Goal: Task Accomplishment & Management: Complete application form

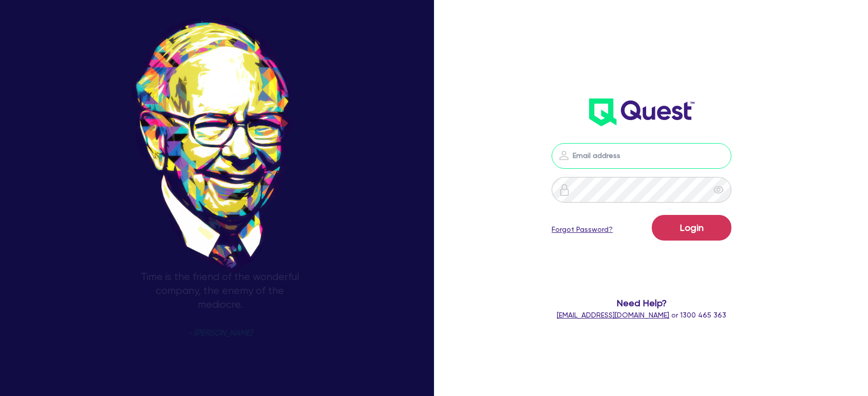
type input "shae.draper+broker@quest.finance"
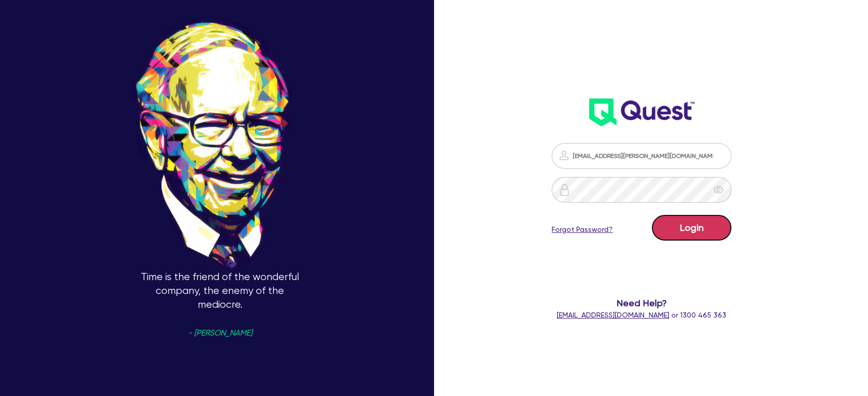
click at [697, 219] on button "Login" at bounding box center [692, 228] width 80 height 26
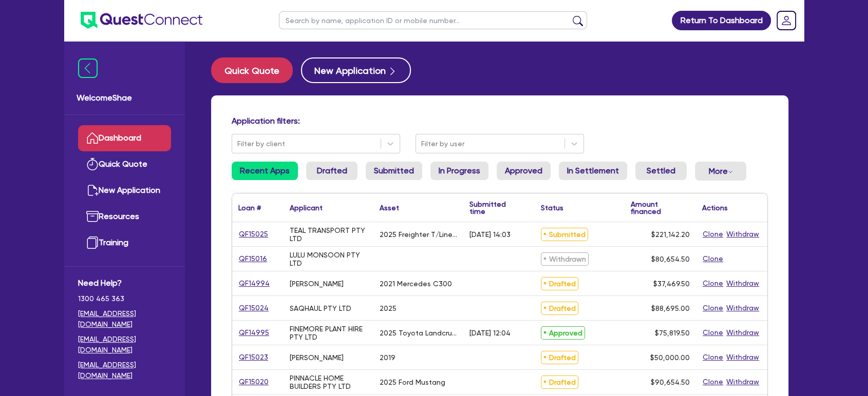
click at [409, 23] on input "text" at bounding box center [433, 20] width 308 height 18
paste input "QF15020"
type input "QF15020"
click at [569, 15] on button "submit" at bounding box center [577, 22] width 16 height 14
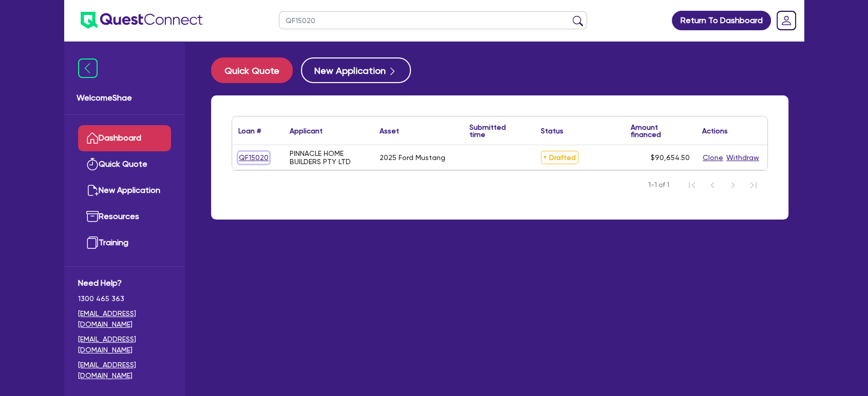
click at [255, 157] on link "QF15020" at bounding box center [253, 158] width 31 height 12
select select "CARS_AND_LIGHT_TRUCKS"
select select "PASSENGER_VEHICLES"
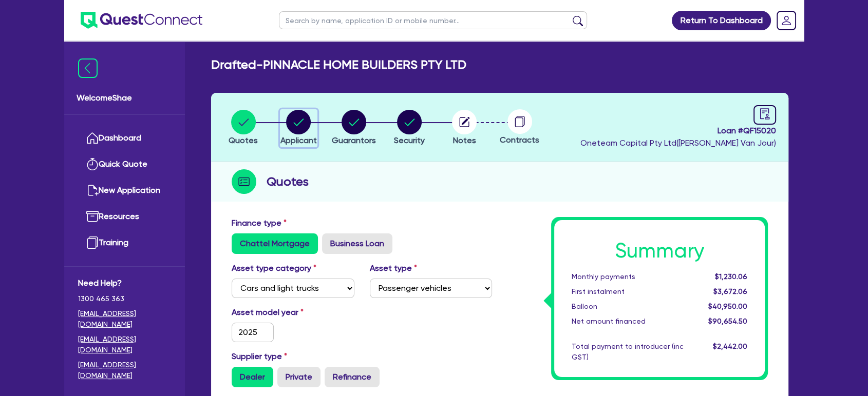
click at [309, 118] on circle "button" at bounding box center [298, 122] width 25 height 25
select select "COMPANY"
select select "BUILDING_CONSTRUCTION"
select select "TRADES_SERVICES_CONSUMERS"
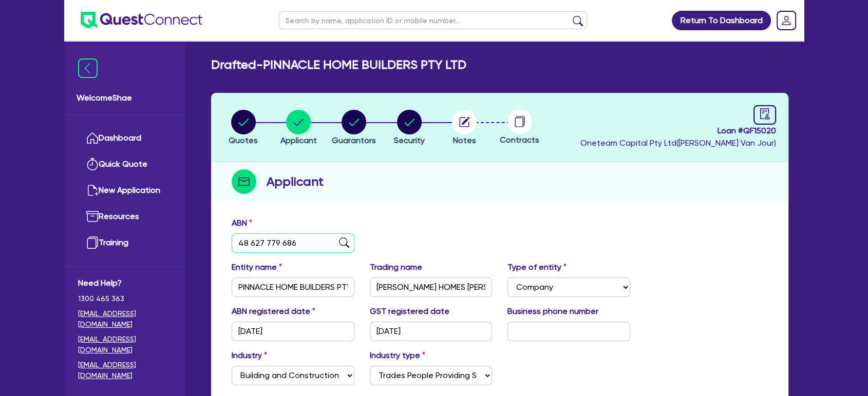
click at [281, 239] on input "48 627 779 686" at bounding box center [293, 244] width 123 height 20
drag, startPoint x: 244, startPoint y: 124, endPoint x: 238, endPoint y: 126, distance: 6.7
click at [244, 124] on circle "button" at bounding box center [243, 122] width 25 height 25
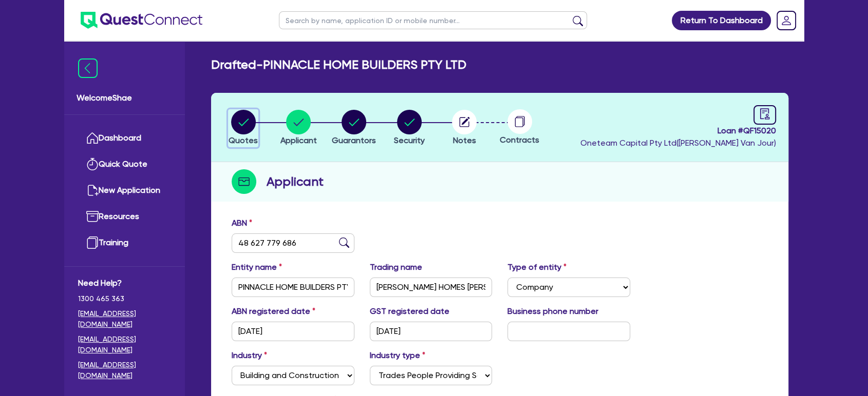
select select "CARS_AND_LIGHT_TRUCKS"
select select "PASSENGER_VEHICLES"
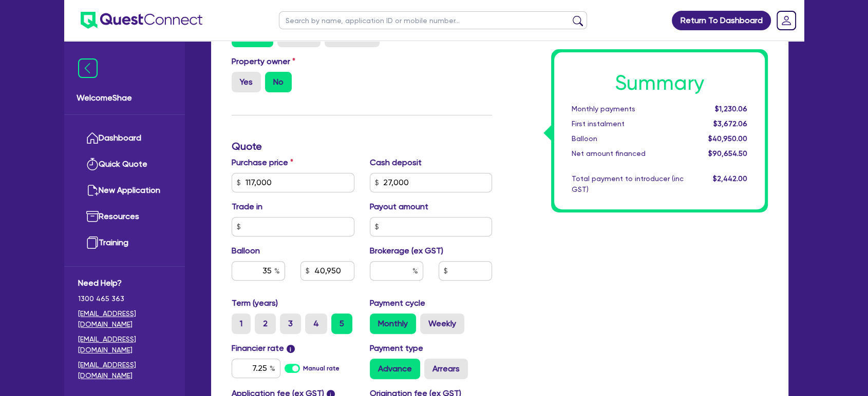
scroll to position [342, 0]
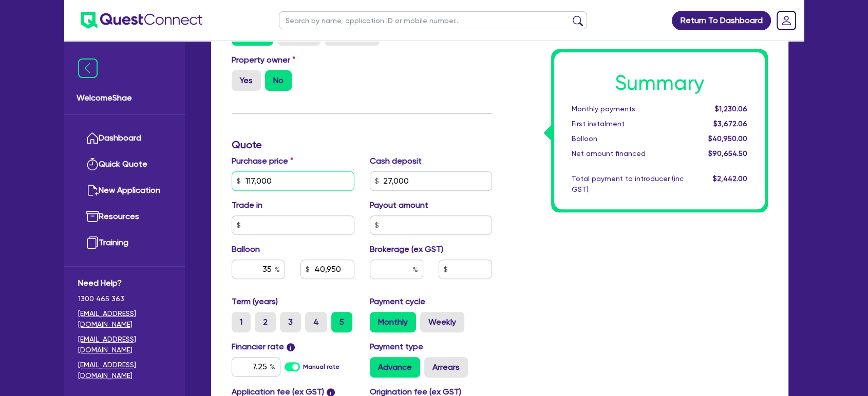
drag, startPoint x: 299, startPoint y: 179, endPoint x: 238, endPoint y: 174, distance: 61.4
click at [238, 174] on input "117,000" at bounding box center [293, 181] width 123 height 20
type input "117,000"
type input "27,000"
type input "40,950"
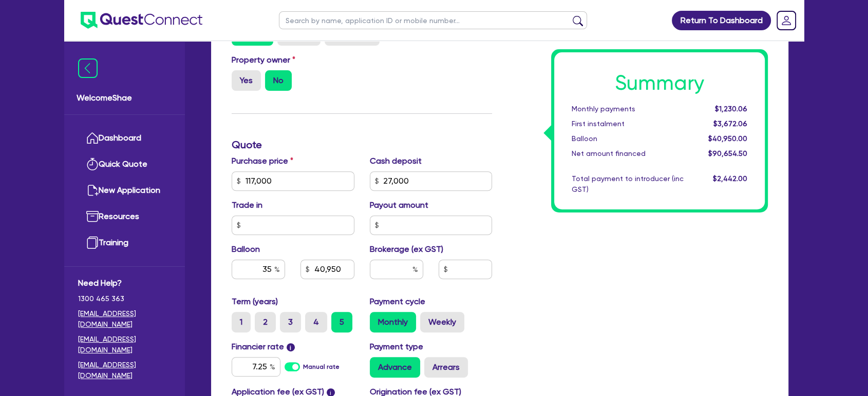
type input "2,220"
type input "117,000"
type input "27,000"
type input "40,950"
type input "2,220"
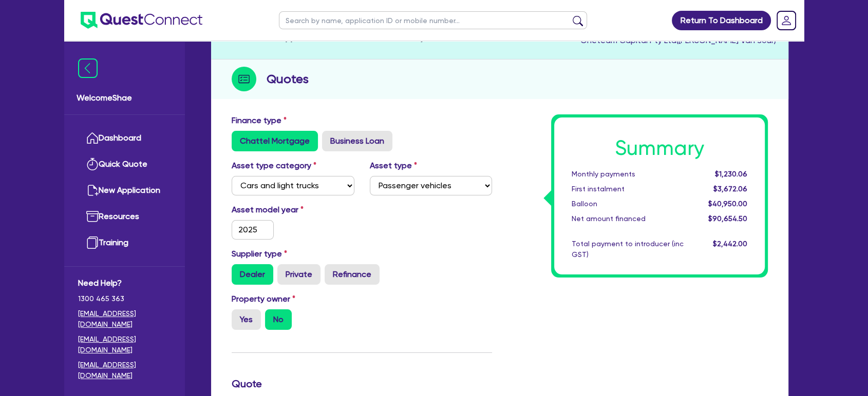
scroll to position [0, 0]
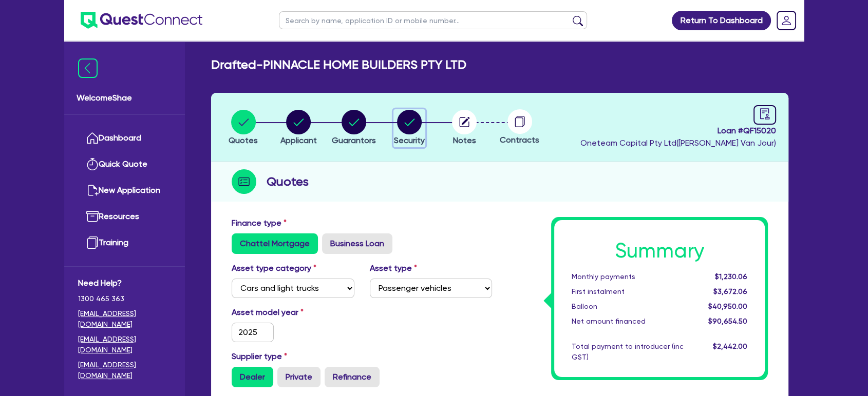
click at [405, 122] on icon "button" at bounding box center [409, 122] width 10 height 7
select select "CARS_AND_LIGHT_TRUCKS"
select select "PASSENGER_VEHICLES"
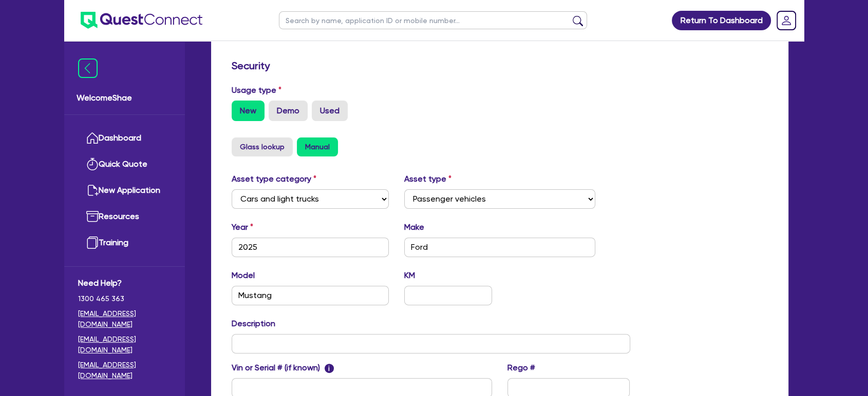
scroll to position [285, 0]
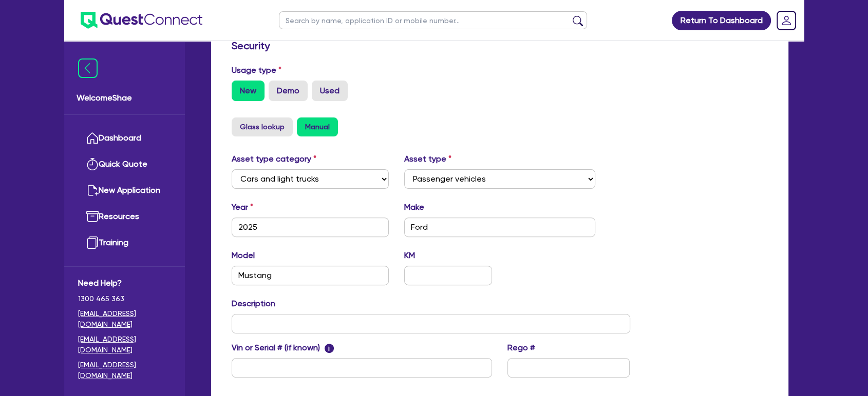
click at [409, 252] on label "KM" at bounding box center [409, 256] width 11 height 12
click at [415, 205] on label "Make" at bounding box center [414, 207] width 20 height 12
click at [422, 156] on label "Asset type" at bounding box center [427, 159] width 47 height 12
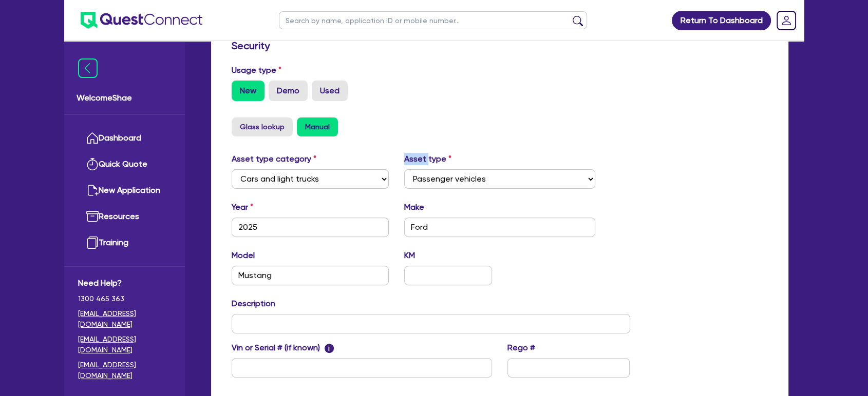
click at [422, 156] on label "Asset type" at bounding box center [427, 159] width 47 height 12
click at [421, 156] on label "Asset type" at bounding box center [427, 159] width 47 height 12
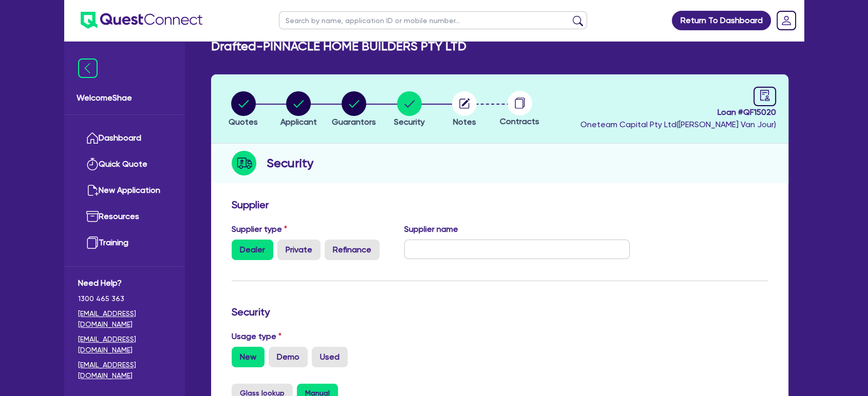
scroll to position [0, 0]
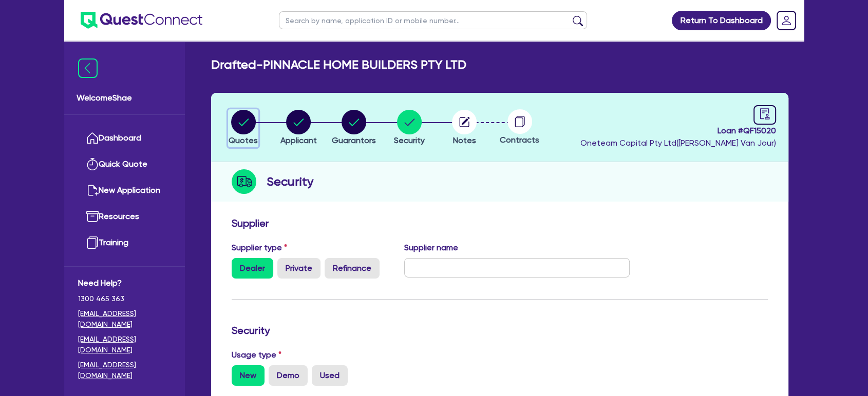
click at [232, 120] on circle "button" at bounding box center [243, 122] width 25 height 25
select select "CARS_AND_LIGHT_TRUCKS"
select select "PASSENGER_VEHICLES"
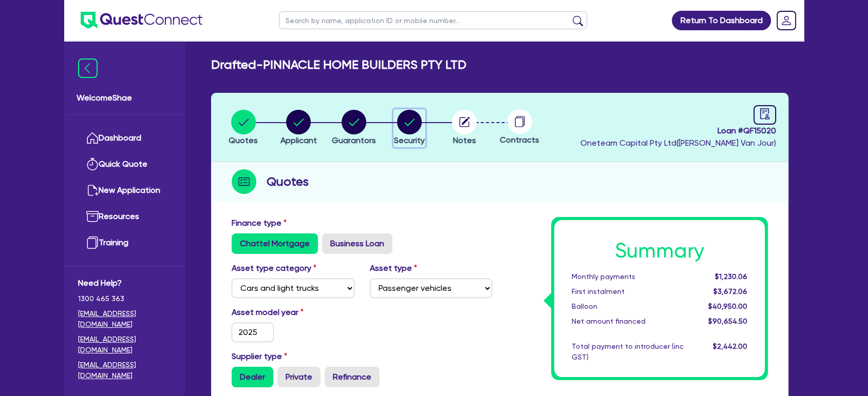
click at [413, 121] on circle "button" at bounding box center [409, 122] width 25 height 25
select select "CARS_AND_LIGHT_TRUCKS"
select select "PASSENGER_VEHICLES"
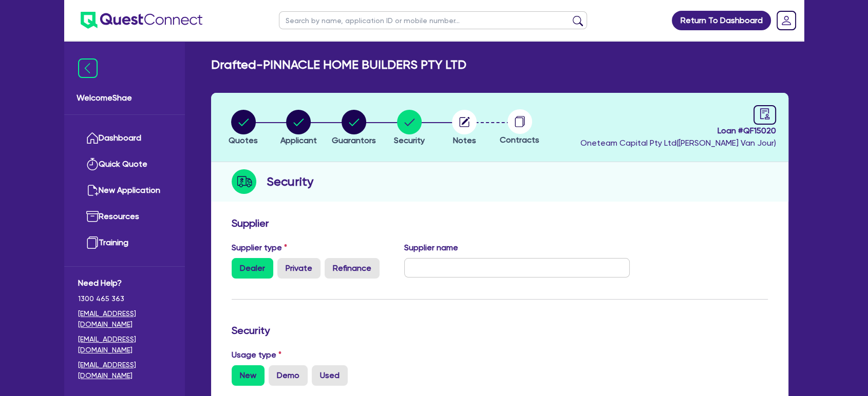
click at [258, 121] on li "Quotes" at bounding box center [243, 127] width 55 height 36
click at [239, 122] on circle "button" at bounding box center [243, 122] width 25 height 25
select select "CARS_AND_LIGHT_TRUCKS"
select select "PASSENGER_VEHICLES"
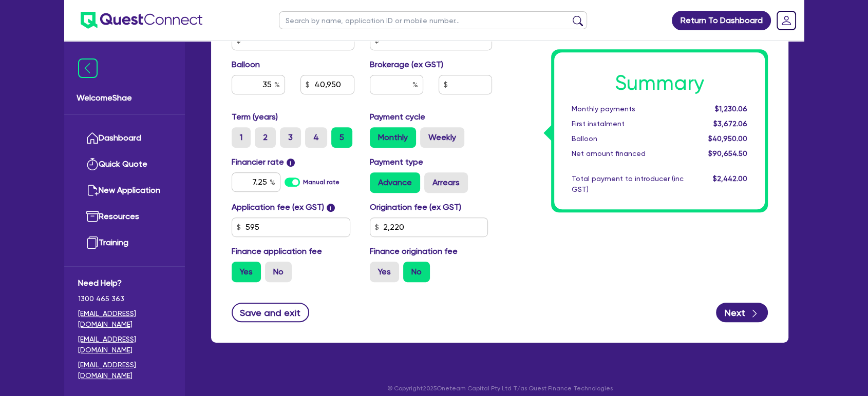
scroll to position [534, 0]
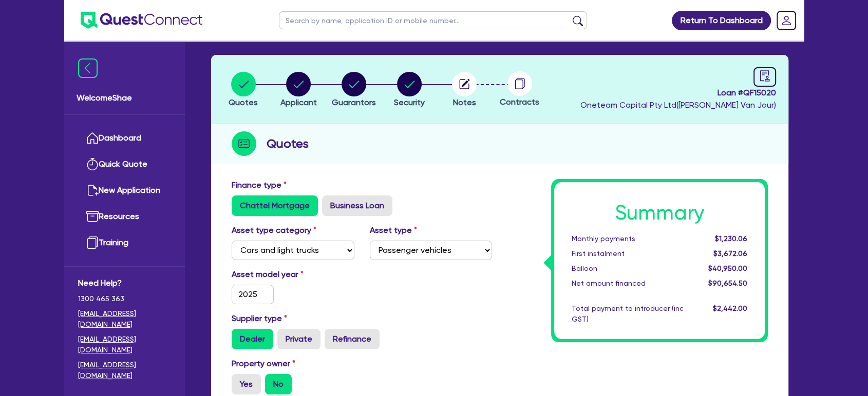
scroll to position [0, 0]
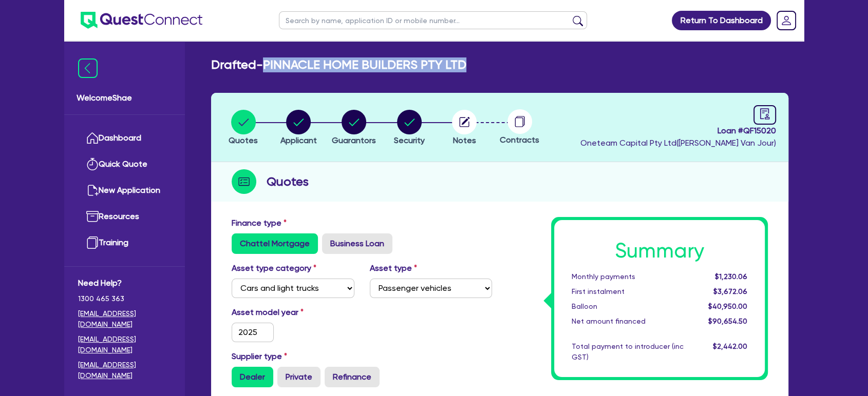
drag, startPoint x: 463, startPoint y: 63, endPoint x: 266, endPoint y: 62, distance: 196.6
click at [266, 62] on div "Drafted - PINNACLE HOME BUILDERS PTY LTD" at bounding box center [499, 65] width 592 height 15
copy h2 "PINNACLE HOME BUILDERS PTY LTD"
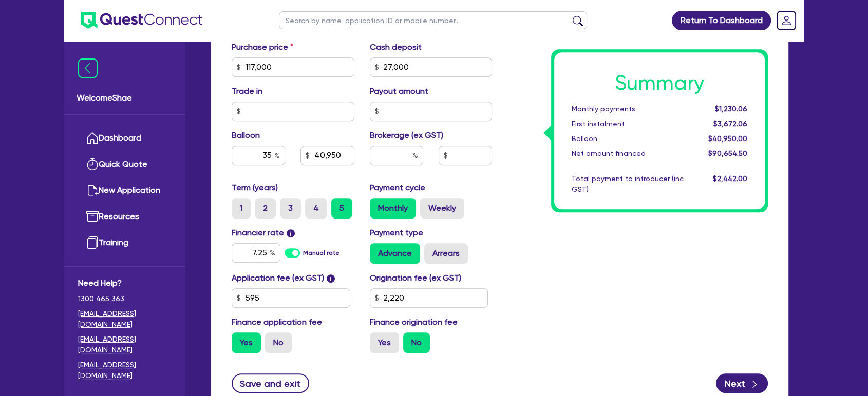
scroll to position [456, 0]
click at [88, 375] on div "Welcome Shae Dashboard Quick Quote New Application Ref Company Ref Salesperson …" at bounding box center [124, 219] width 121 height 354
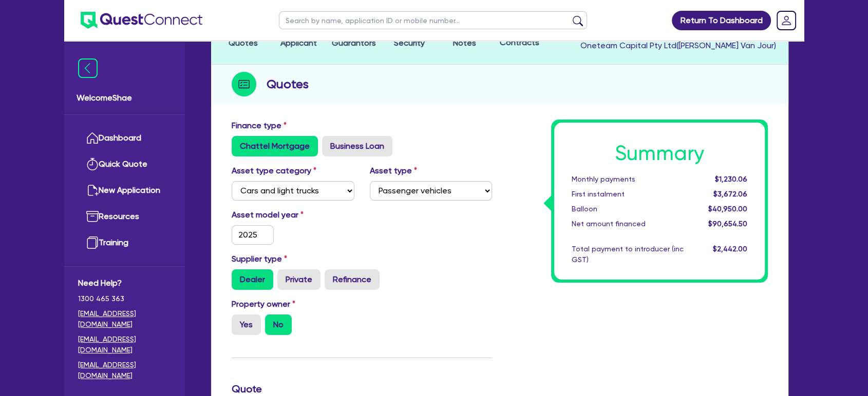
scroll to position [0, 0]
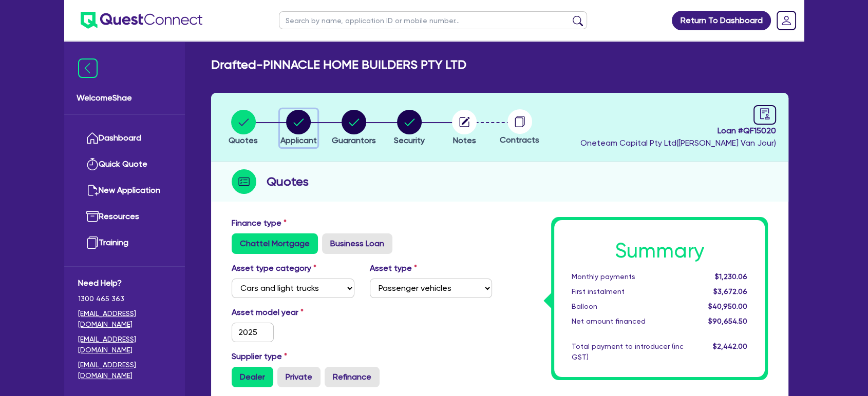
click at [293, 130] on circle "button" at bounding box center [298, 122] width 25 height 25
select select "COMPANY"
select select "BUILDING_CONSTRUCTION"
select select "TRADES_SERVICES_CONSUMERS"
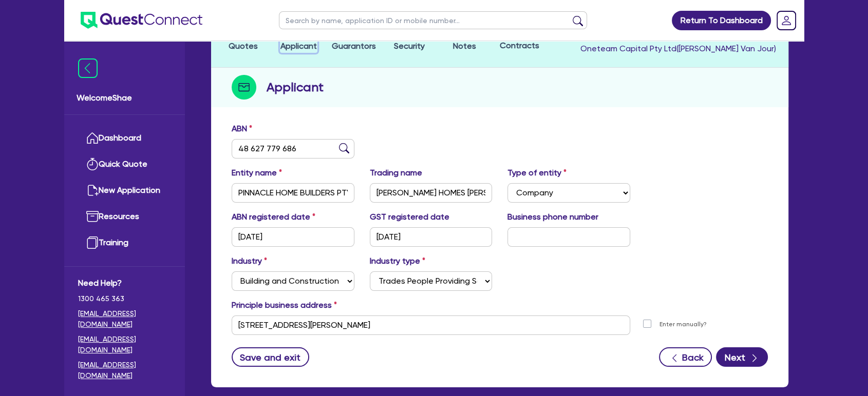
scroll to position [114, 0]
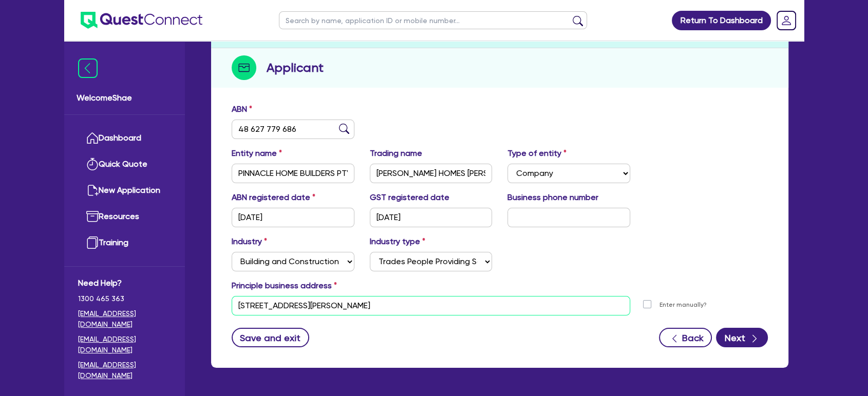
drag, startPoint x: 417, startPoint y: 302, endPoint x: 136, endPoint y: 299, distance: 281.9
click at [136, 299] on div "Welcome Shae Dashboard Quick Quote New Application Ref Company Ref Salesperson …" at bounding box center [433, 158] width 739 height 545
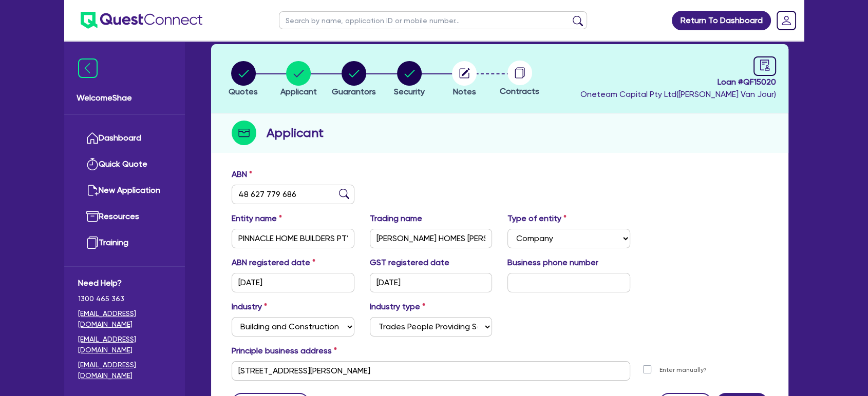
scroll to position [0, 0]
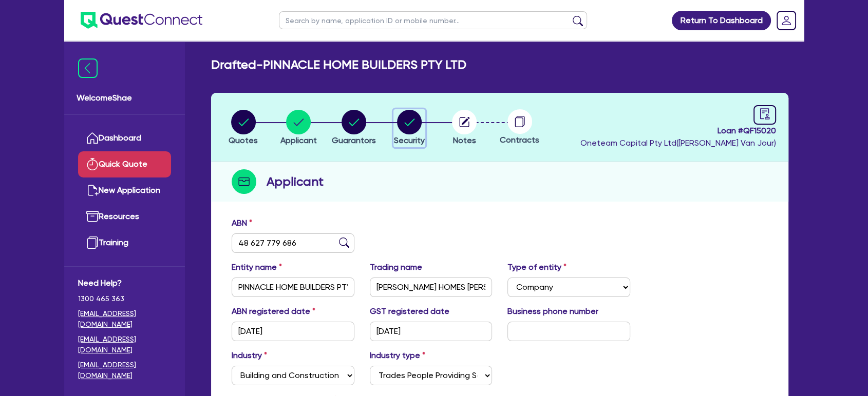
drag, startPoint x: 411, startPoint y: 131, endPoint x: 147, endPoint y: 156, distance: 265.0
click at [411, 131] on circle "button" at bounding box center [409, 122] width 25 height 25
select select "CARS_AND_LIGHT_TRUCKS"
select select "PASSENGER_VEHICLES"
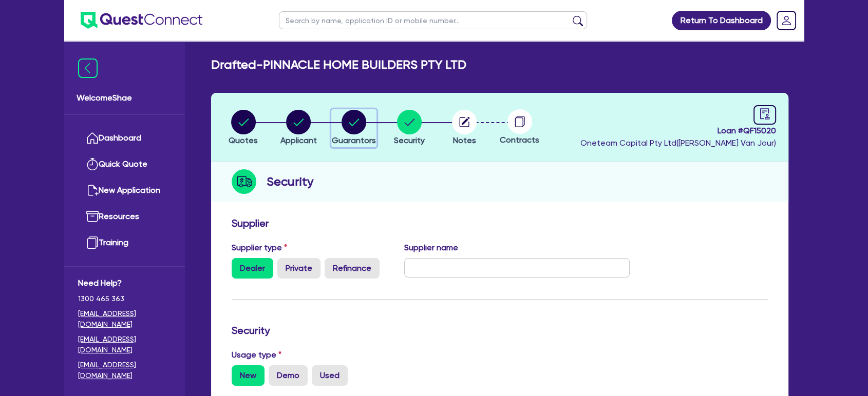
click at [354, 132] on circle "button" at bounding box center [353, 122] width 25 height 25
select select "MR"
select select "MARRIED"
select select "CASH"
select select "PROPERTY"
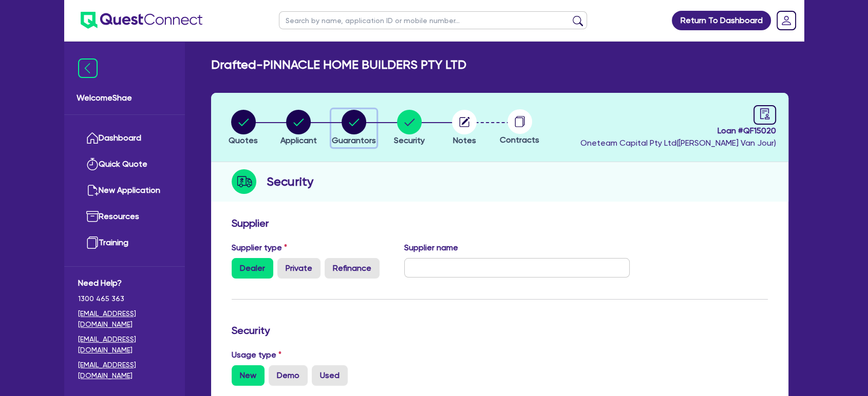
select select "MORTGAGE"
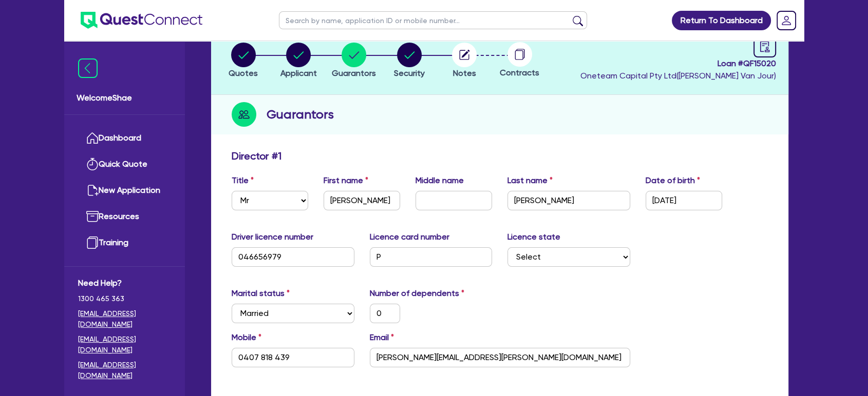
scroll to position [171, 0]
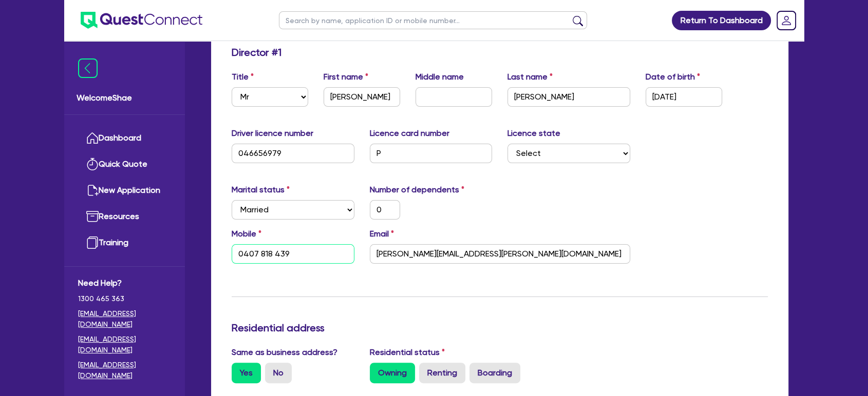
click at [264, 256] on input "0407 818 439" at bounding box center [293, 254] width 123 height 20
click at [263, 256] on input "0407 818 439" at bounding box center [293, 254] width 123 height 20
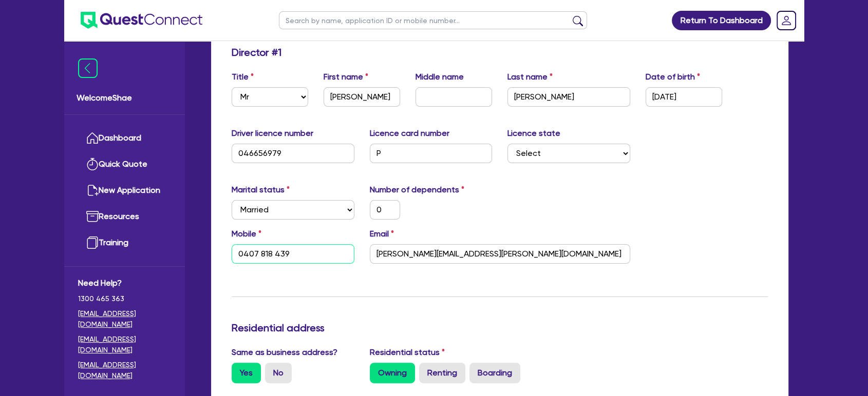
paste input "818"
type input "0"
type input "818"
type input "1,600,000"
type input "2,850,000"
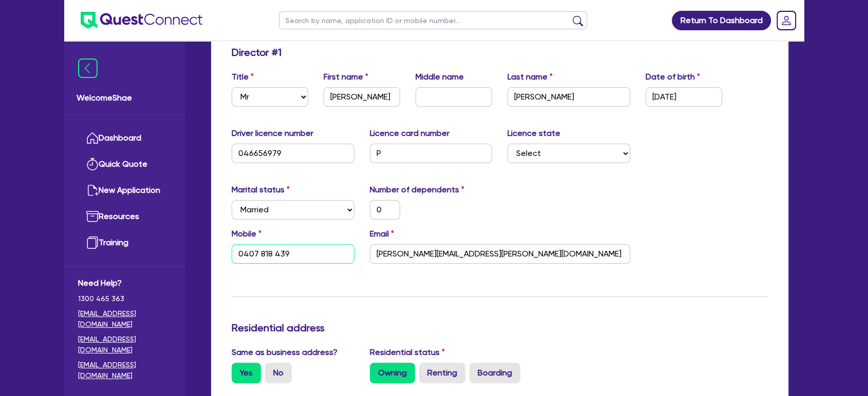
type input "470,000"
type input "2,700"
type input "818"
click at [302, 271] on div "Mobile 818 Email kevin.micallef@gjgardner.com.au" at bounding box center [499, 250] width 551 height 44
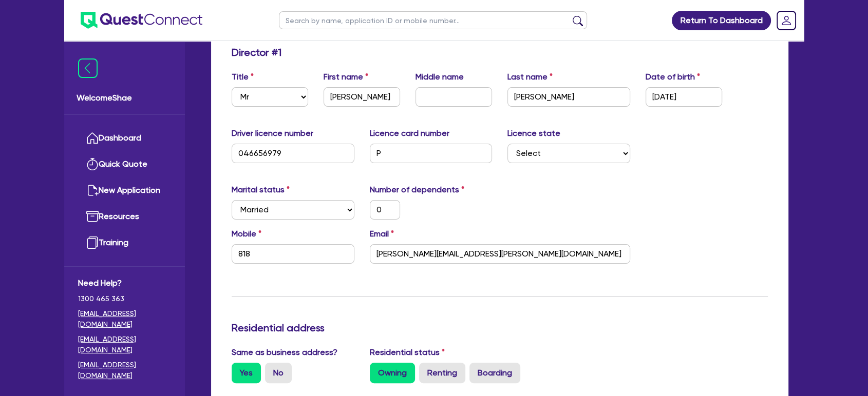
click at [173, 20] on img at bounding box center [142, 20] width 122 height 17
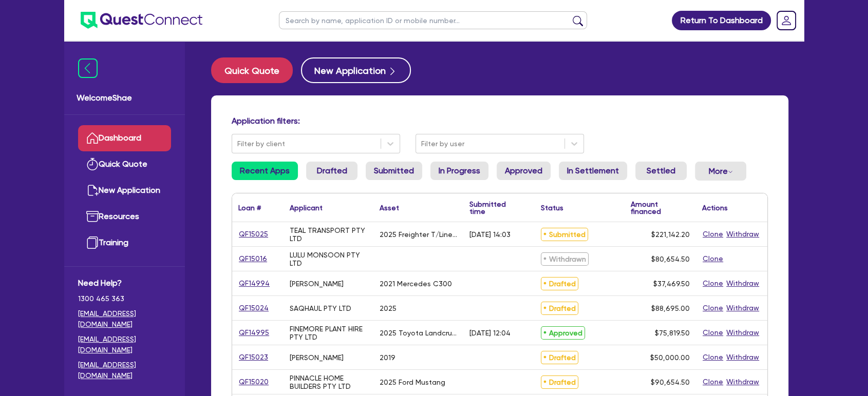
click at [335, 24] on input "text" at bounding box center [433, 20] width 308 height 18
type input "pinnacle"
click at [569, 15] on button "submit" at bounding box center [577, 22] width 16 height 14
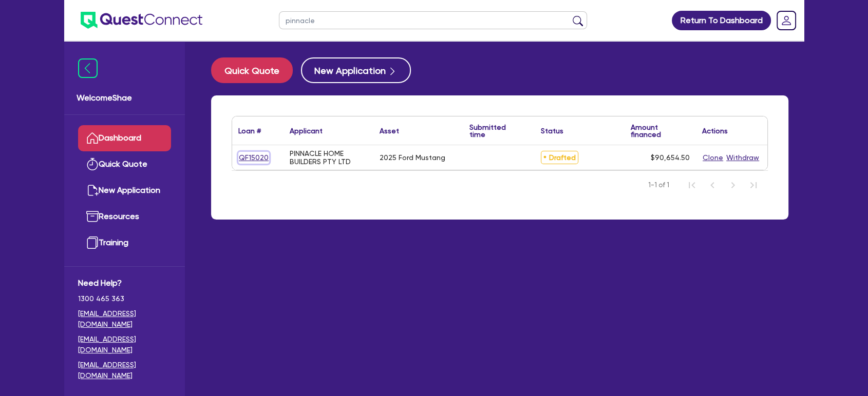
click at [254, 154] on link "QF15020" at bounding box center [253, 158] width 31 height 12
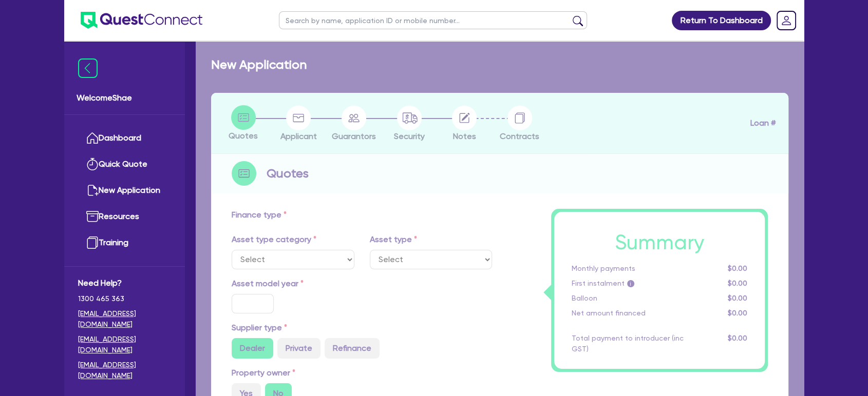
select select "CARS_AND_LIGHT_TRUCKS"
type input "2025"
type input "117,000"
type input "27,000"
type input "35"
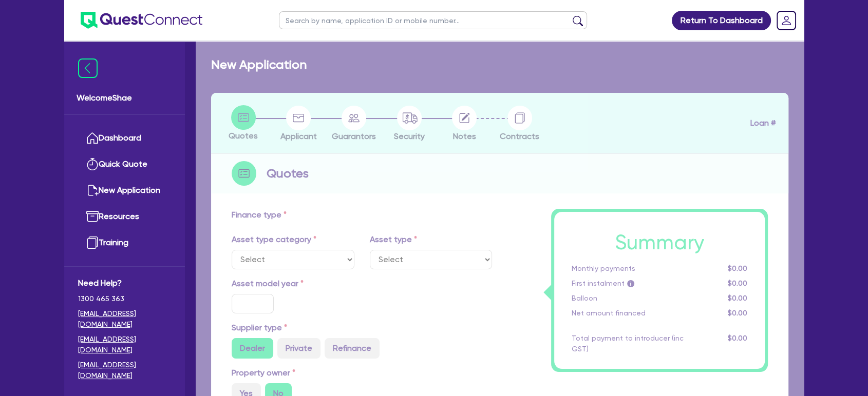
type input "40,950"
type input "7.25"
type input "2,220"
select select "PASSENGER_VEHICLES"
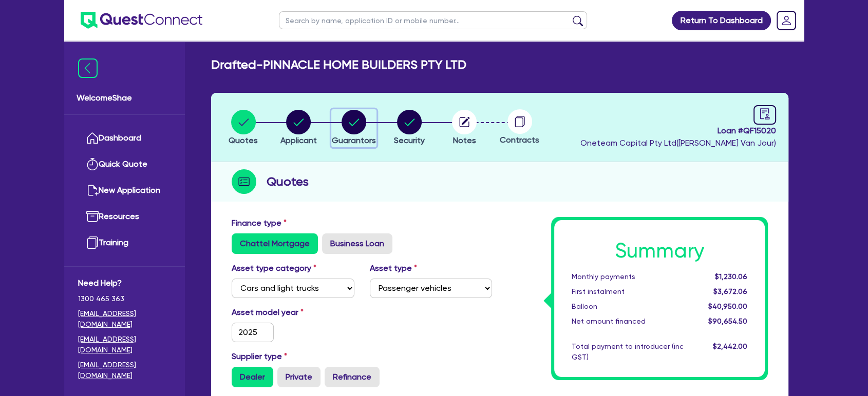
click at [348, 119] on circle "button" at bounding box center [353, 122] width 25 height 25
select select "MR"
select select "MARRIED"
select select "CASH"
select select "PROPERTY"
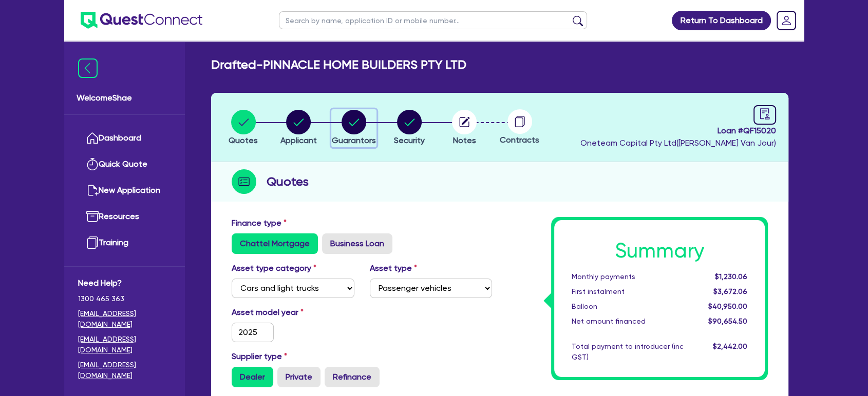
select select "MORTGAGE"
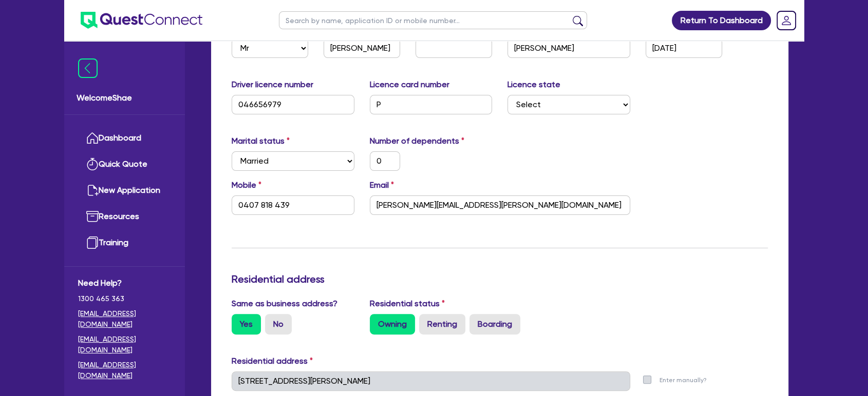
scroll to position [228, 0]
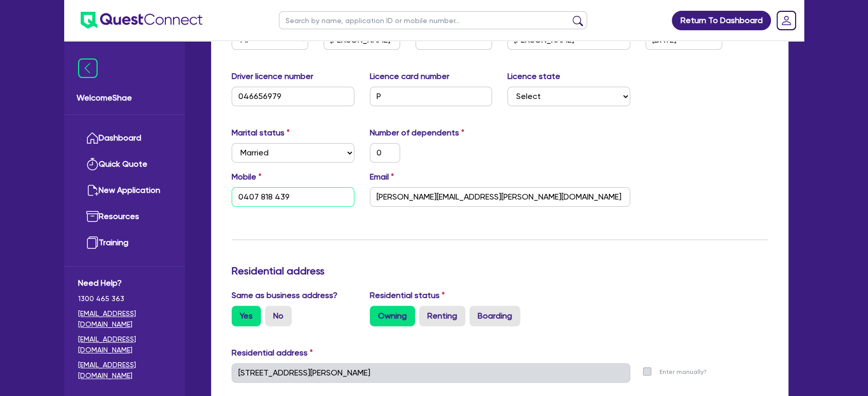
drag, startPoint x: 299, startPoint y: 191, endPoint x: 200, endPoint y: 208, distance: 100.1
click at [200, 208] on div "Drafted - PINNACLE HOME BUILDERS PTY LTD Quotes Applicant Guarantors Security N…" at bounding box center [500, 387] width 608 height 1114
click at [461, 199] on input "kevin.micallef@gjgardner.com.au" at bounding box center [500, 197] width 260 height 20
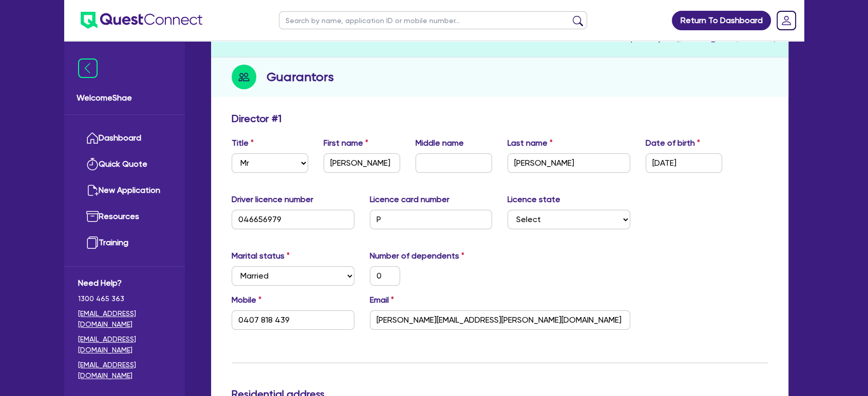
scroll to position [0, 0]
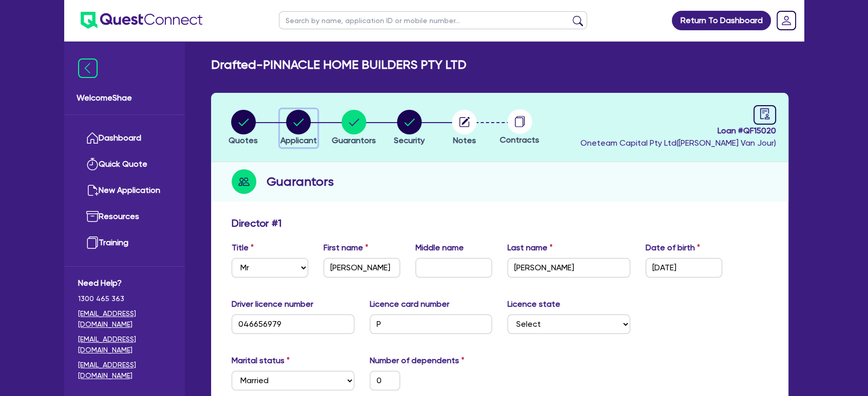
click at [307, 129] on circle "button" at bounding box center [298, 122] width 25 height 25
select select "COMPANY"
select select "BUILDING_CONSTRUCTION"
select select "TRADES_SERVICES_CONSUMERS"
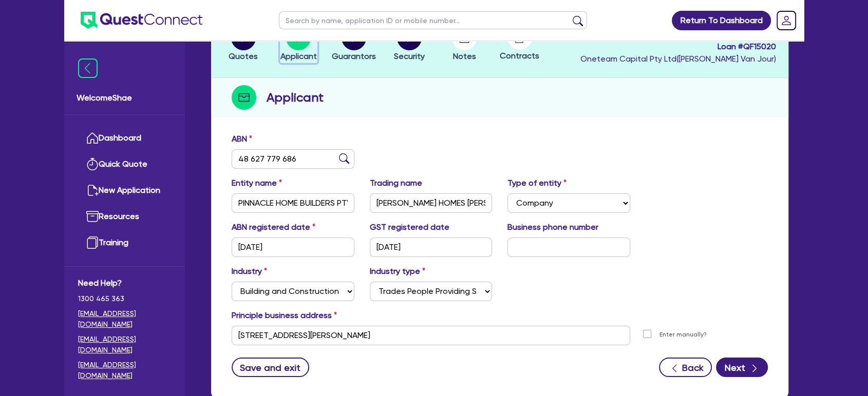
scroll to position [147, 0]
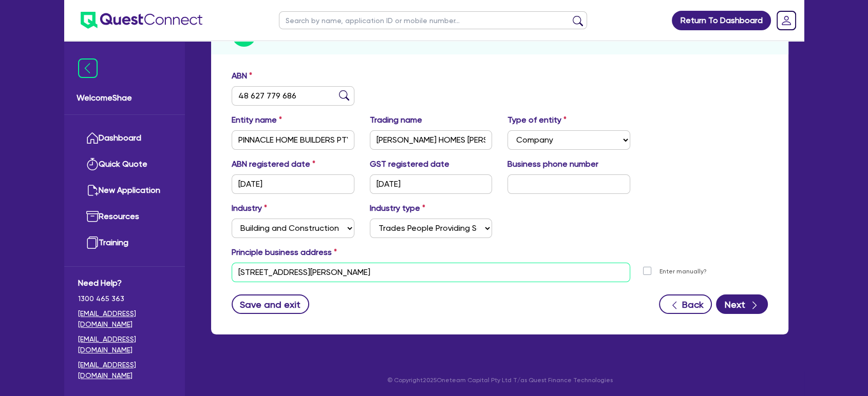
drag, startPoint x: 460, startPoint y: 272, endPoint x: 62, endPoint y: 269, distance: 398.4
click at [67, 271] on div "Welcome Shae Dashboard Quick Quote New Application Ref Company Ref Salesperson …" at bounding box center [433, 125] width 739 height 545
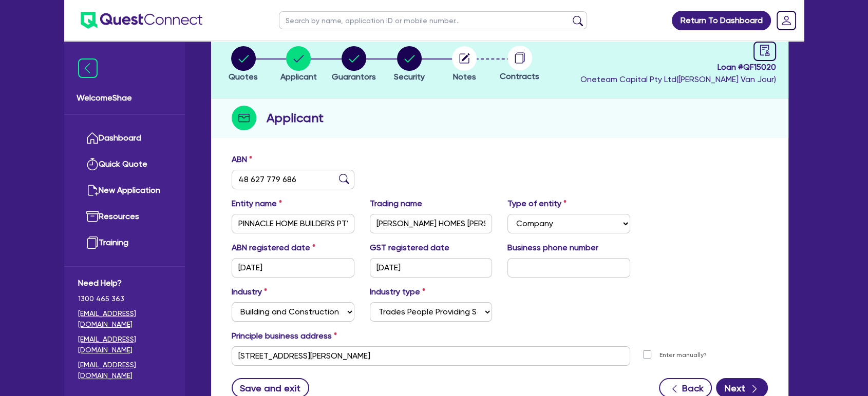
scroll to position [0, 0]
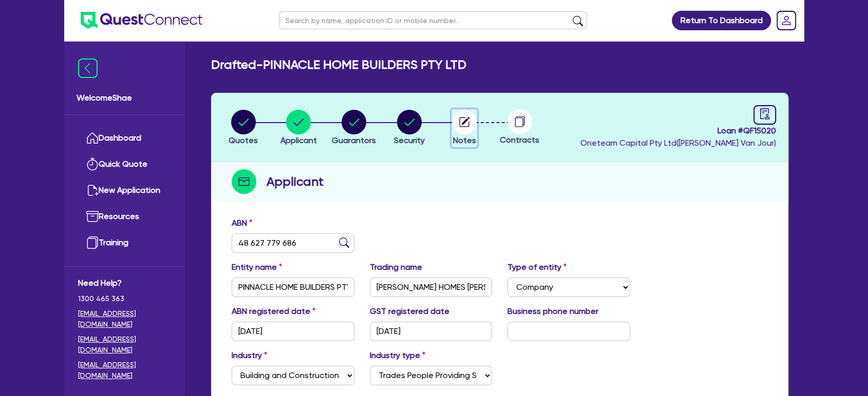
click at [468, 136] on span "Notes" at bounding box center [464, 141] width 23 height 10
select select "Other"
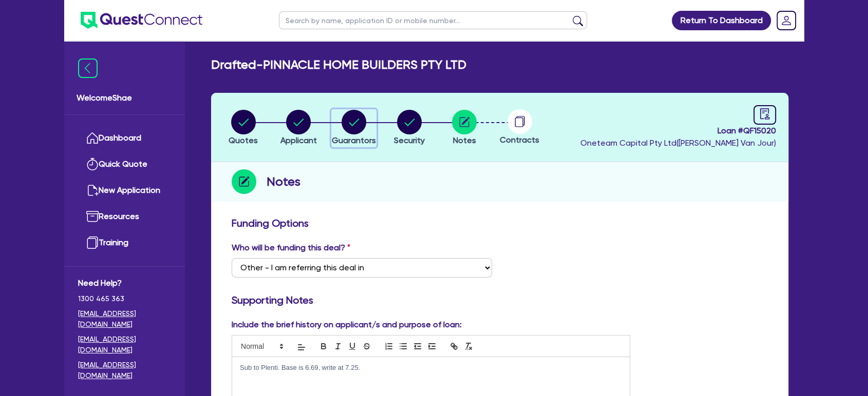
click at [358, 133] on icon "button" at bounding box center [353, 122] width 25 height 25
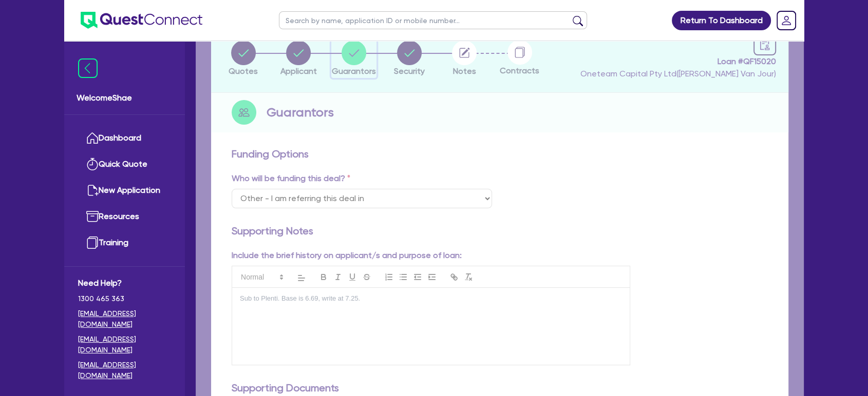
scroll to position [171, 0]
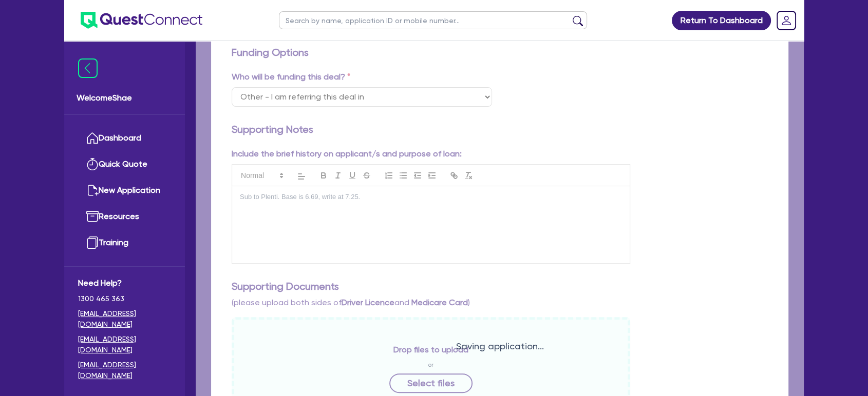
select select "MR"
select select "MARRIED"
select select "CASH"
select select "PROPERTY"
select select "MORTGAGE"
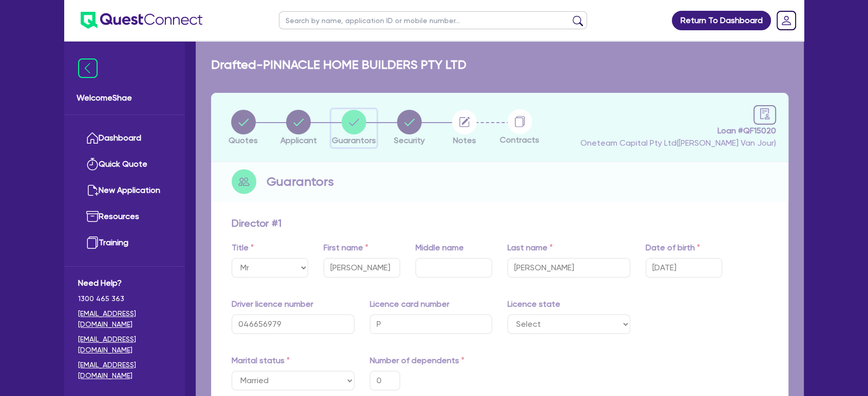
type input "0"
type input "0407 818 439"
type input "1,600,000"
type input "2,850,000"
type input "470,000"
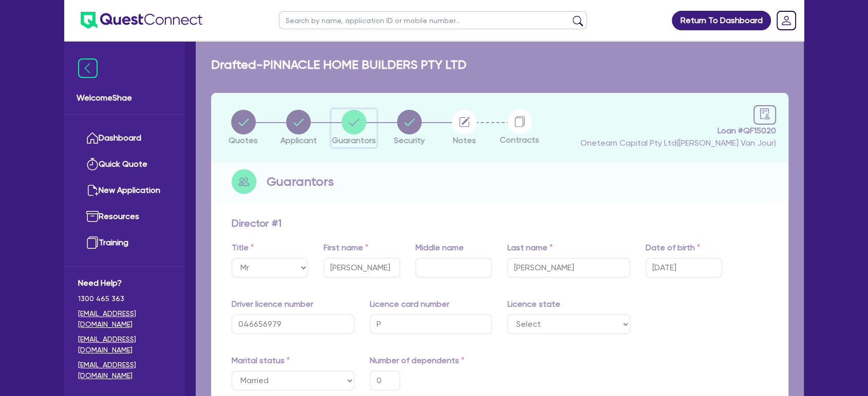
type input "2,700"
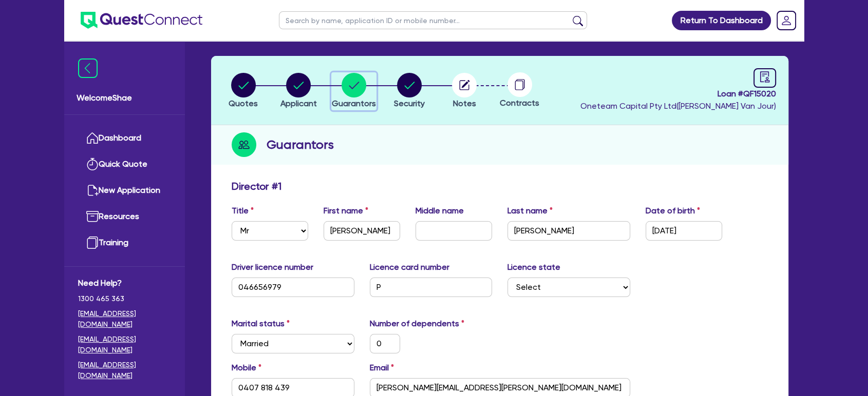
scroll to position [57, 0]
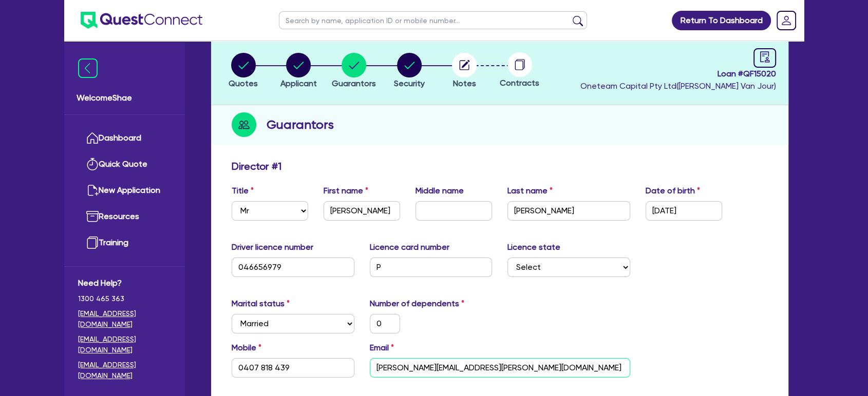
click at [433, 369] on input "kevin.micallef@gjgardner.com.au" at bounding box center [500, 368] width 260 height 20
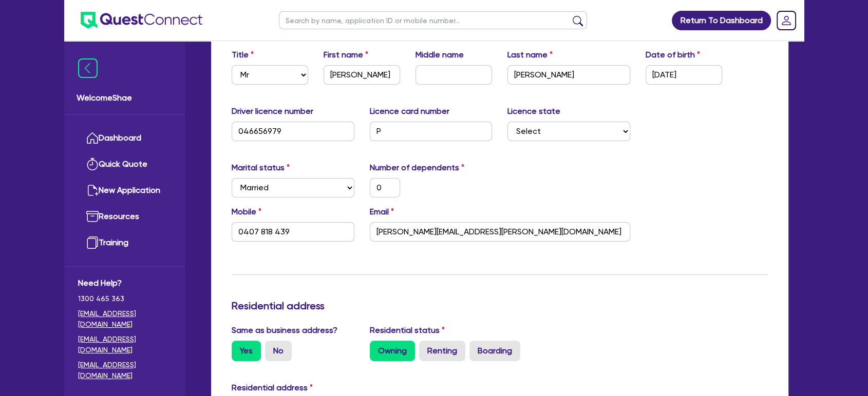
scroll to position [171, 0]
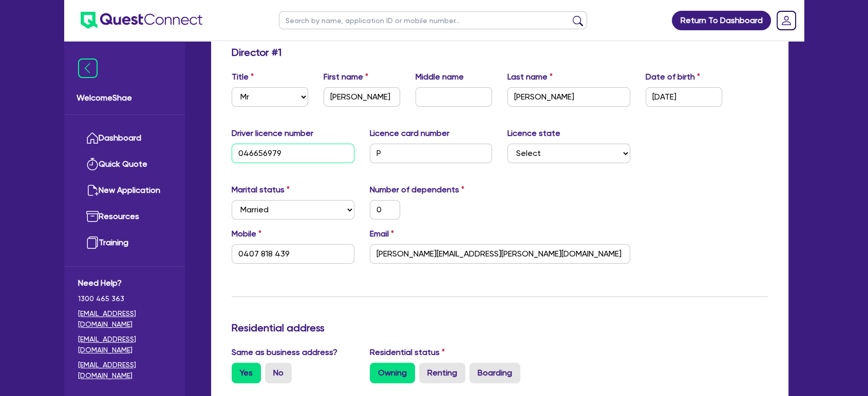
click at [257, 148] on input "046656979" at bounding box center [293, 154] width 123 height 20
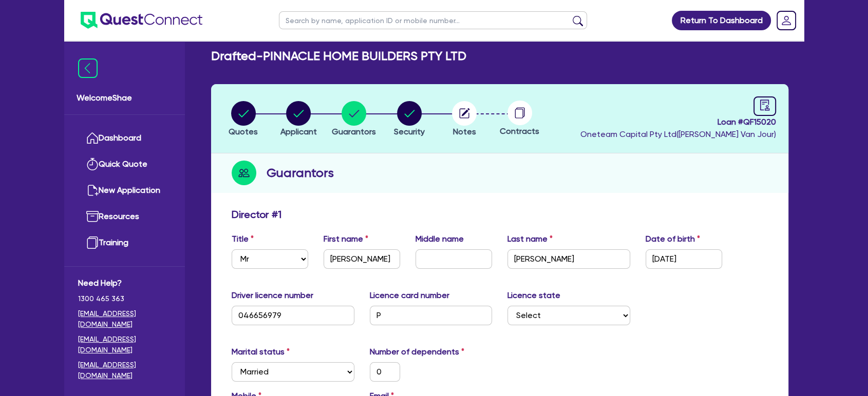
scroll to position [0, 0]
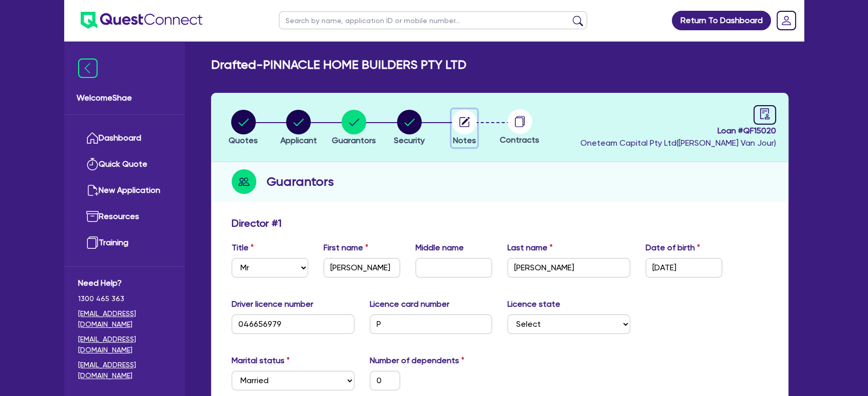
click at [463, 122] on icon "button" at bounding box center [466, 121] width 8 height 8
select select "Other"
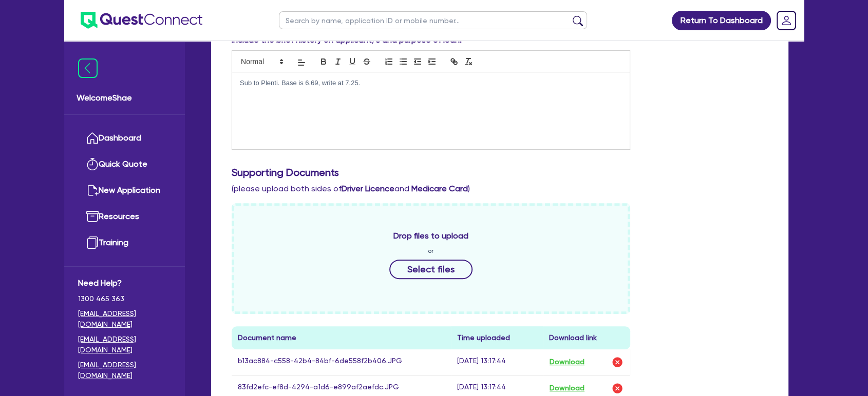
scroll to position [581, 0]
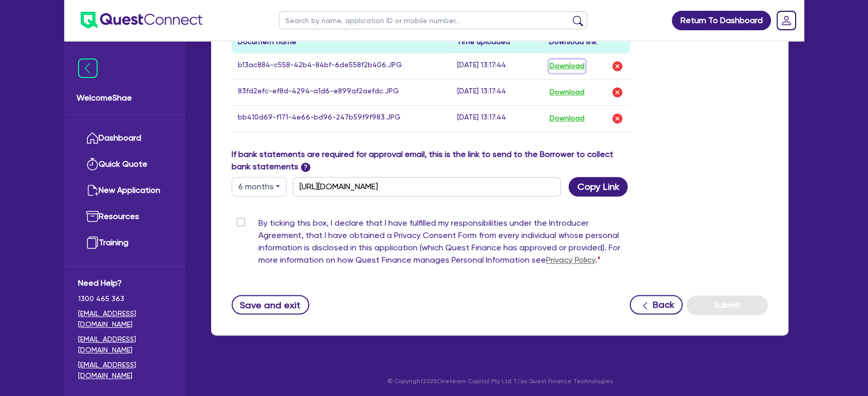
click at [576, 61] on button "Download" at bounding box center [567, 66] width 36 height 13
click at [575, 97] on button "Download" at bounding box center [567, 92] width 36 height 13
drag, startPoint x: 569, startPoint y: 114, endPoint x: 605, endPoint y: 125, distance: 37.5
click at [569, 114] on button "Download" at bounding box center [567, 118] width 36 height 13
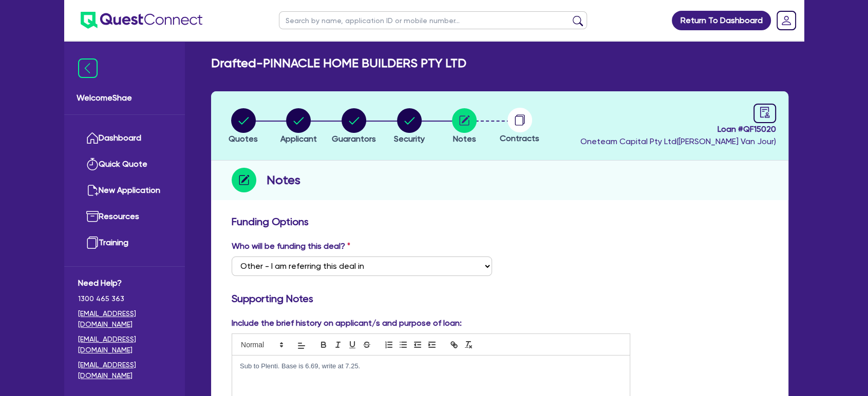
scroll to position [0, 0]
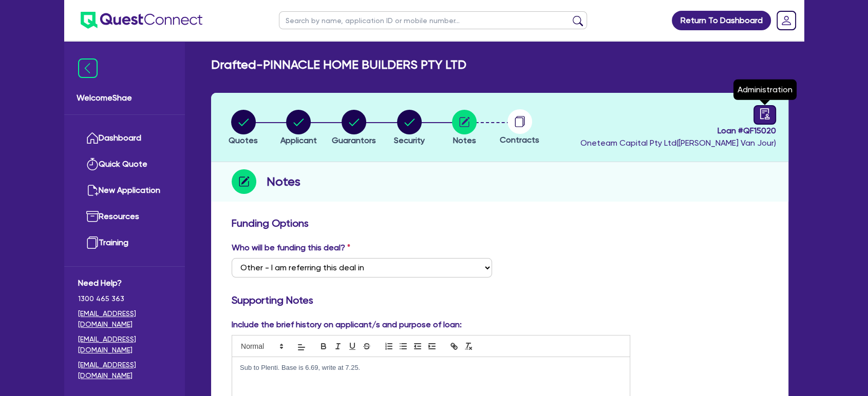
click at [771, 108] on link at bounding box center [764, 115] width 23 height 20
select select "DRAFTED_NEW"
select select "Other"
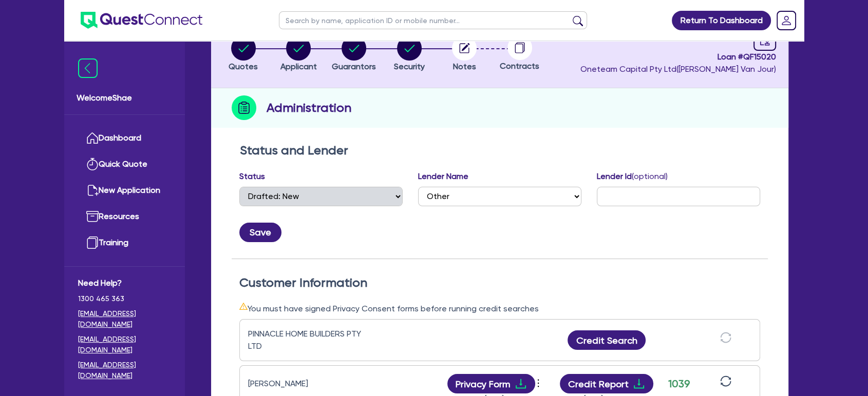
scroll to position [171, 0]
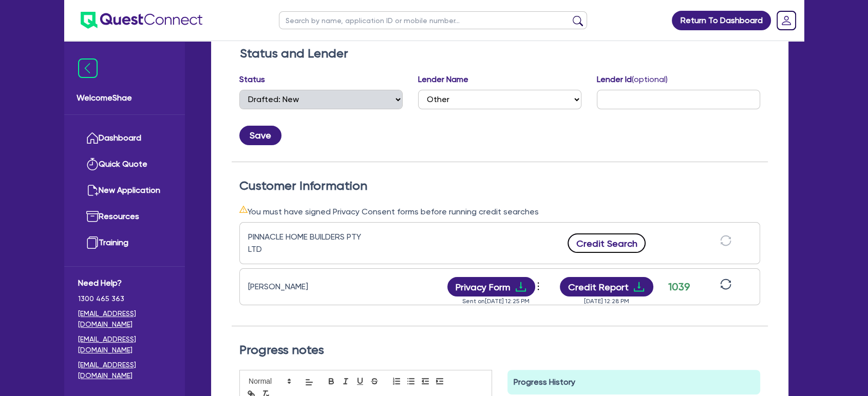
click at [614, 235] on button "Credit Search" at bounding box center [606, 244] width 78 height 20
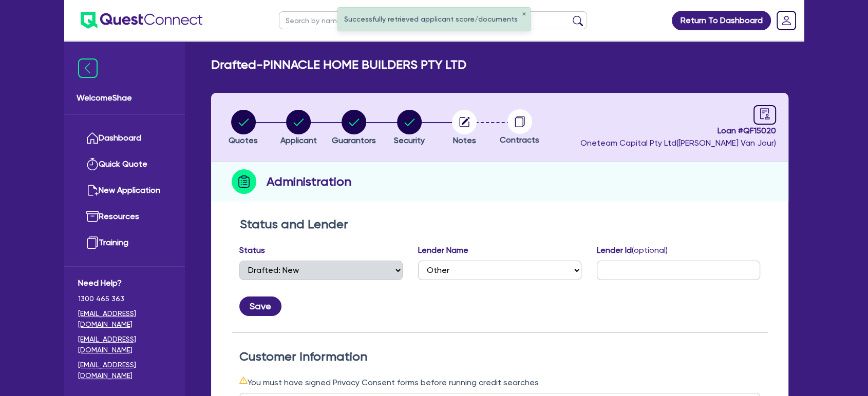
scroll to position [228, 0]
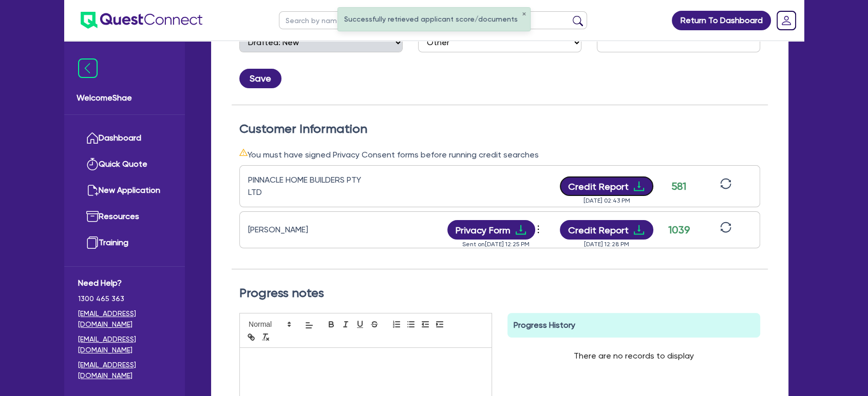
drag, startPoint x: 579, startPoint y: 177, endPoint x: 562, endPoint y: 175, distance: 17.1
click at [579, 177] on button "Credit Report" at bounding box center [607, 187] width 94 height 20
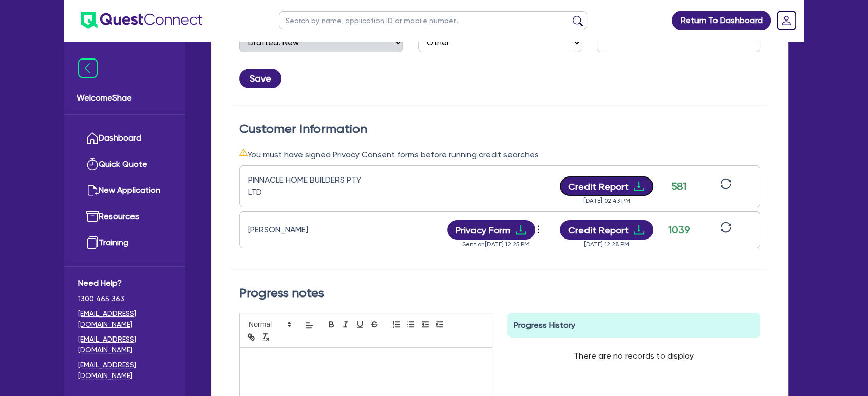
scroll to position [0, 0]
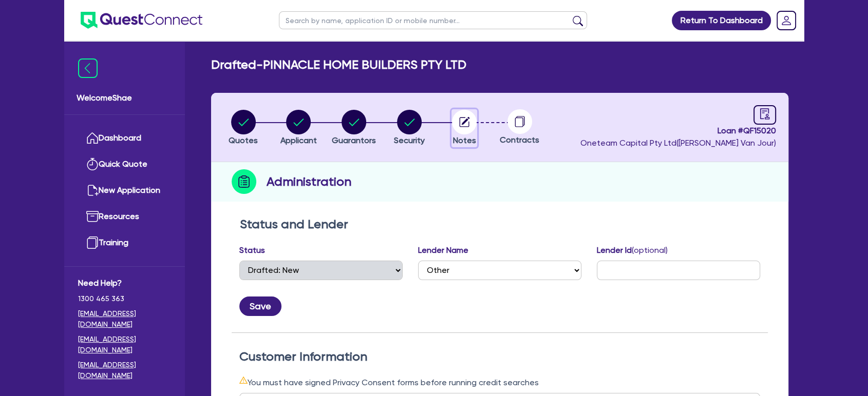
click at [469, 130] on circle "button" at bounding box center [464, 122] width 25 height 25
select select "Other"
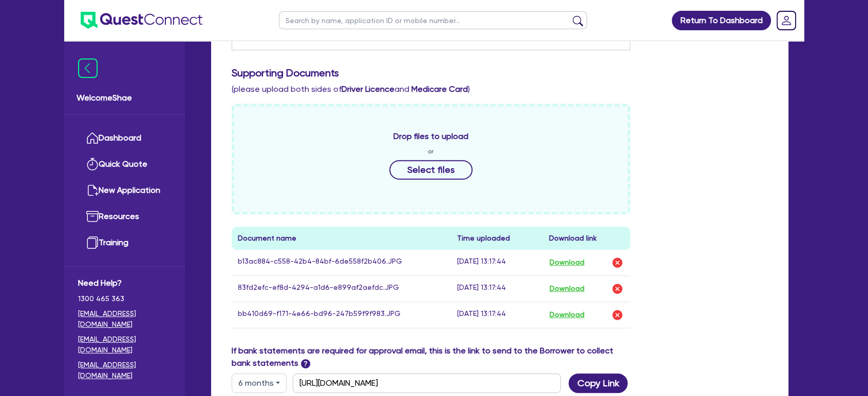
scroll to position [513, 0]
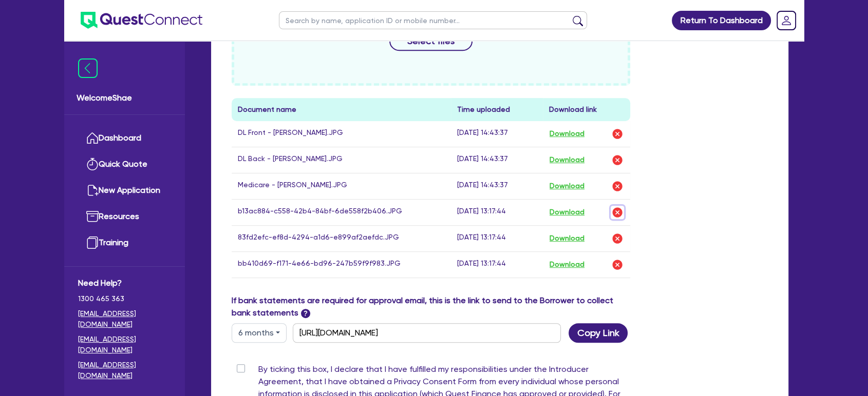
click at [620, 212] on img "button" at bounding box center [617, 212] width 12 height 12
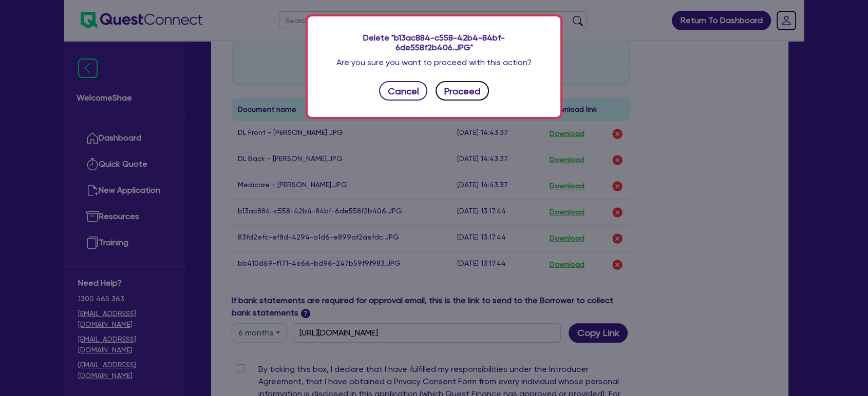
click at [456, 89] on button "Proceed" at bounding box center [461, 91] width 53 height 20
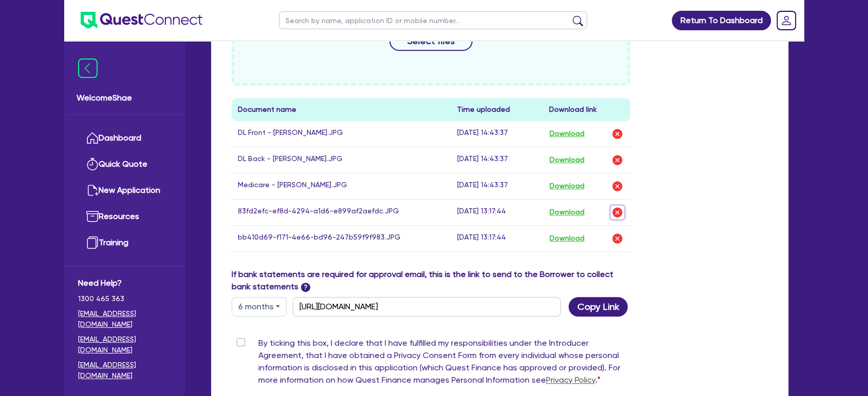
click at [620, 209] on img "button" at bounding box center [617, 212] width 12 height 12
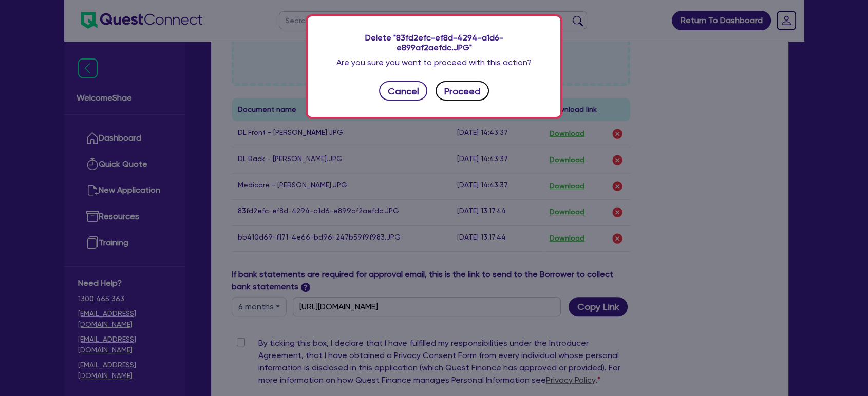
click at [467, 88] on button "Proceed" at bounding box center [461, 91] width 53 height 20
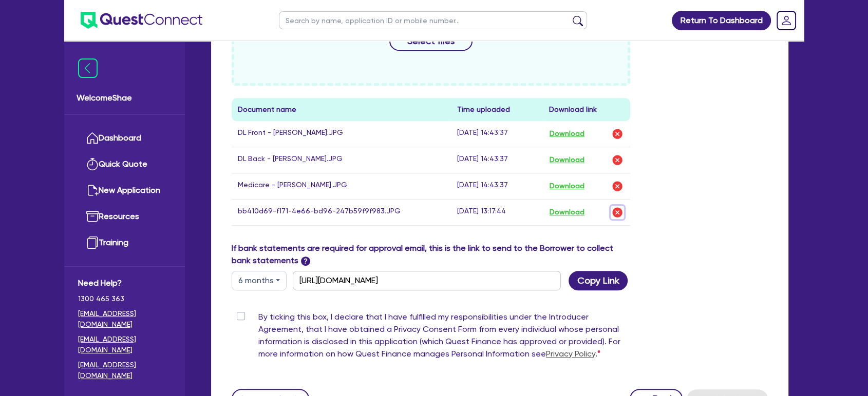
click at [621, 212] on img "button" at bounding box center [617, 212] width 12 height 12
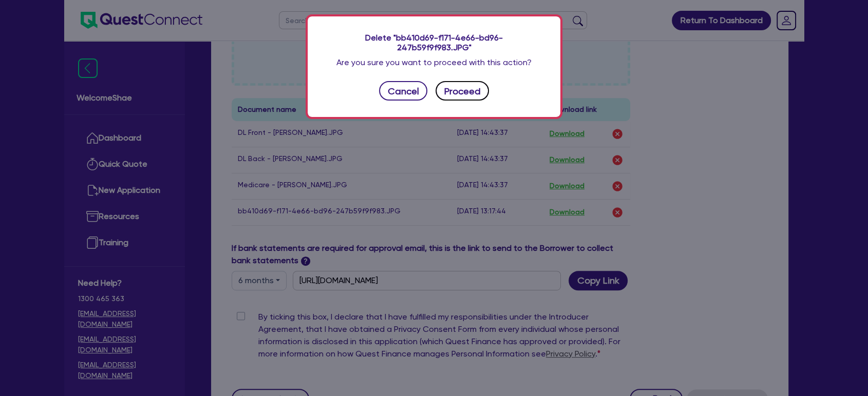
click at [459, 88] on button "Proceed" at bounding box center [461, 91] width 53 height 20
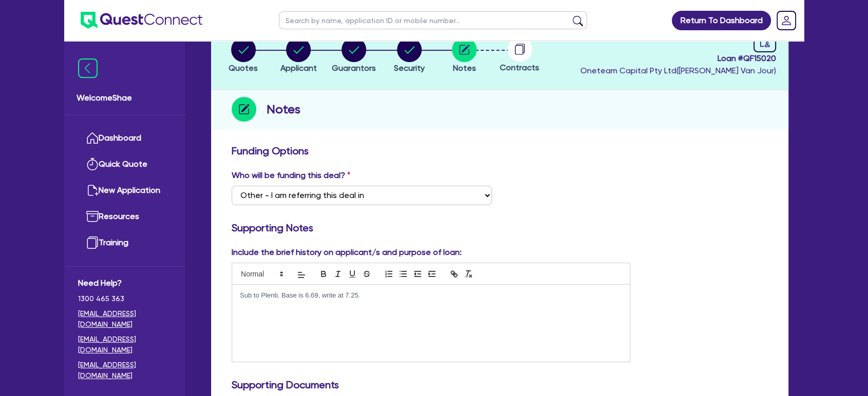
scroll to position [0, 0]
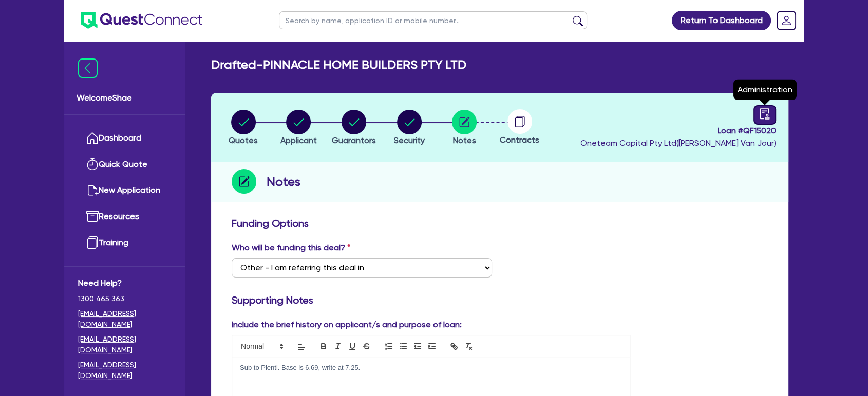
click at [772, 116] on link at bounding box center [764, 115] width 23 height 20
select select "DRAFTED_NEW"
select select "Other"
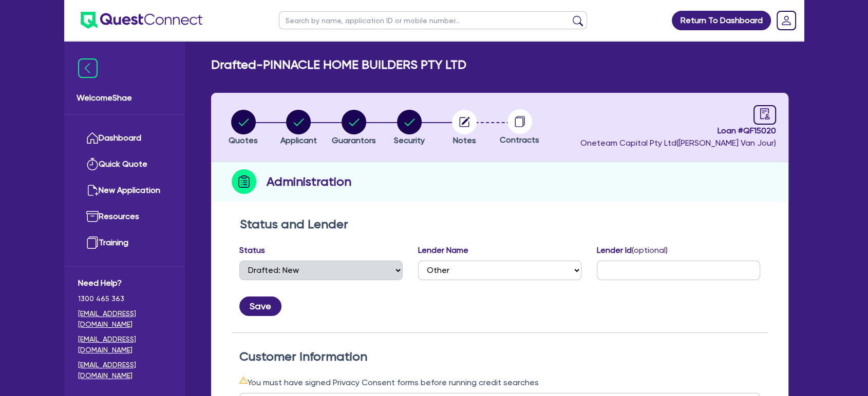
scroll to position [228, 0]
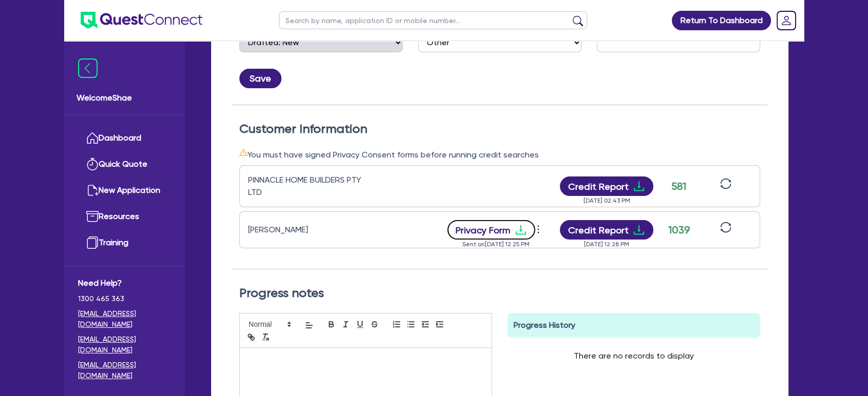
click at [518, 229] on icon "download" at bounding box center [520, 230] width 12 height 12
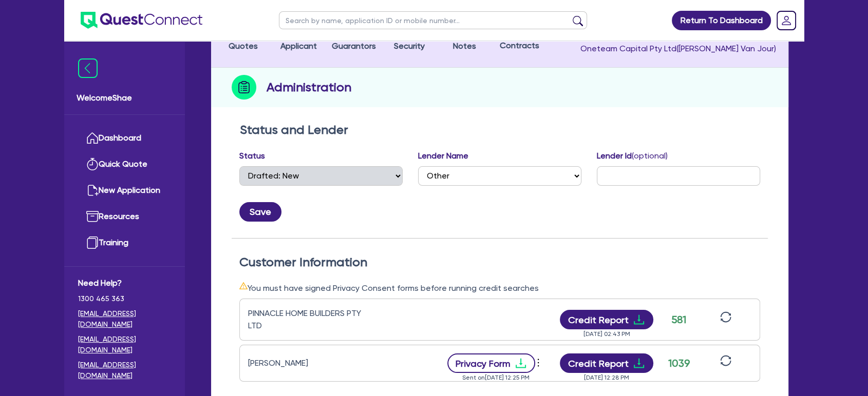
scroll to position [0, 0]
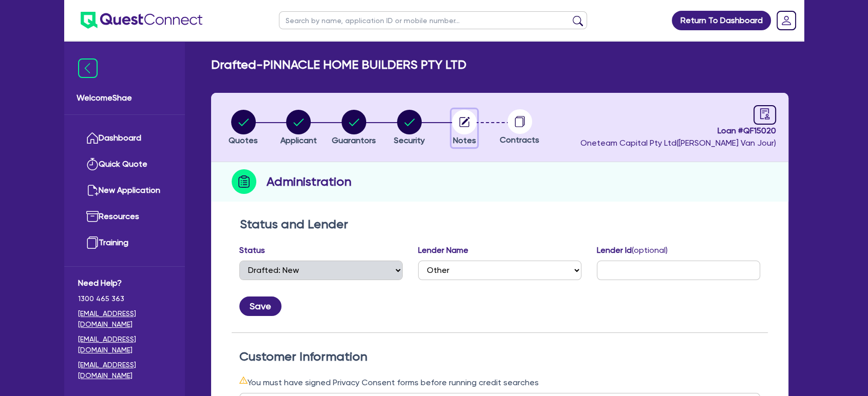
click at [462, 121] on circle "button" at bounding box center [464, 122] width 25 height 25
select select "Other"
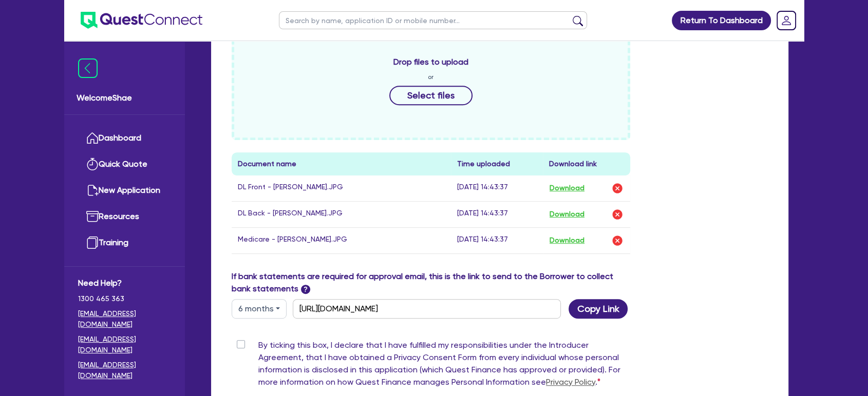
scroll to position [581, 0]
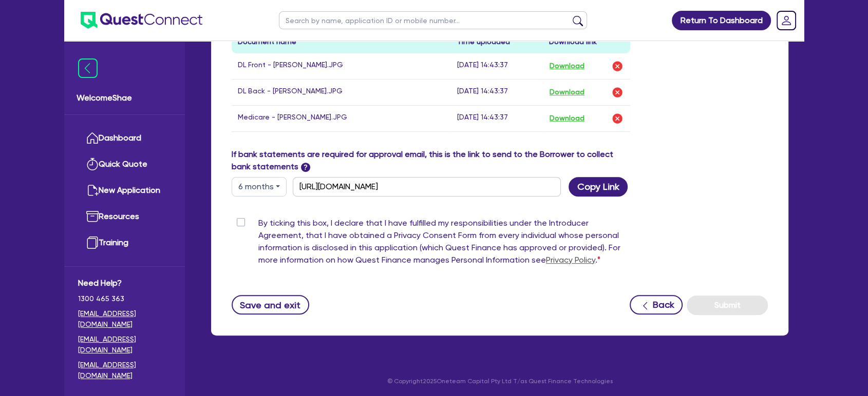
click at [258, 221] on label "By ticking this box, I declare that I have fulfilled my responsibilities under …" at bounding box center [444, 243] width 372 height 53
click at [240, 221] on input "By ticking this box, I declare that I have fulfilled my responsibilities under …" at bounding box center [236, 222] width 8 height 10
checkbox input "true"
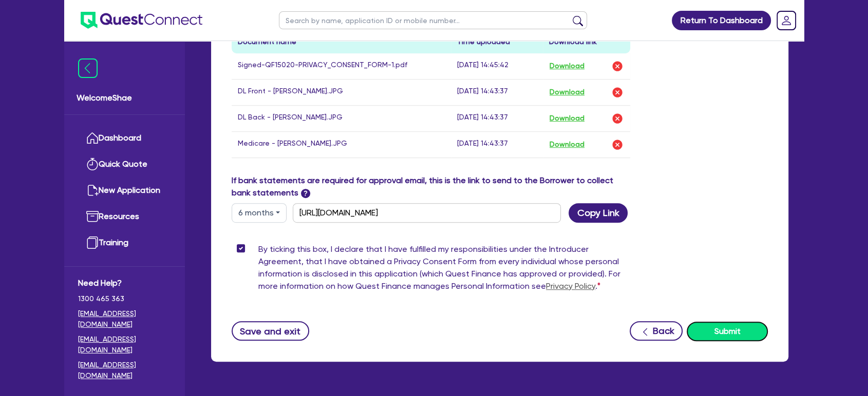
click at [732, 324] on button "Submit" at bounding box center [726, 332] width 81 height 20
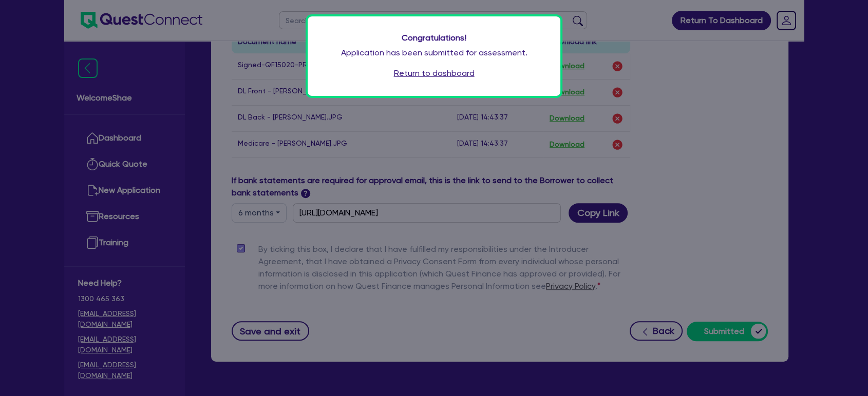
click at [439, 72] on link "Return to dashboard" at bounding box center [434, 73] width 81 height 12
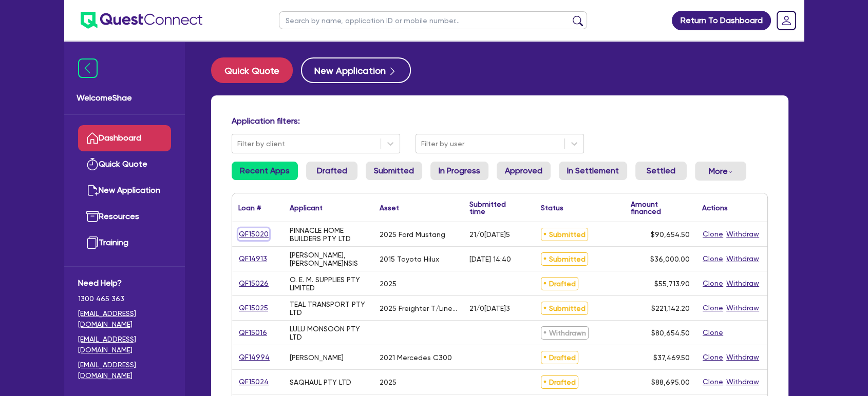
click at [250, 229] on link "QF15020" at bounding box center [253, 234] width 31 height 12
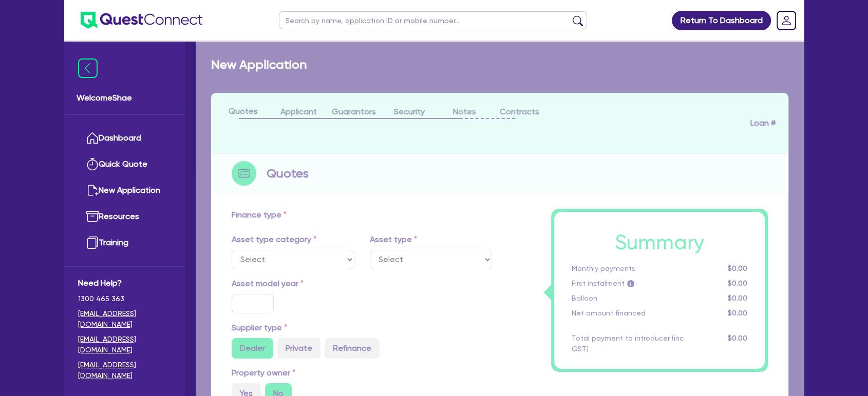
select select "CARS_AND_LIGHT_TRUCKS"
type input "2025"
type input "117,000"
type input "27,000"
type input "35"
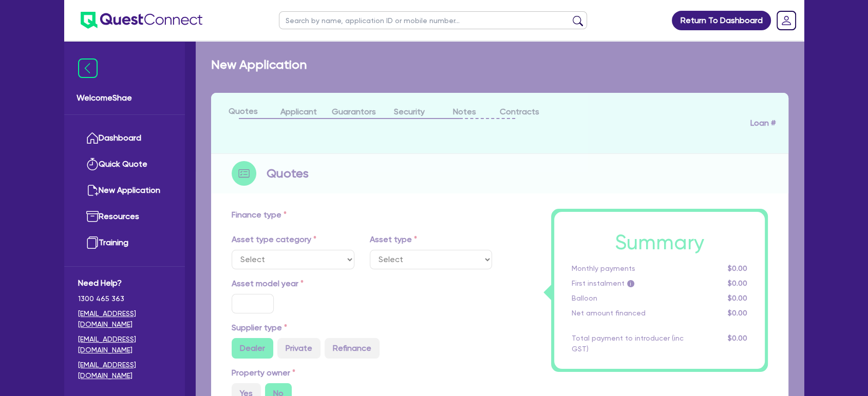
type input "40,950"
type input "7.25"
type input "2,220"
select select "PASSENGER_VEHICLES"
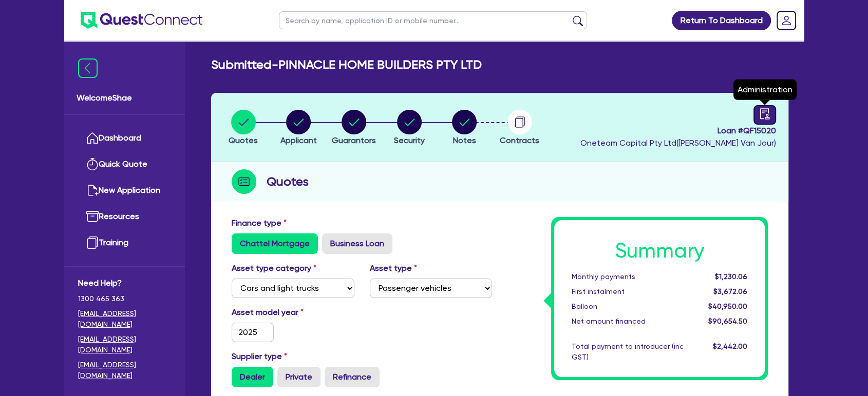
click at [768, 109] on icon "audit" at bounding box center [764, 113] width 11 height 11
select select "SUBMITTED_NEW"
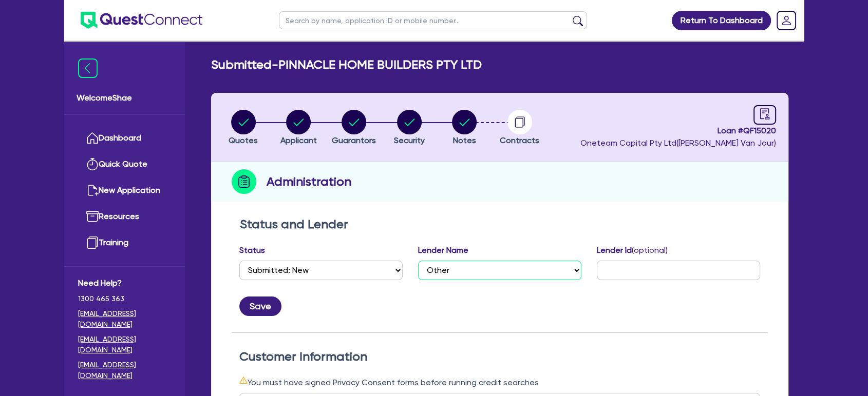
click at [448, 272] on select "Select AAMF AFS Alex Bank Angle Finance Azora Banjo BigStone BOQ Finance Brande…" at bounding box center [499, 271] width 163 height 20
select select "Plenti"
click at [418, 261] on select "Select AAMF AFS Alex Bank Angle Finance Azora Banjo BigStone BOQ Finance Brande…" at bounding box center [499, 271] width 163 height 20
click at [637, 265] on input "text" at bounding box center [678, 271] width 163 height 20
paste input "KM07637495"
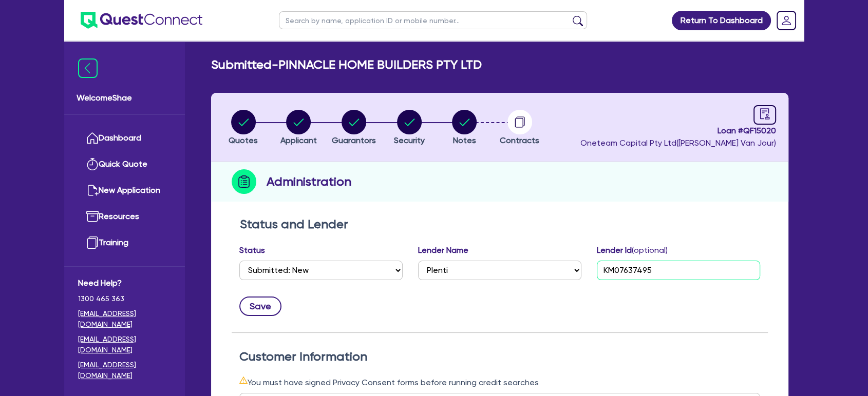
type input "KM07637495"
click at [257, 302] on button "Save" at bounding box center [260, 307] width 42 height 20
drag, startPoint x: 703, startPoint y: 369, endPoint x: 483, endPoint y: 255, distance: 248.7
click at [304, 22] on input "text" at bounding box center [433, 20] width 308 height 18
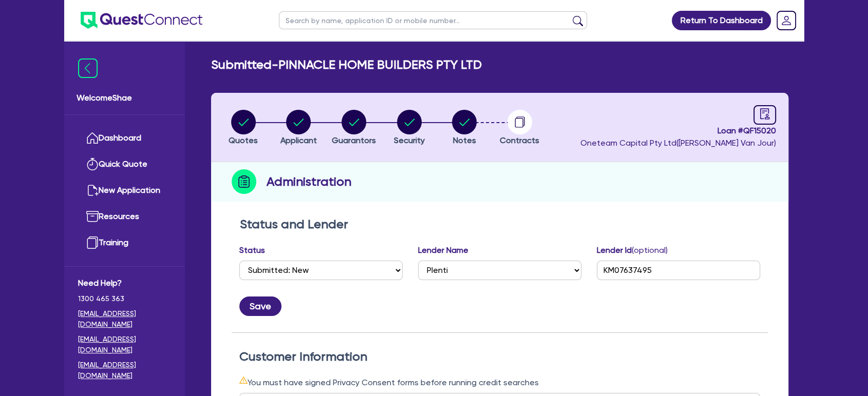
paste input "QF14994"
type input "QF14994"
click button "submit" at bounding box center [577, 22] width 16 height 14
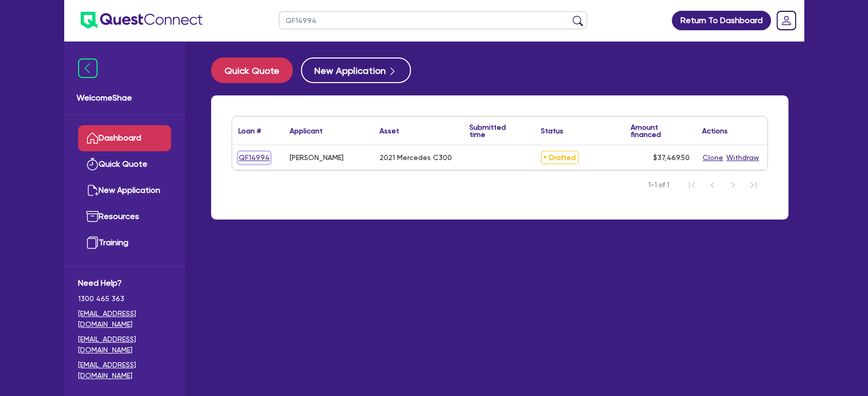
click at [250, 154] on link "QF14994" at bounding box center [254, 158] width 32 height 12
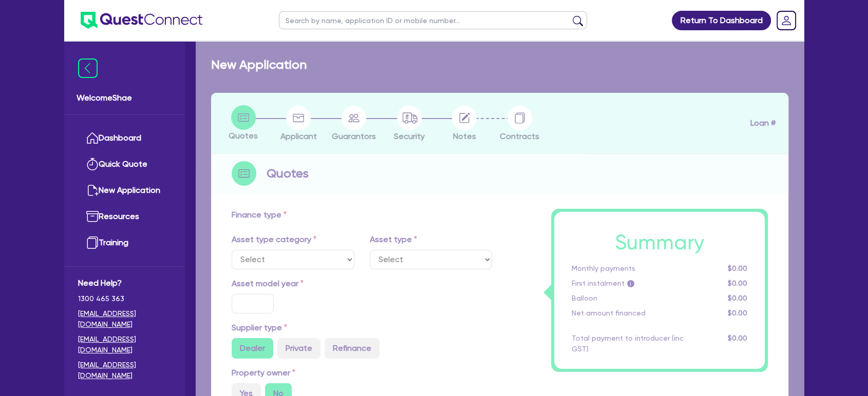
select select "CARS_AND_LIGHT_TRUCKS"
type input "2021"
radio input "true"
type input "45,000"
type input "10,000"
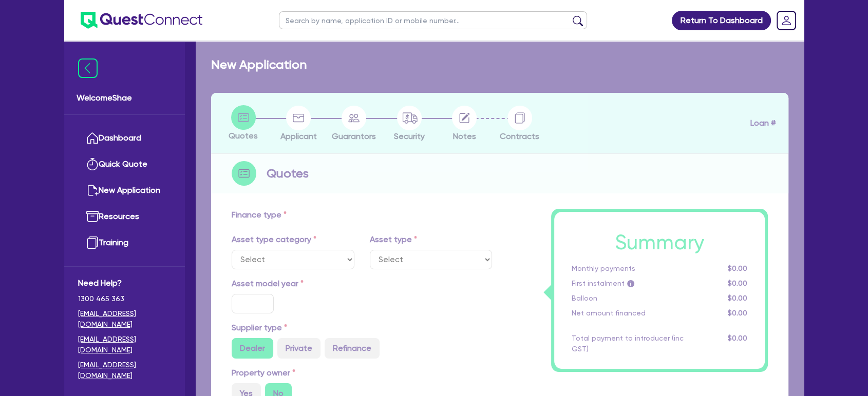
type input "35"
type input "15,750"
type input "10.99"
type input "1,650"
select select "PASSENGER_VEHICLES"
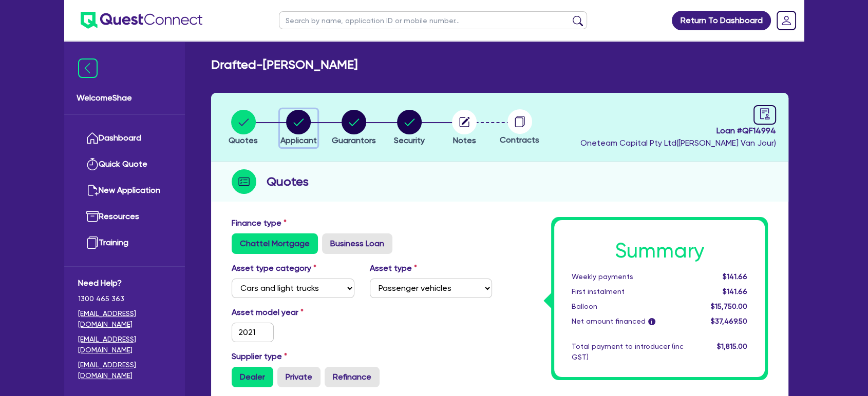
click at [299, 123] on icon "button" at bounding box center [299, 122] width 10 height 7
select select "SOLE_TRADER"
select select "RENTAL_REAL_ESTATE"
select select "PROPERTY_OPERATORS"
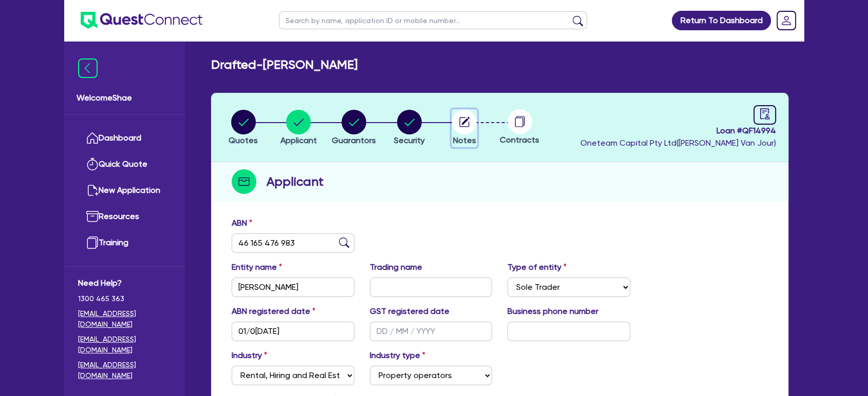
drag, startPoint x: 459, startPoint y: 124, endPoint x: 471, endPoint y: 131, distance: 13.4
click at [459, 124] on icon "button" at bounding box center [464, 122] width 10 height 10
select select "Other"
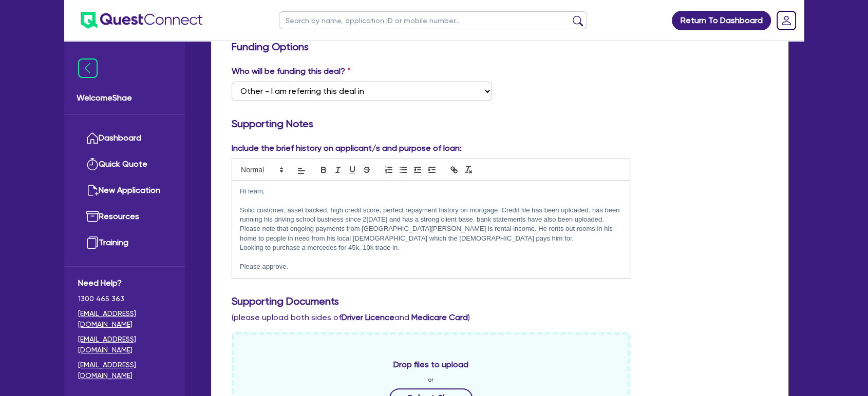
scroll to position [228, 0]
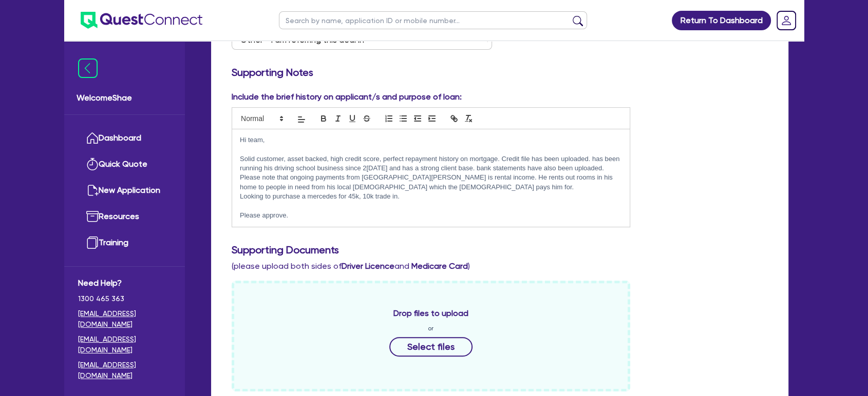
drag, startPoint x: 313, startPoint y: 214, endPoint x: 224, endPoint y: 136, distance: 118.6
click at [224, 136] on div "Include the brief history on applicant/s and purpose of loan: Hi team, Solid cu…" at bounding box center [431, 159] width 414 height 137
click at [307, 165] on p "Solid customer, asset backed, high credit score, perfect repayment history on m…" at bounding box center [431, 174] width 382 height 38
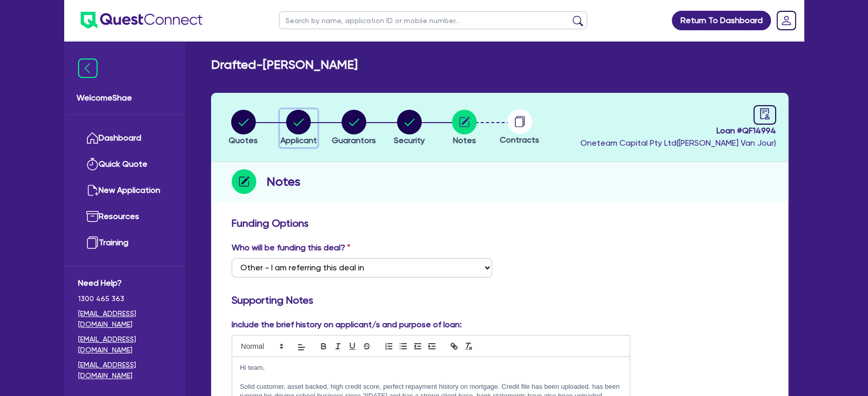
click at [308, 127] on circle "button" at bounding box center [298, 122] width 25 height 25
select select "SOLE_TRADER"
select select "RENTAL_REAL_ESTATE"
select select "PROPERTY_OPERATORS"
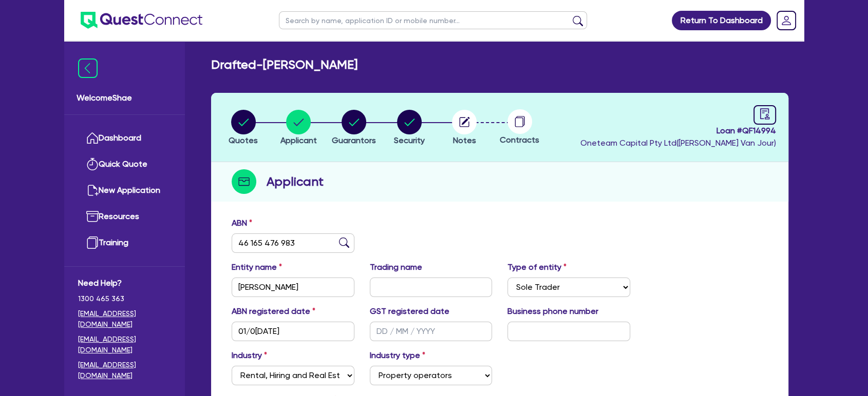
drag, startPoint x: 386, startPoint y: 62, endPoint x: 270, endPoint y: 65, distance: 116.1
click at [270, 65] on div "Drafted[PERSON_NAME]" at bounding box center [499, 65] width 592 height 15
copy h2 "[PERSON_NAME]"
click at [356, 122] on circle "button" at bounding box center [353, 122] width 25 height 25
select select "MR"
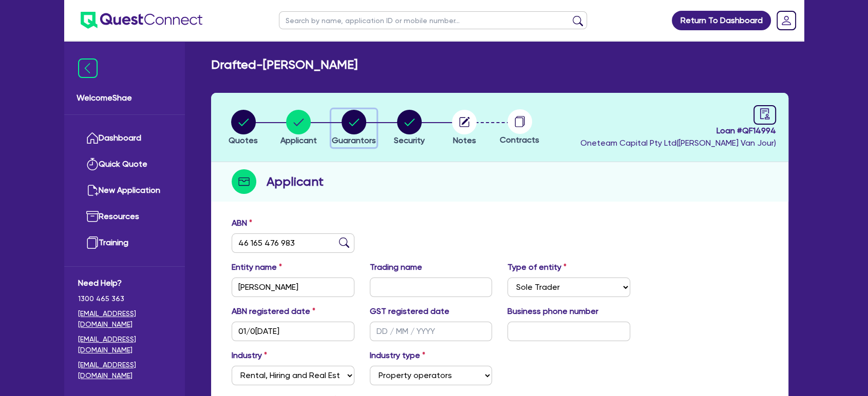
select select "QLD"
select select "MARRIED"
select select "PROPERTY"
select select "CASH"
select select "VEHICLE"
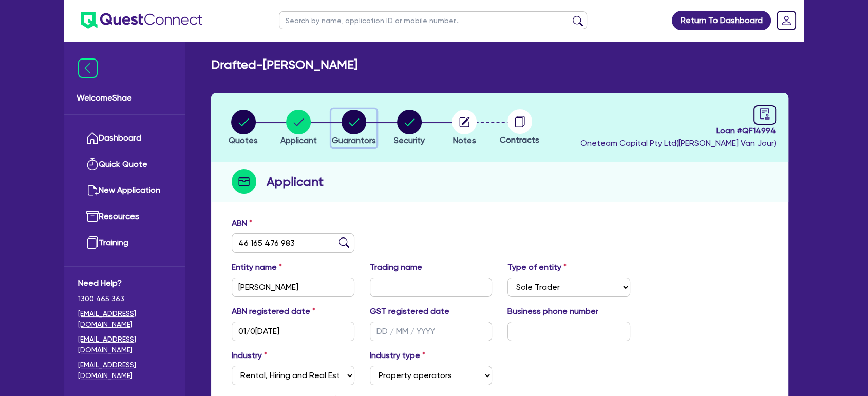
select select "MORTGAGE"
select select "CREDIT_CARD"
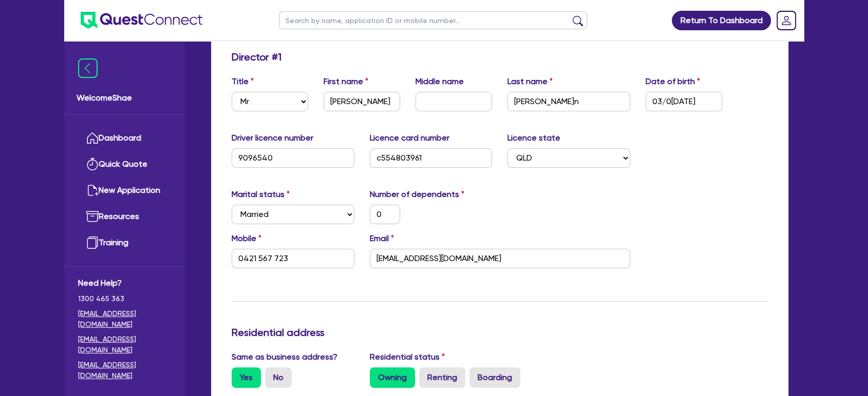
scroll to position [171, 0]
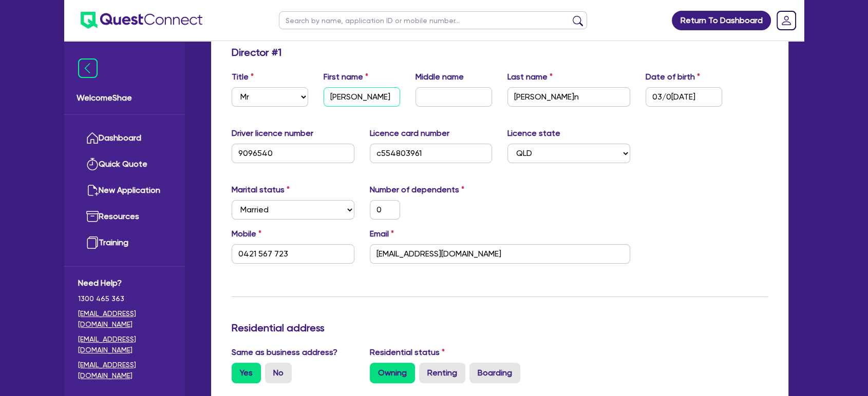
click at [343, 96] on input "[PERSON_NAME]" at bounding box center [361, 97] width 76 height 20
click at [528, 97] on input "[PERSON_NAME]n" at bounding box center [568, 97] width 123 height 20
click at [421, 251] on input "[EMAIL_ADDRESS][DOMAIN_NAME]" at bounding box center [500, 254] width 260 height 20
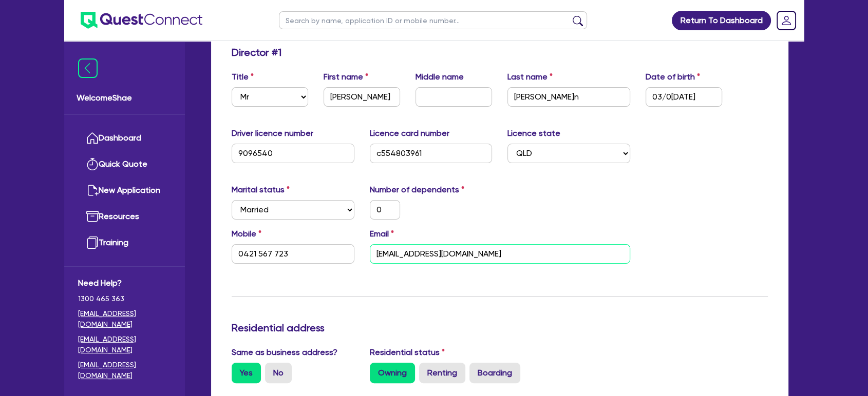
click at [421, 251] on input "[EMAIL_ADDRESS][DOMAIN_NAME]" at bounding box center [500, 254] width 260 height 20
click at [288, 253] on input "0421 567 723" at bounding box center [293, 254] width 123 height 20
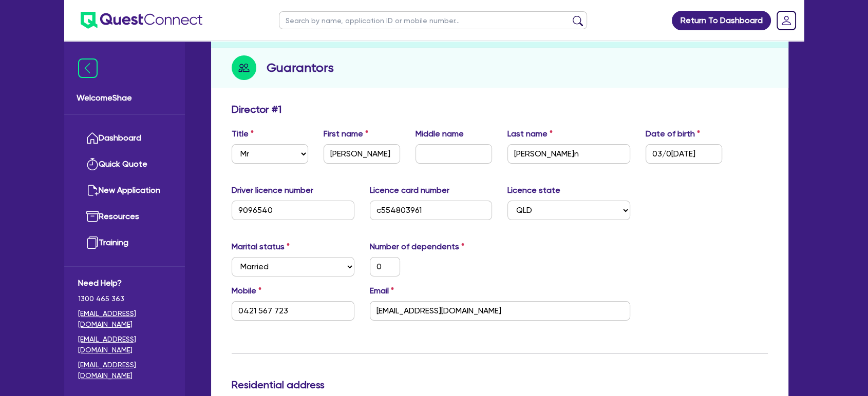
scroll to position [0, 0]
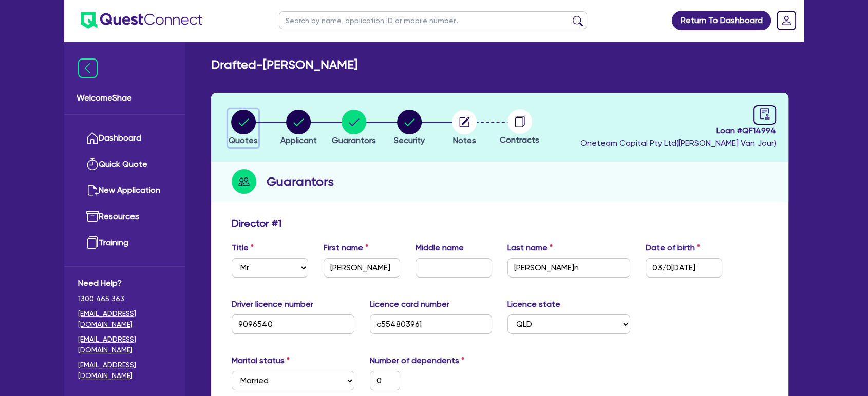
click at [240, 116] on circle "button" at bounding box center [243, 122] width 25 height 25
select select "CARS_AND_LIGHT_TRUCKS"
select select "PASSENGER_VEHICLES"
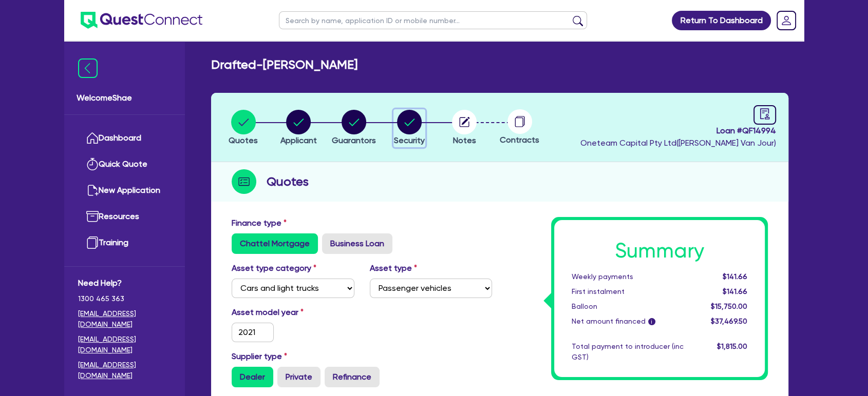
click at [406, 123] on icon "button" at bounding box center [409, 122] width 10 height 7
select select "CARS_AND_LIGHT_TRUCKS"
select select "PASSENGER_VEHICLES"
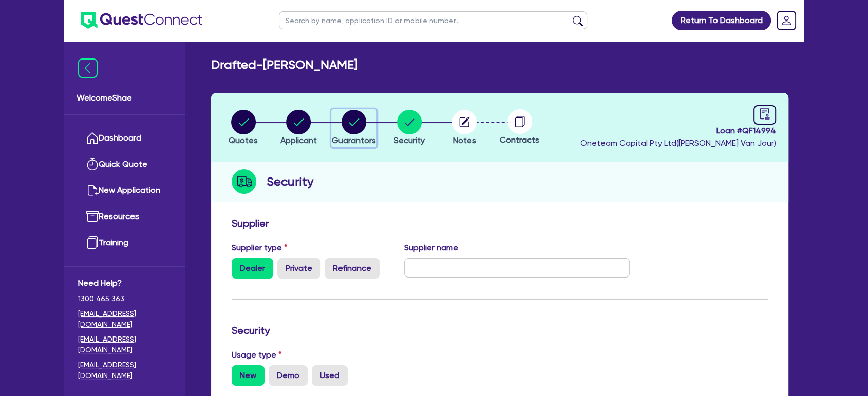
click at [362, 121] on circle "button" at bounding box center [353, 122] width 25 height 25
select select "MR"
select select "QLD"
select select "MARRIED"
select select "PROPERTY"
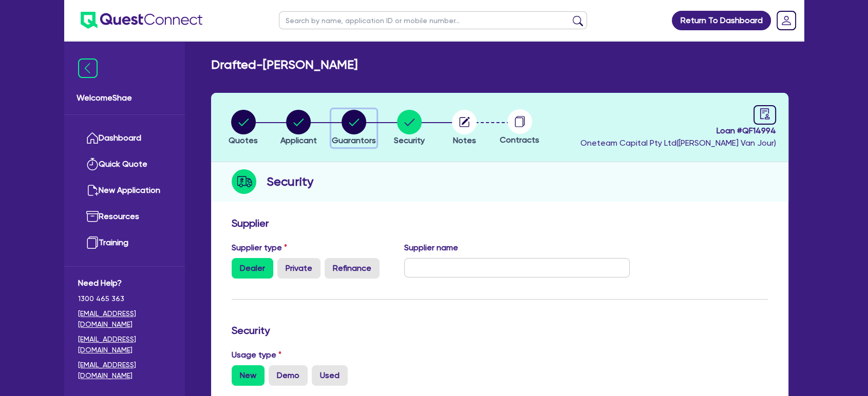
select select "CASH"
select select "VEHICLE"
select select "MORTGAGE"
select select "CREDIT_CARD"
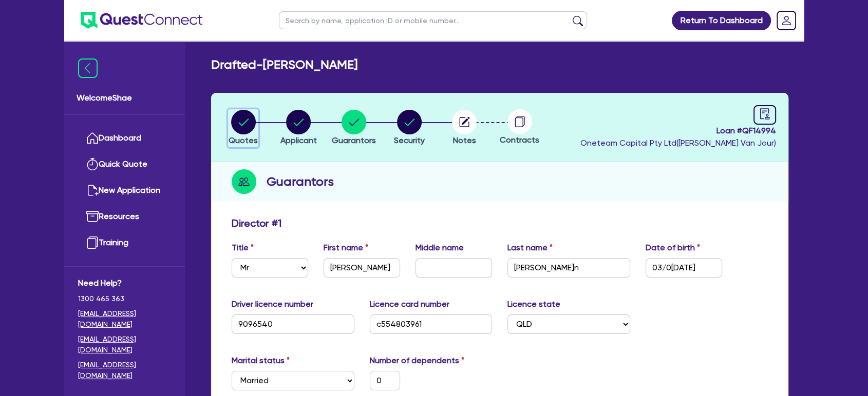
click at [247, 125] on circle "button" at bounding box center [243, 122] width 25 height 25
select select "CARS_AND_LIGHT_TRUCKS"
select select "PASSENGER_VEHICLES"
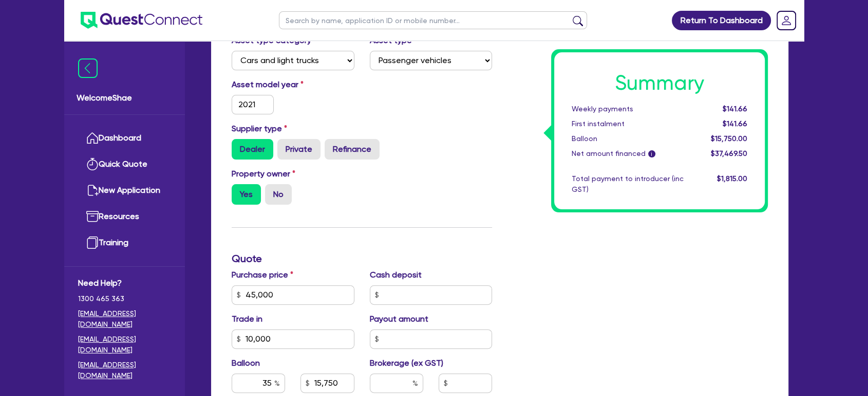
scroll to position [399, 0]
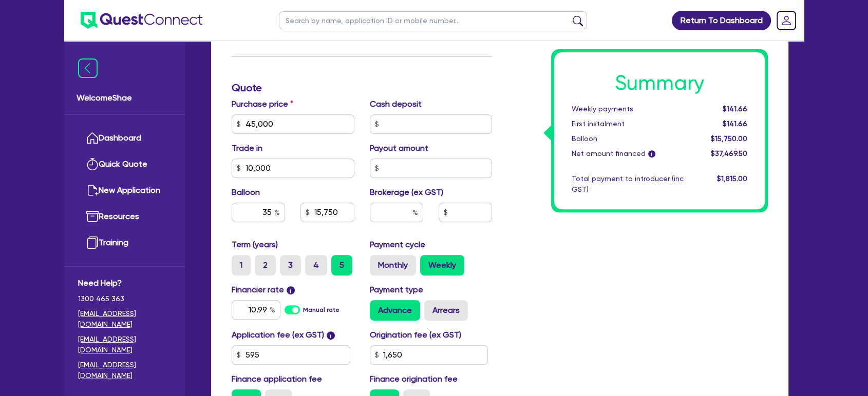
click at [729, 357] on div "Summary Weekly payments $141.66 First instalment $141.66 Balloon $15,750.00 Net…" at bounding box center [638, 118] width 276 height 600
drag, startPoint x: 755, startPoint y: 343, endPoint x: 273, endPoint y: 278, distance: 486.0
click at [755, 343] on div "Summary Weekly payments $141.66 First instalment $141.66 Balloon $15,750.00 Net…" at bounding box center [638, 118] width 276 height 600
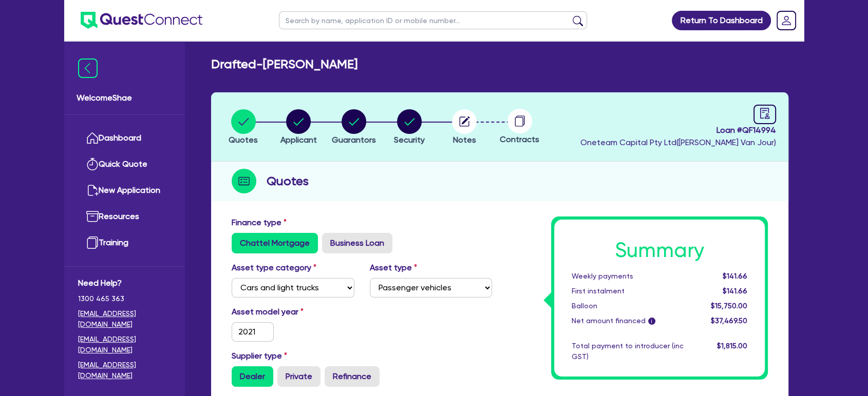
scroll to position [0, 0]
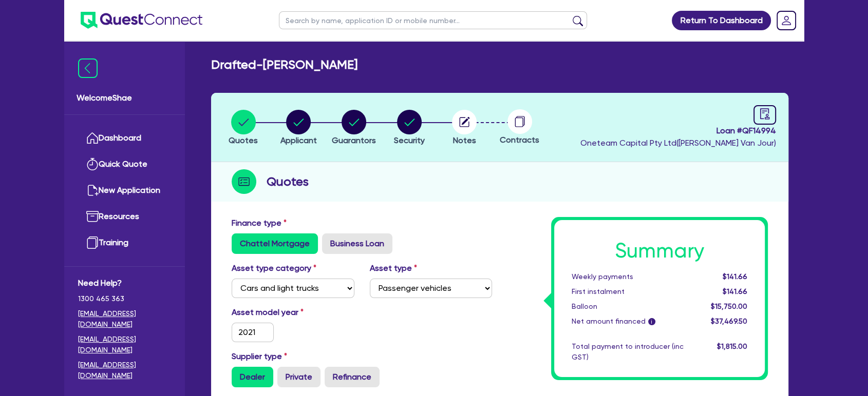
drag, startPoint x: 380, startPoint y: 64, endPoint x: 277, endPoint y: 69, distance: 102.8
click at [280, 69] on h2 "Drafted[PERSON_NAME]" at bounding box center [284, 65] width 146 height 15
drag, startPoint x: 270, startPoint y: 67, endPoint x: 390, endPoint y: 68, distance: 120.7
click at [390, 68] on div "Drafted[PERSON_NAME]" at bounding box center [499, 65] width 592 height 15
copy h2 "[PERSON_NAME]"
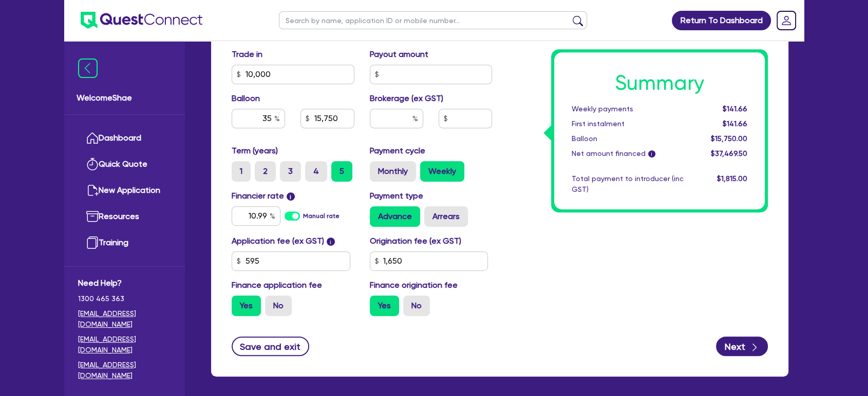
scroll to position [513, 0]
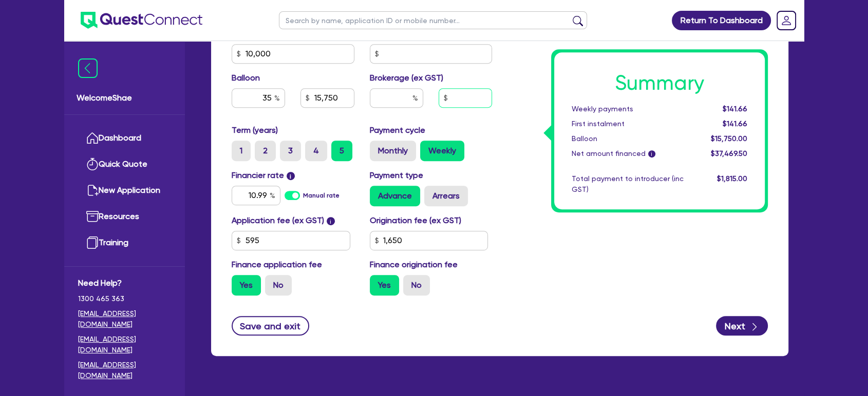
click at [476, 96] on input "text" at bounding box center [464, 98] width 53 height 20
type input "1,150.42"
type input "45,000"
type input "10,000"
type input "15,750"
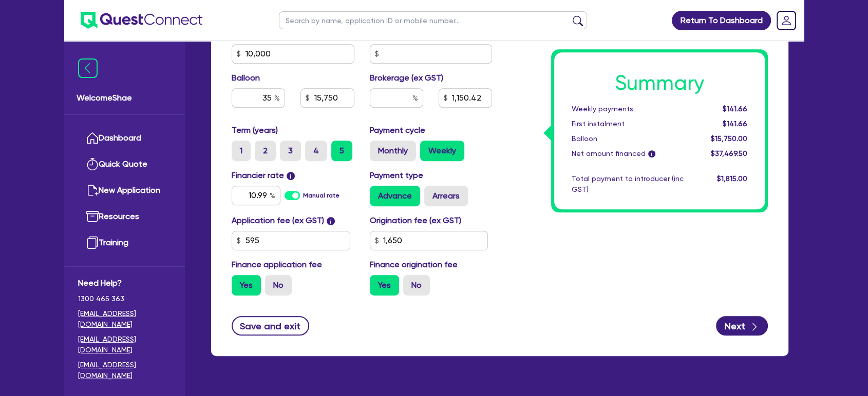
type input "1,650"
type input "45,000"
type input "10,000"
type input "15,750"
type input "3.08"
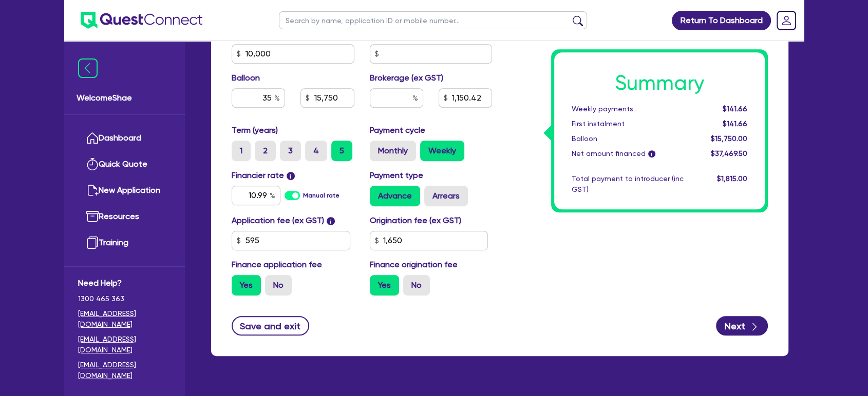
type input "1,150.42"
type input "1,650"
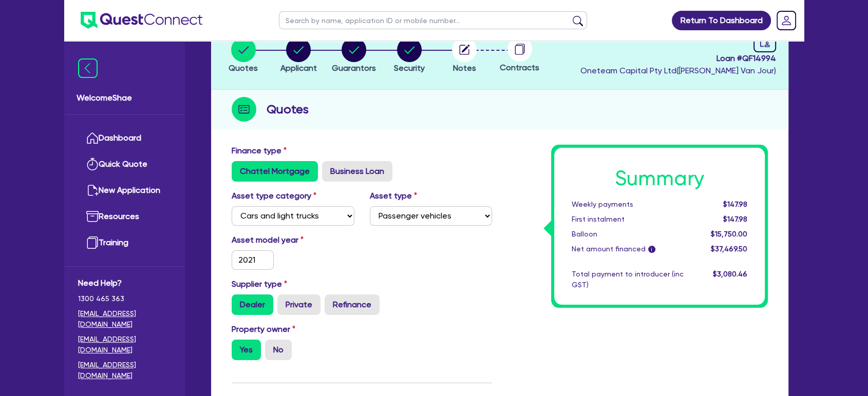
scroll to position [0, 0]
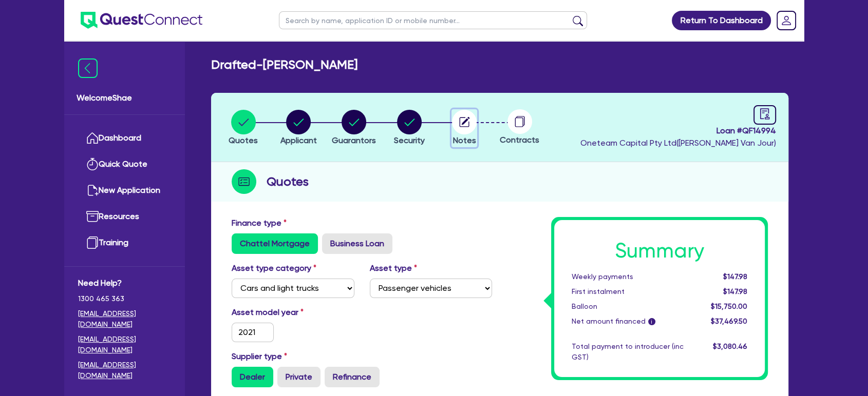
click at [467, 124] on circle "button" at bounding box center [464, 122] width 25 height 25
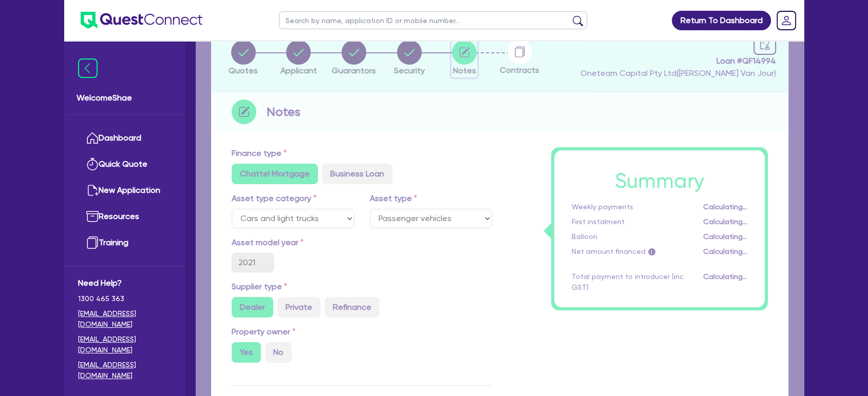
select select "Other"
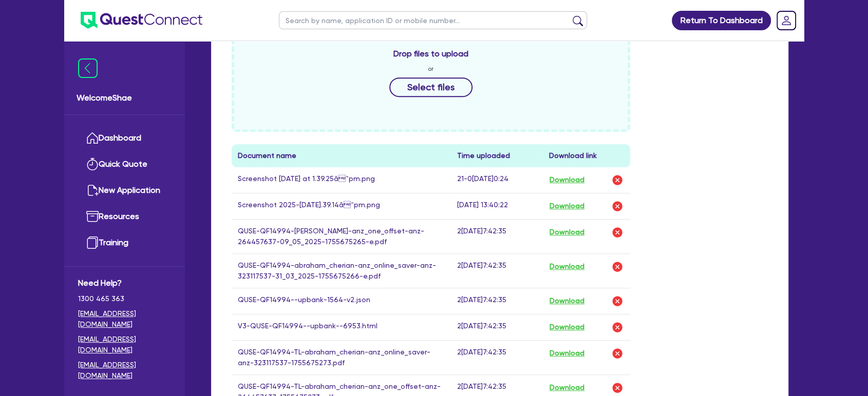
scroll to position [512, 0]
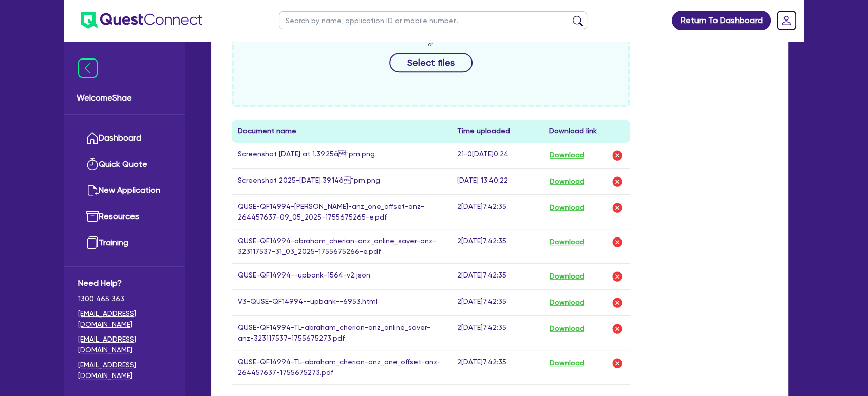
click at [441, 72] on div "Drop files to upload or Select files" at bounding box center [431, 51] width 398 height 111
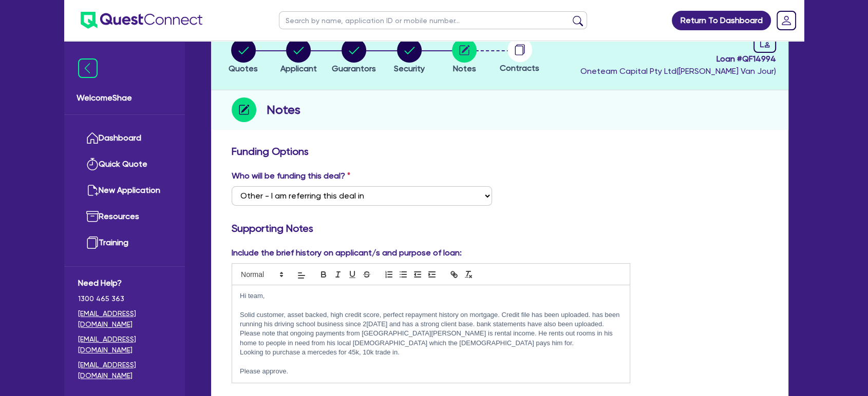
scroll to position [0, 0]
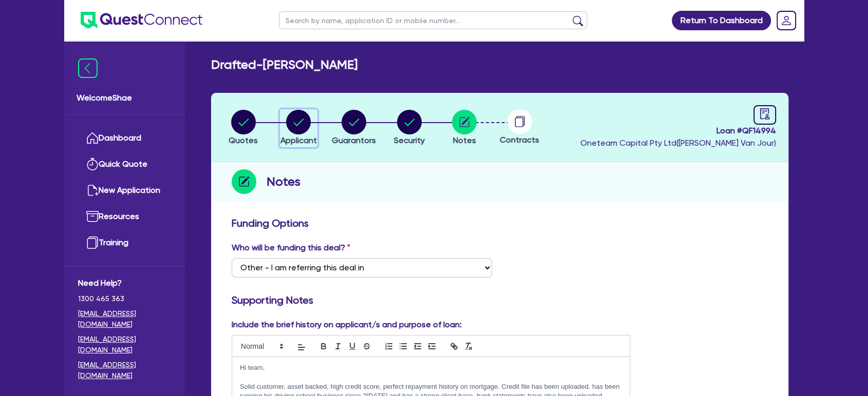
drag, startPoint x: 311, startPoint y: 127, endPoint x: 319, endPoint y: 139, distance: 14.3
click at [310, 127] on icon "button" at bounding box center [298, 122] width 25 height 25
select select "SOLE_TRADER"
select select "RENTAL_REAL_ESTATE"
select select "PROPERTY_OPERATORS"
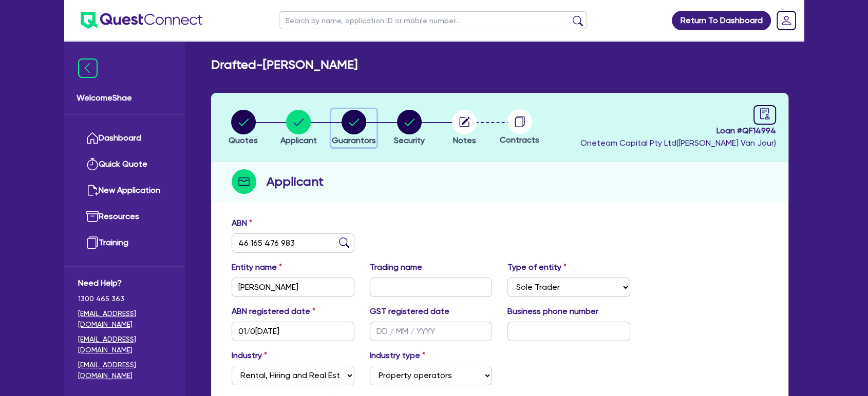
click at [367, 120] on div "button" at bounding box center [354, 122] width 44 height 25
select select "MR"
select select "QLD"
select select "MARRIED"
select select "PROPERTY"
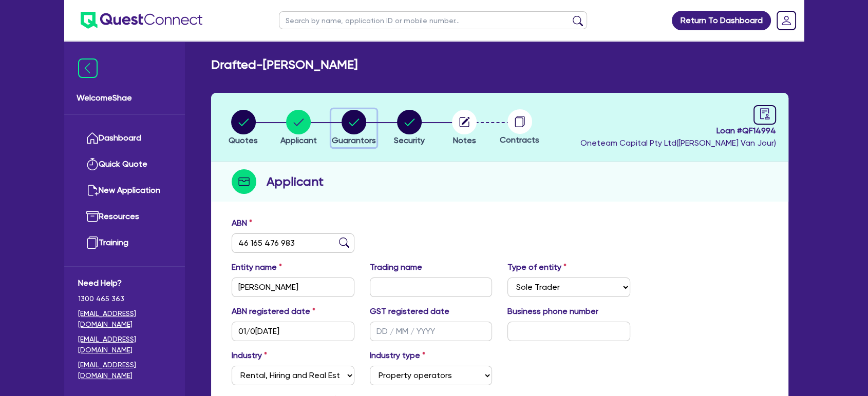
select select "CASH"
select select "VEHICLE"
select select "MORTGAGE"
select select "CREDIT_CARD"
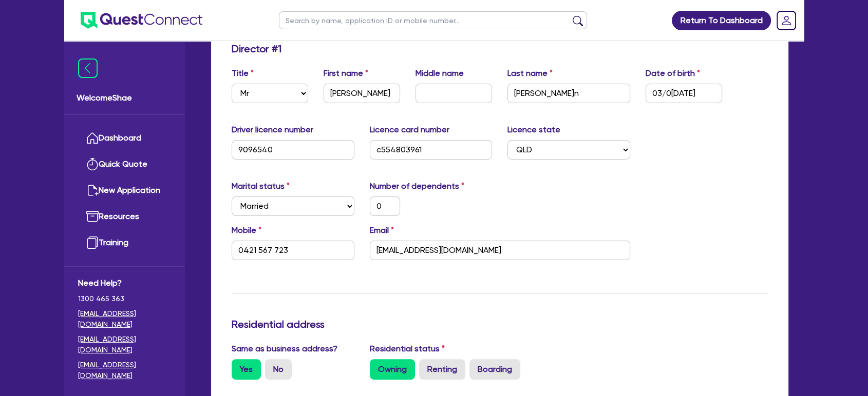
scroll to position [114, 0]
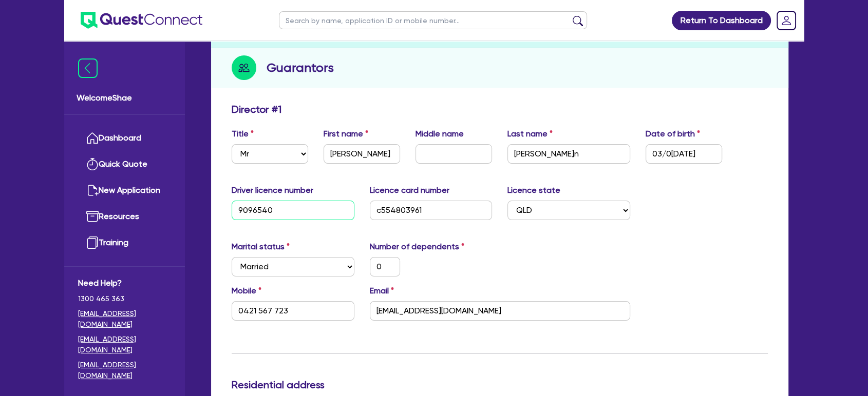
click at [253, 209] on input "9096540" at bounding box center [293, 211] width 123 height 20
click at [409, 210] on input "c554803961" at bounding box center [431, 211] width 123 height 20
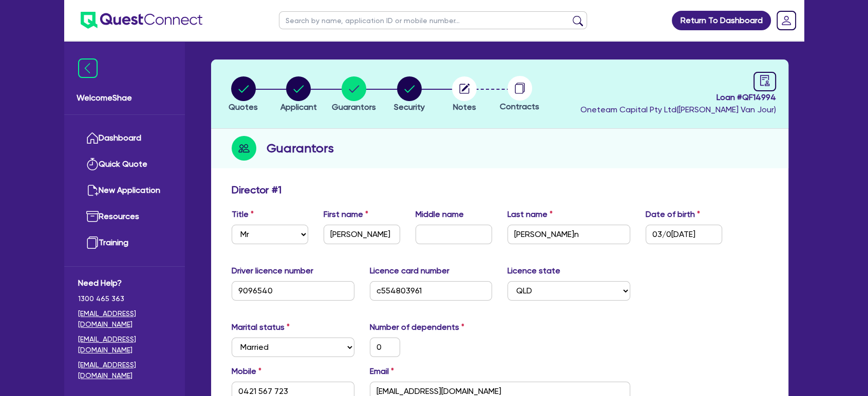
scroll to position [0, 0]
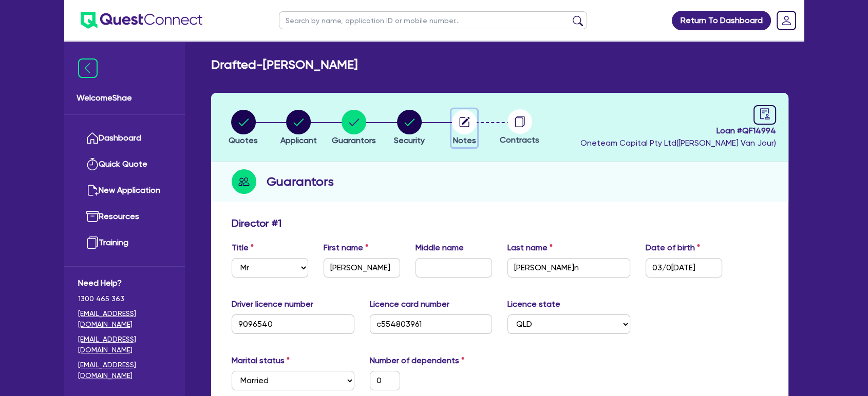
click at [469, 126] on circle "button" at bounding box center [464, 122] width 25 height 25
select select "Other"
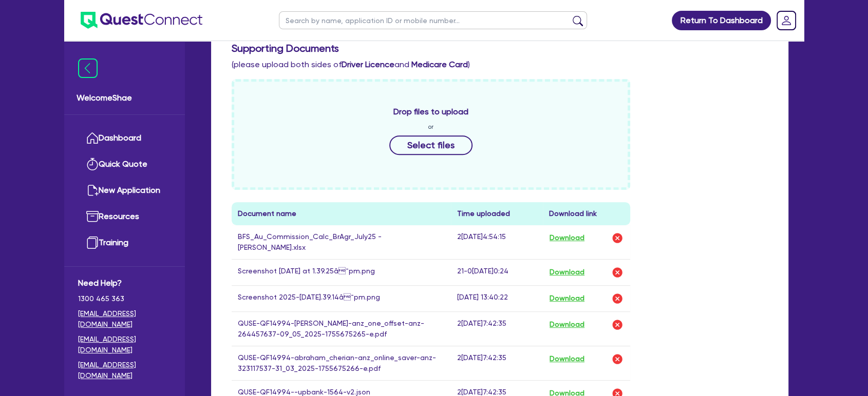
scroll to position [570, 0]
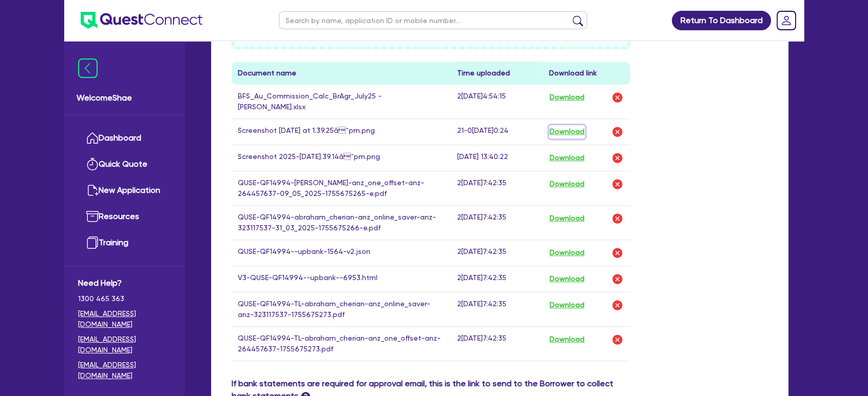
click at [571, 132] on button "Download" at bounding box center [567, 131] width 36 height 13
click at [572, 155] on button "Download" at bounding box center [567, 157] width 36 height 13
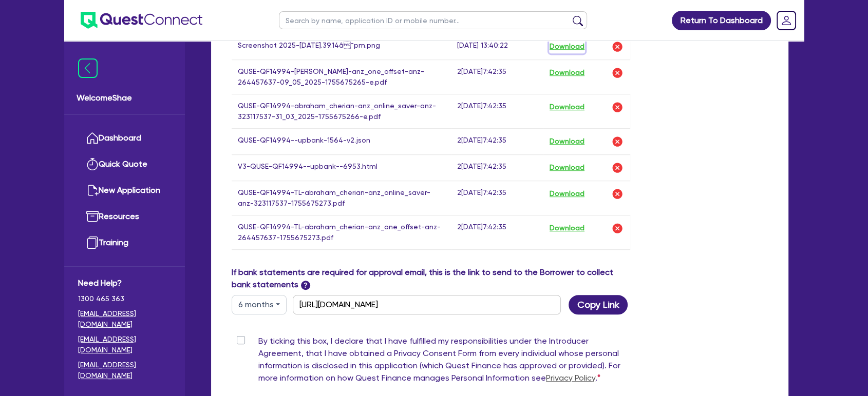
scroll to position [684, 0]
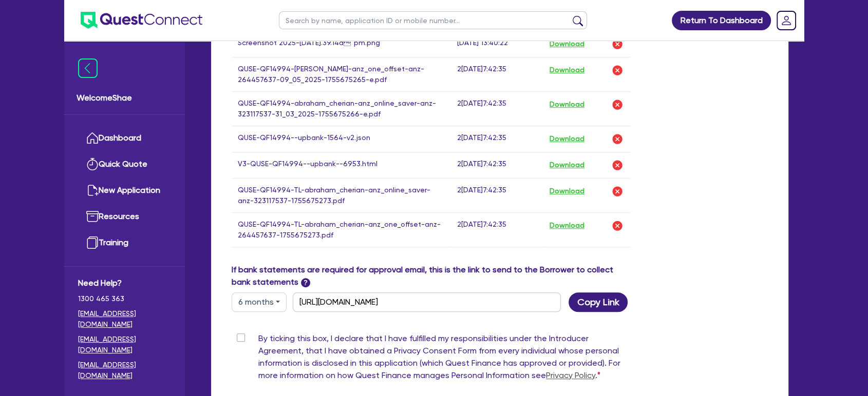
drag, startPoint x: 774, startPoint y: 237, endPoint x: 774, endPoint y: 243, distance: 5.6
click at [774, 237] on div "Drop files to upload or Select files Document name Time uploaded Download link …" at bounding box center [499, 43] width 551 height 439
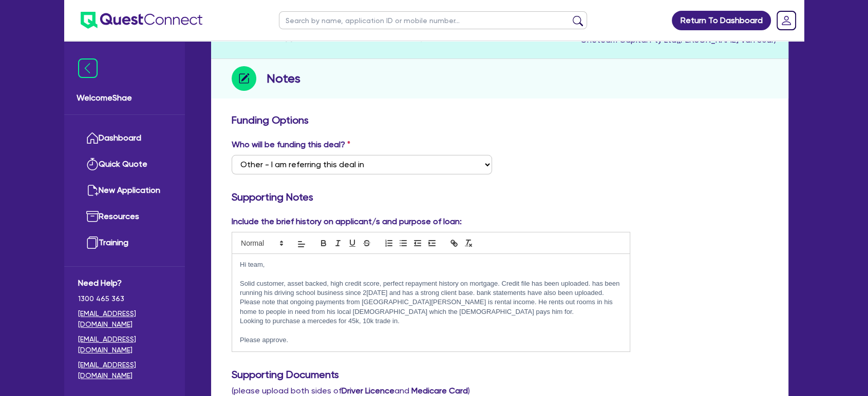
scroll to position [0, 0]
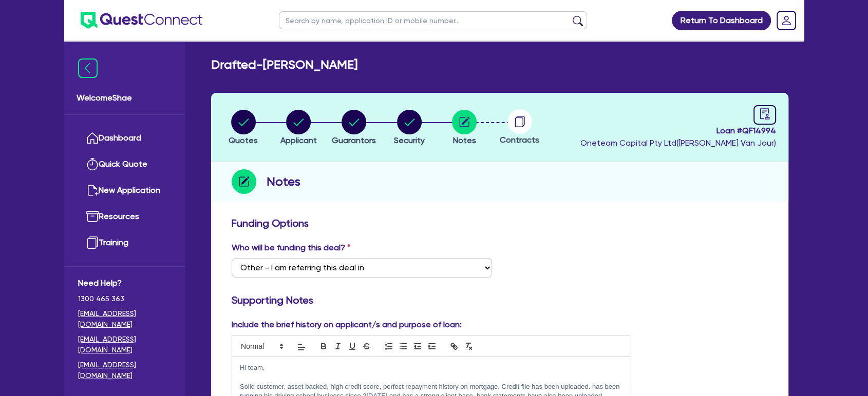
click at [355, 100] on header "Quotes Applicant [GEOGRAPHIC_DATA] Security Notes Contracts Loan # QF14994 Onet…" at bounding box center [499, 127] width 577 height 69
click at [370, 133] on div "button" at bounding box center [354, 122] width 44 height 25
select select "MR"
select select "QLD"
select select "MARRIED"
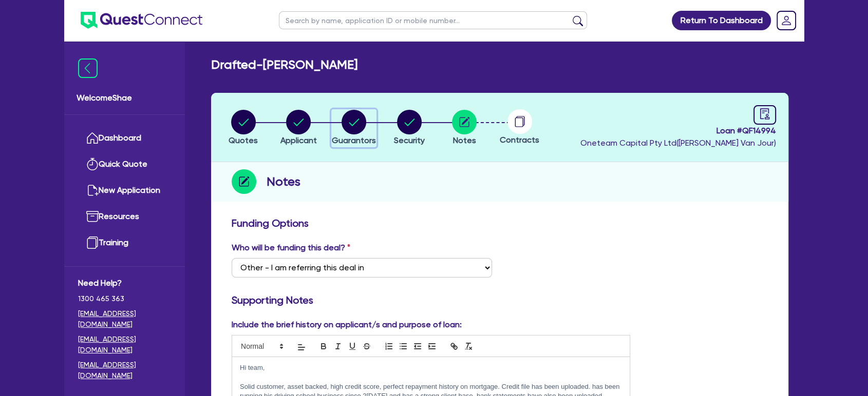
select select "PROPERTY"
select select "CASH"
select select "VEHICLE"
select select "MORTGAGE"
select select "CREDIT_CARD"
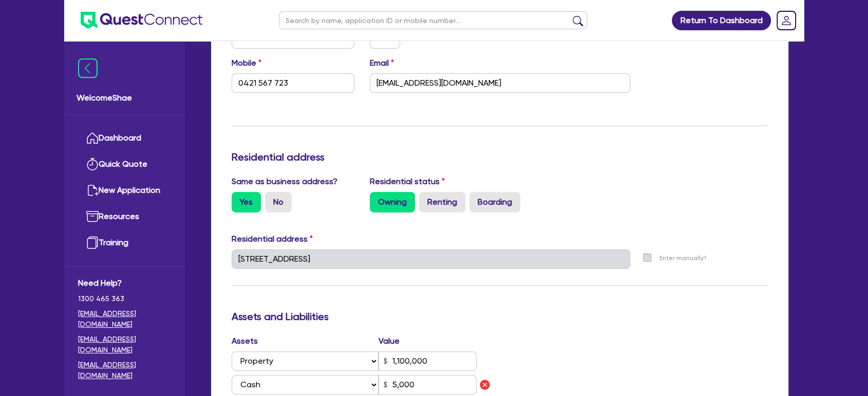
scroll to position [456, 0]
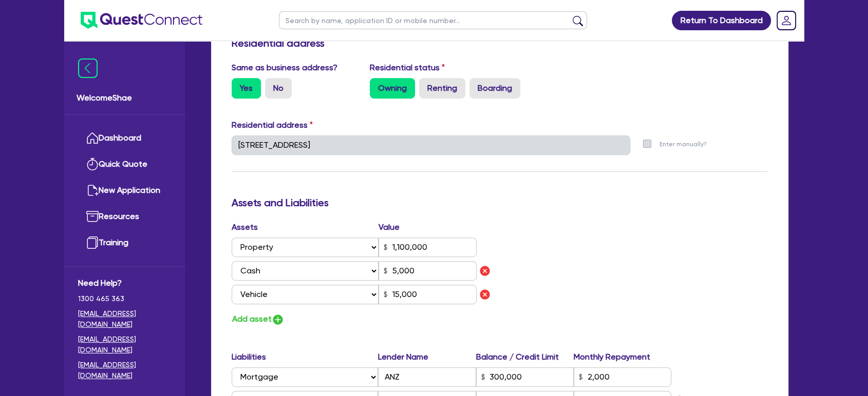
click at [217, 145] on div "Update residential status for Director #1 Boarding is only acceptable when the …" at bounding box center [499, 253] width 577 height 994
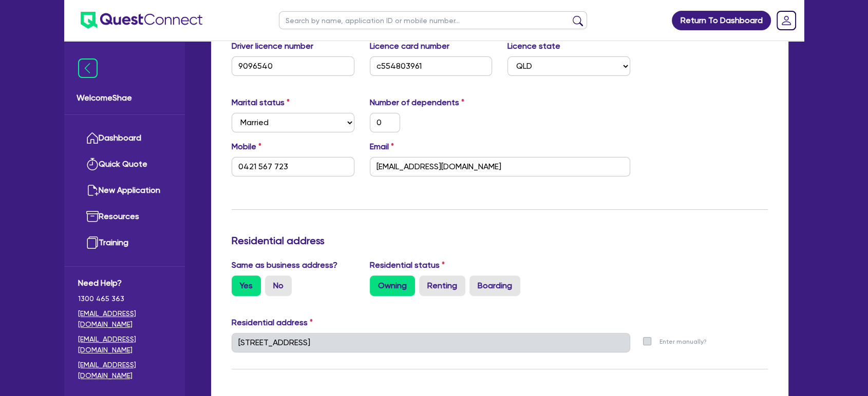
scroll to position [0, 0]
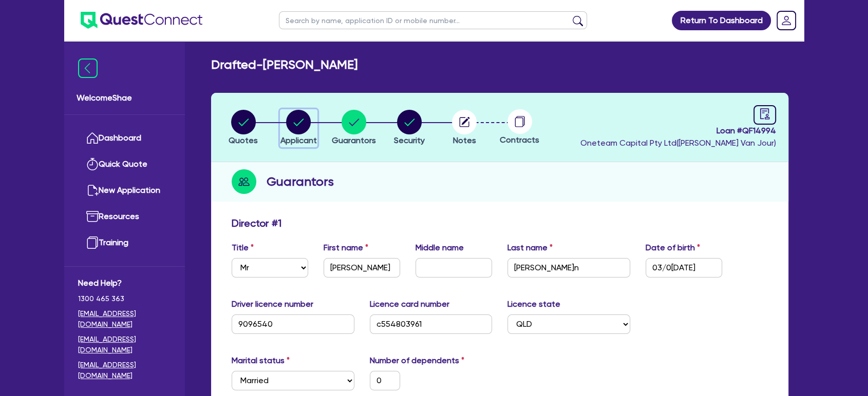
click at [299, 119] on circle "button" at bounding box center [298, 122] width 25 height 25
select select "SOLE_TRADER"
select select "RENTAL_REAL_ESTATE"
select select "PROPERTY_OPERATORS"
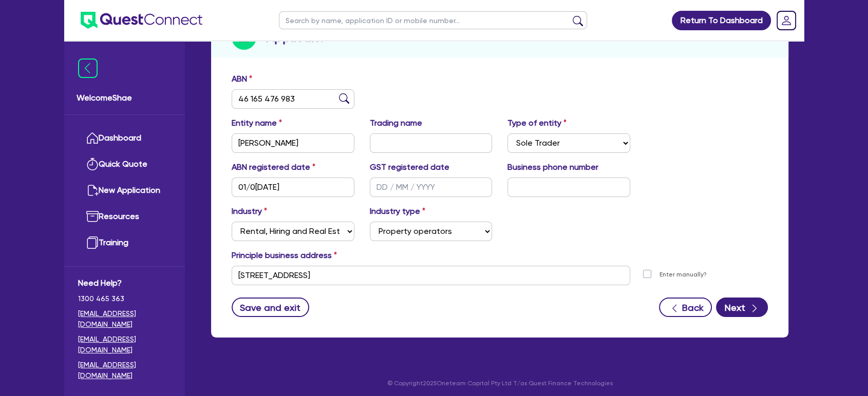
scroll to position [147, 0]
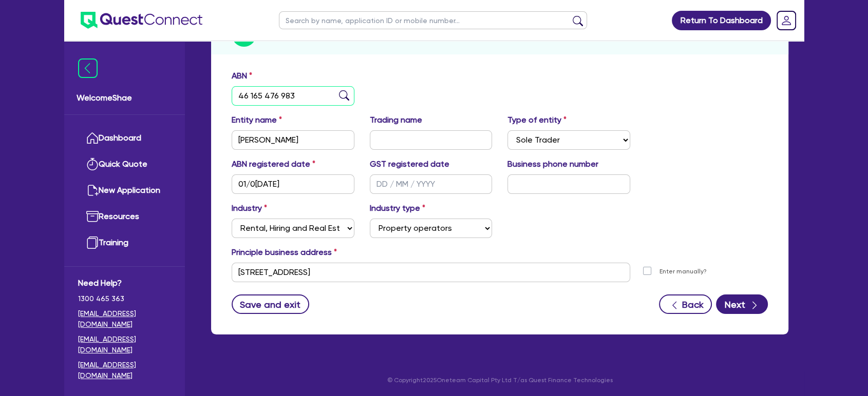
click at [269, 97] on input "46 165 476 983" at bounding box center [293, 96] width 123 height 20
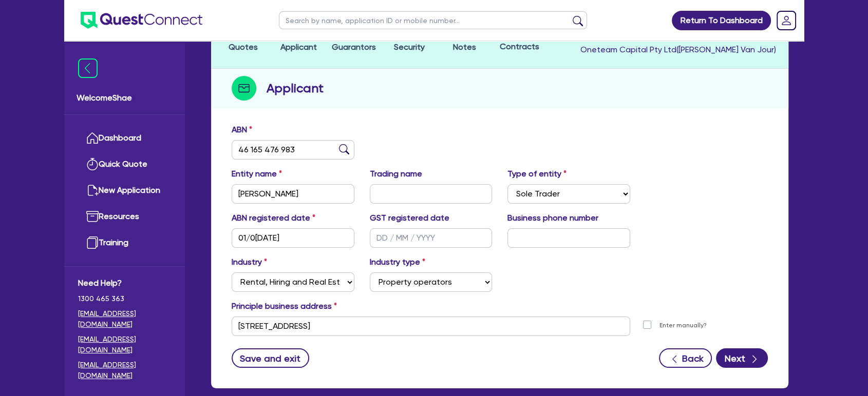
scroll to position [0, 0]
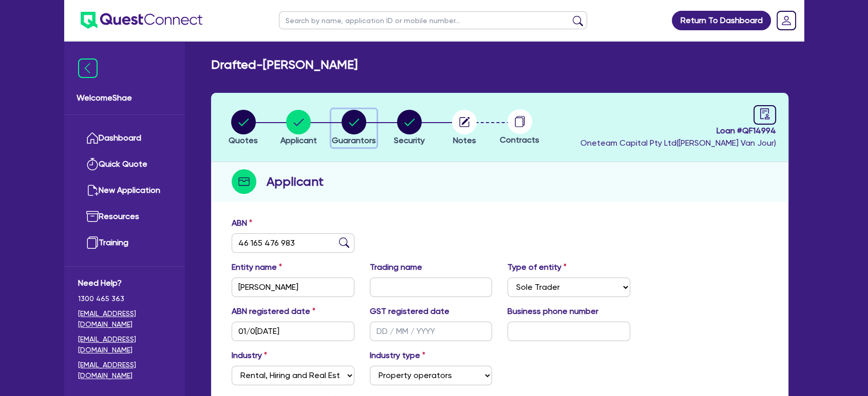
drag, startPoint x: 361, startPoint y: 114, endPoint x: 362, endPoint y: 122, distance: 7.3
click at [361, 114] on circle "button" at bounding box center [353, 122] width 25 height 25
select select "MR"
select select "QLD"
select select "MARRIED"
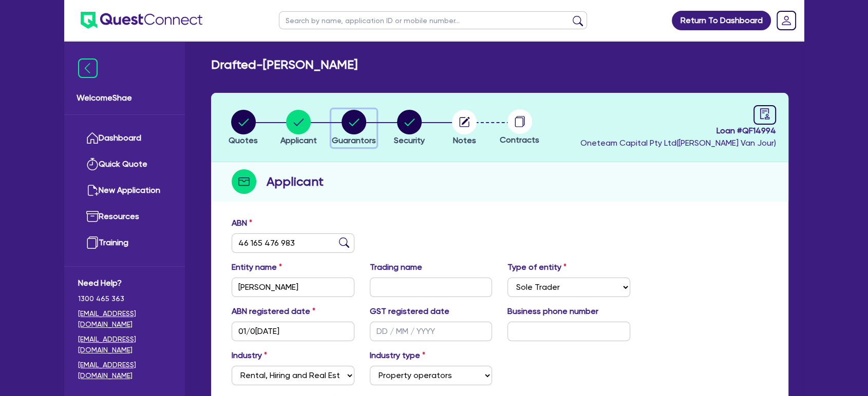
select select "PROPERTY"
select select "CASH"
select select "VEHICLE"
select select "MORTGAGE"
select select "CREDIT_CARD"
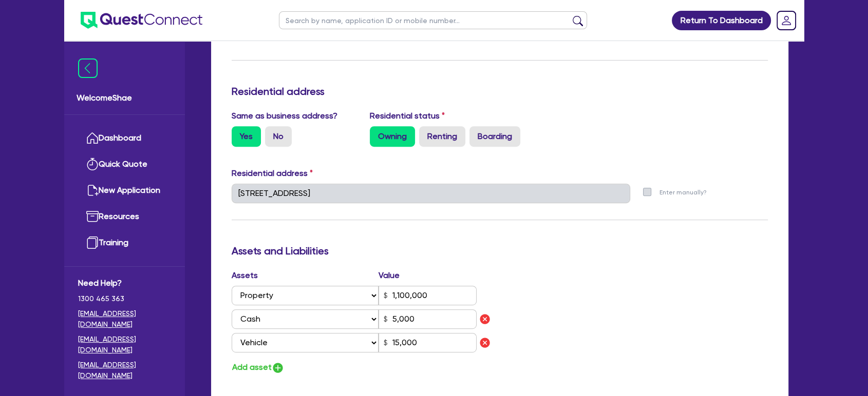
scroll to position [627, 0]
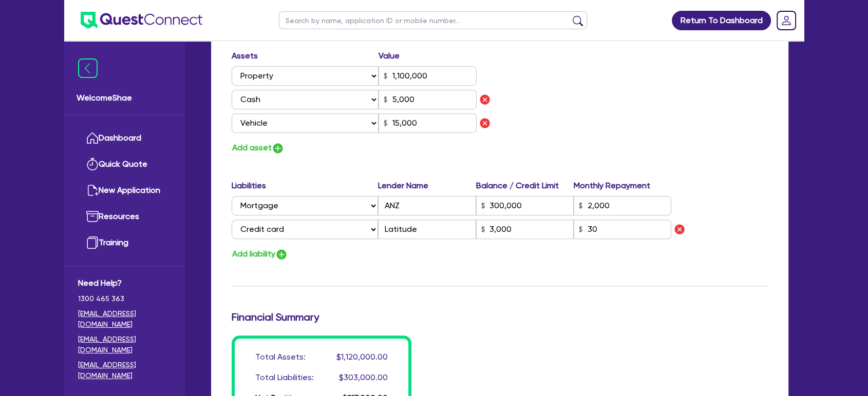
drag, startPoint x: 9, startPoint y: 314, endPoint x: 20, endPoint y: 315, distance: 11.3
click at [10, 314] on div "Return To Dashboard Edit Profile Logout Welcome Shae Dashboard Quick Quote New …" at bounding box center [434, 7] width 868 height 1269
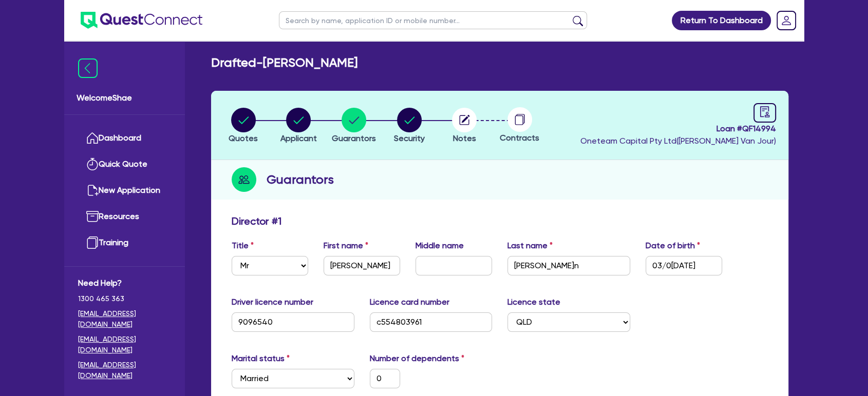
scroll to position [0, 0]
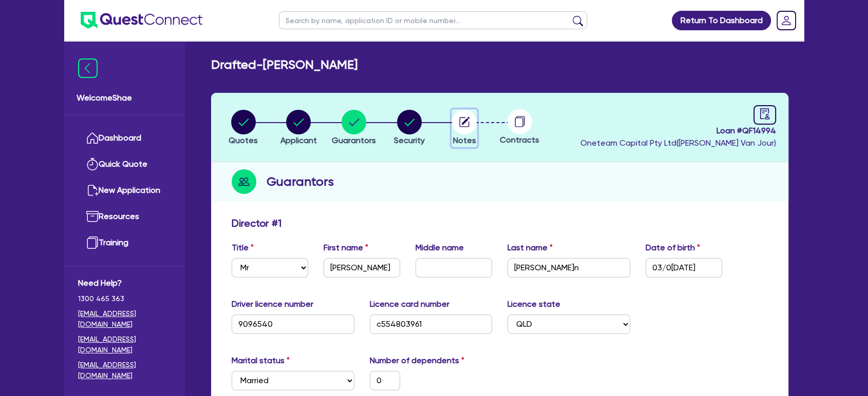
click at [465, 128] on circle "button" at bounding box center [464, 122] width 25 height 25
select select "Other"
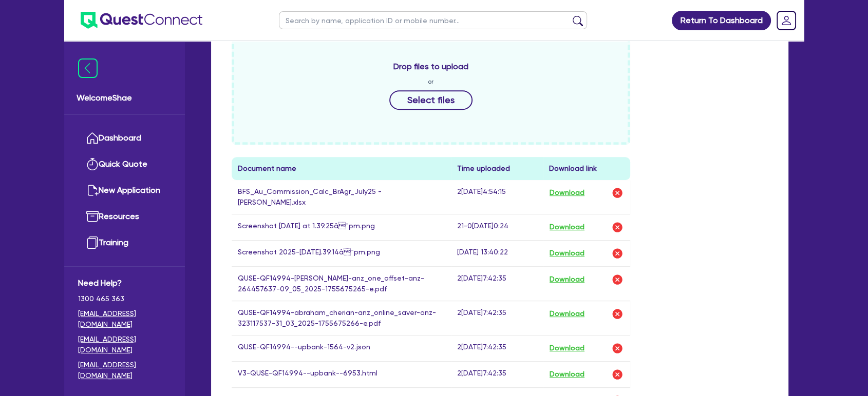
scroll to position [627, 0]
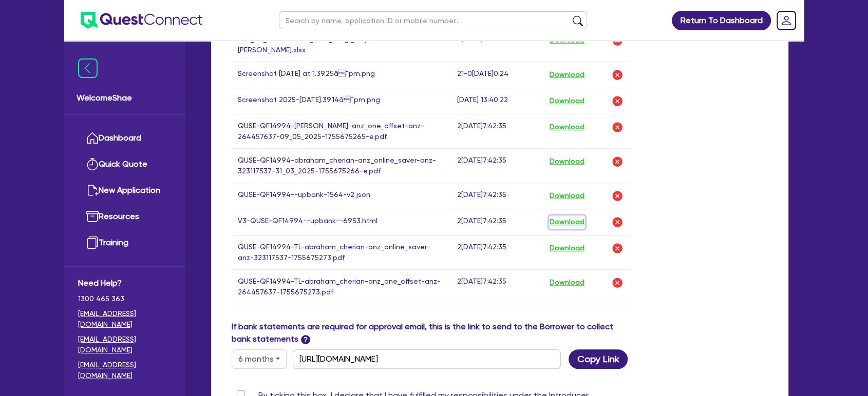
click at [575, 218] on button "Download" at bounding box center [567, 222] width 36 height 13
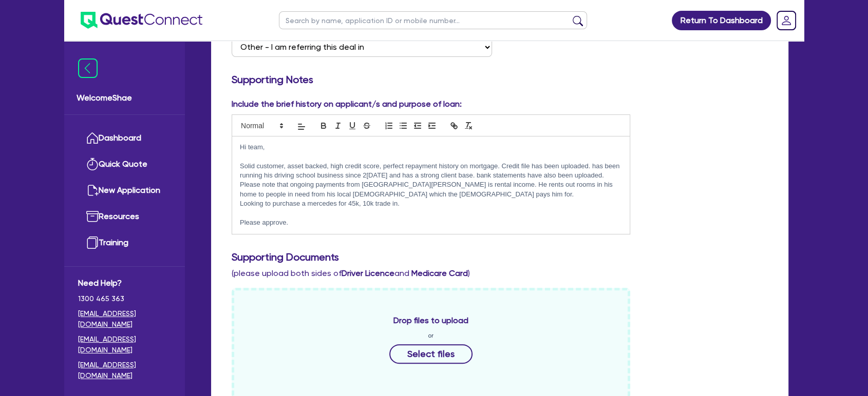
scroll to position [228, 0]
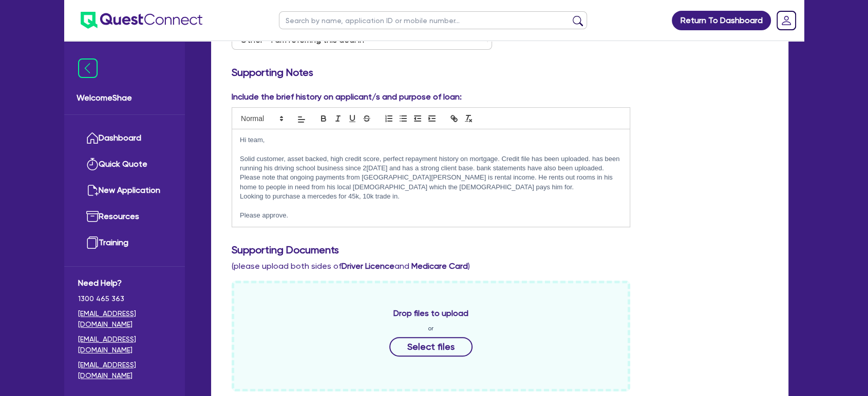
drag, startPoint x: 238, startPoint y: 135, endPoint x: 312, endPoint y: 223, distance: 114.8
click at [312, 223] on div "Hi team, Solid customer, asset backed, high credit score, perfect repayment his…" at bounding box center [430, 178] width 397 height 98
copy div "Hi team, Solid customer, asset backed, high credit score, perfect repayment his…"
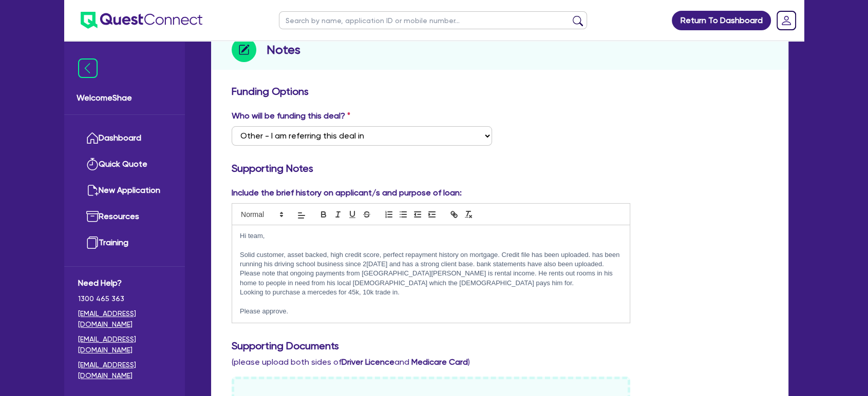
scroll to position [0, 0]
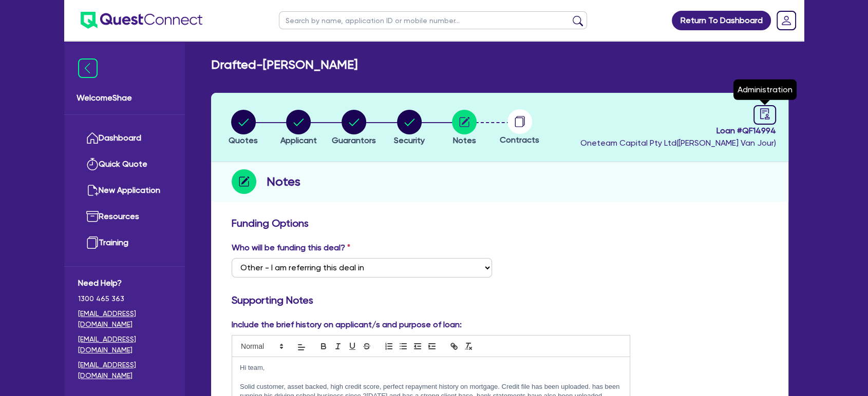
drag, startPoint x: 762, startPoint y: 107, endPoint x: 693, endPoint y: 140, distance: 76.5
click at [762, 107] on link at bounding box center [764, 115] width 23 height 20
select select "DRAFTED_NEW"
select select "Other"
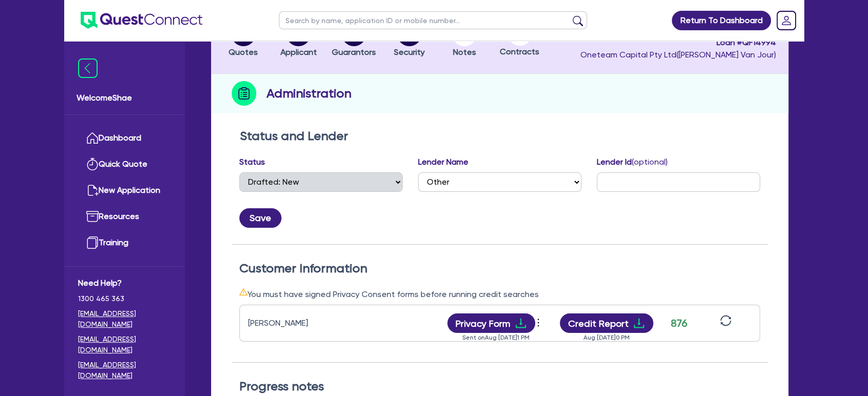
scroll to position [171, 0]
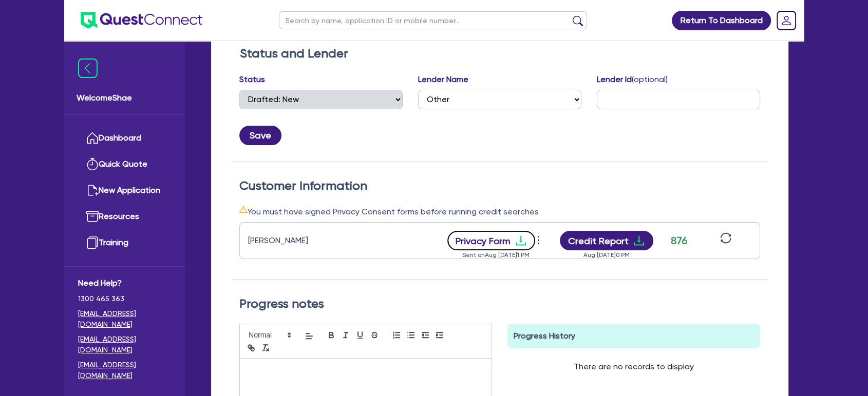
click at [489, 240] on button "Privacy Form" at bounding box center [491, 241] width 88 height 20
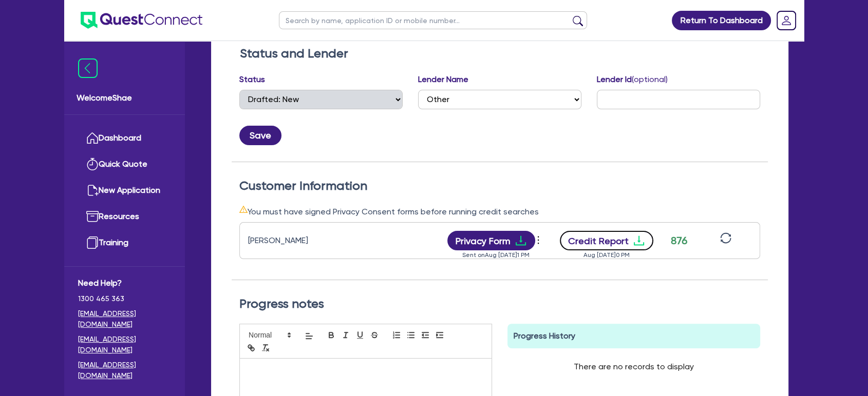
drag, startPoint x: 597, startPoint y: 238, endPoint x: 564, endPoint y: 237, distance: 32.9
click at [597, 238] on button "Credit Report" at bounding box center [607, 241] width 94 height 20
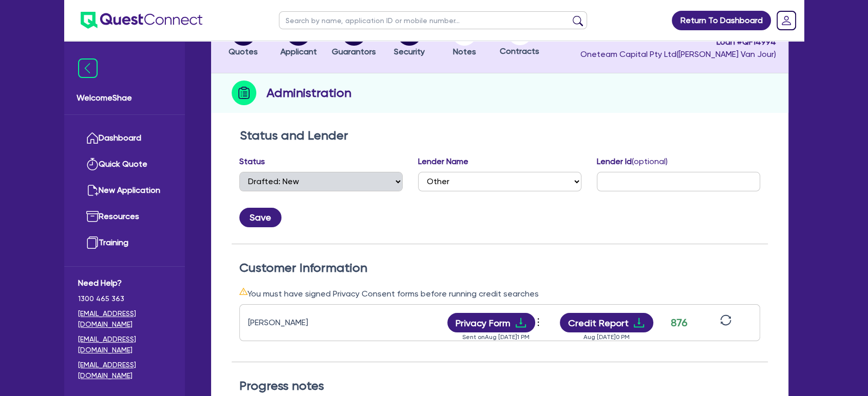
scroll to position [0, 0]
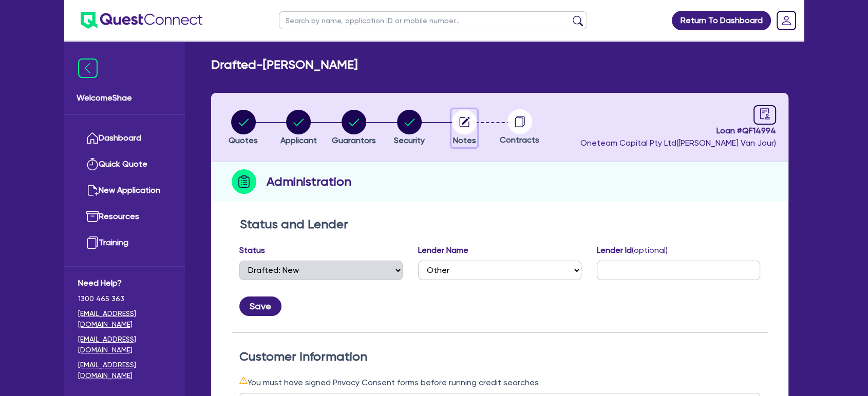
click at [471, 119] on circle "button" at bounding box center [464, 122] width 25 height 25
select select "Other"
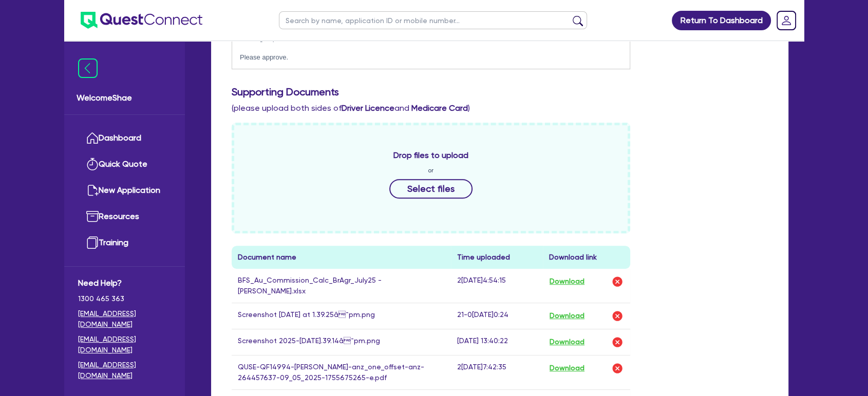
scroll to position [513, 0]
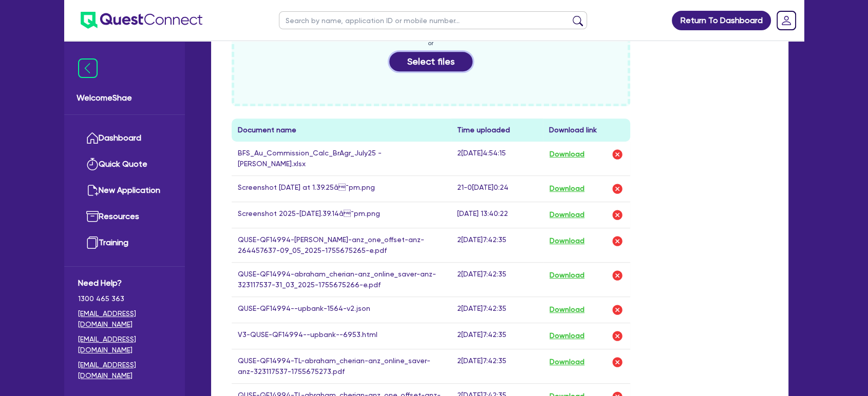
click at [429, 61] on button "Select files" at bounding box center [430, 62] width 83 height 20
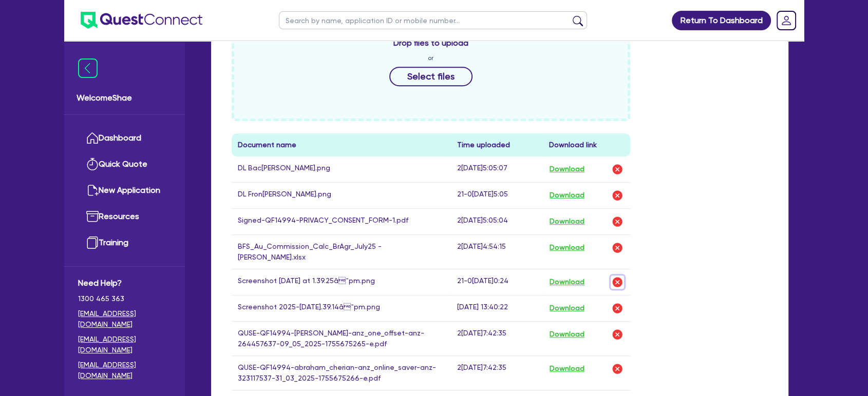
click at [619, 281] on img "button" at bounding box center [617, 282] width 12 height 12
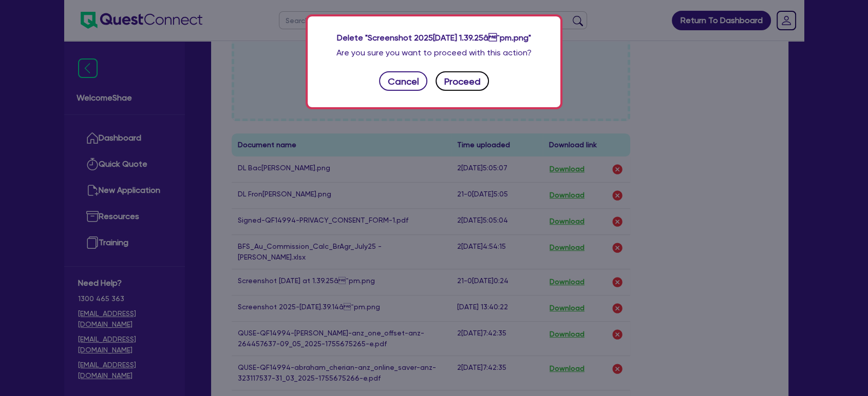
click at [472, 85] on button "Proceed" at bounding box center [461, 81] width 53 height 20
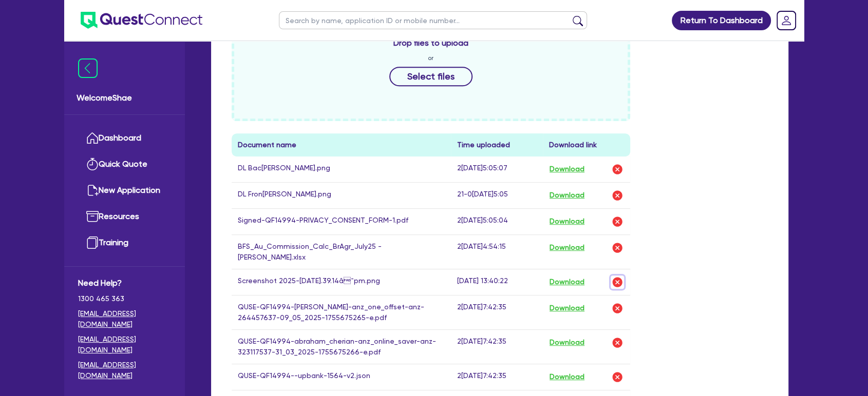
click at [621, 278] on img "button" at bounding box center [617, 282] width 12 height 12
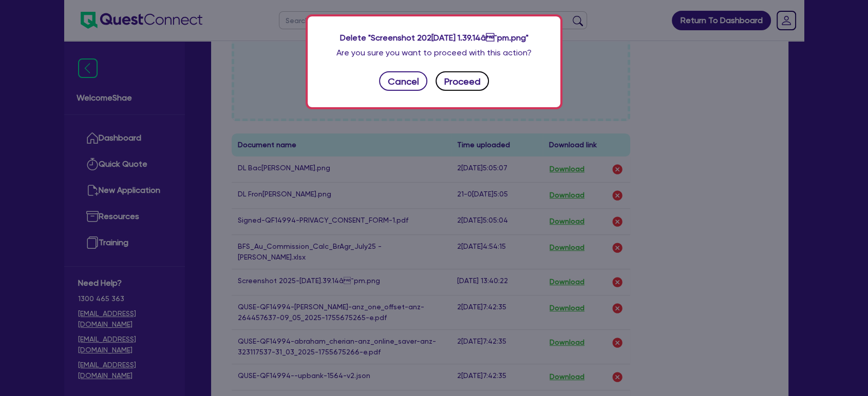
click at [477, 82] on button "Proceed" at bounding box center [461, 81] width 53 height 20
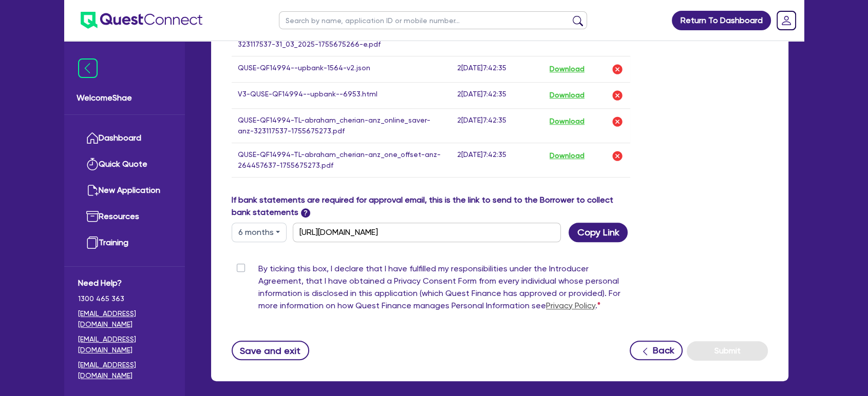
scroll to position [826, 0]
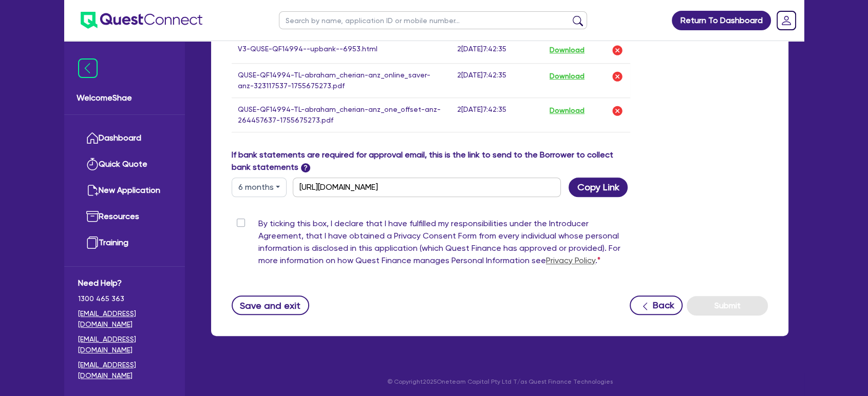
drag, startPoint x: 239, startPoint y: 219, endPoint x: 311, endPoint y: 224, distance: 72.6
click at [258, 219] on label "By ticking this box, I declare that I have fulfilled my responsibilities under …" at bounding box center [444, 244] width 372 height 53
click at [239, 219] on input "By ticking this box, I declare that I have fulfilled my responsibilities under …" at bounding box center [236, 223] width 8 height 10
checkbox input "true"
click at [713, 299] on button "Submit" at bounding box center [726, 306] width 81 height 20
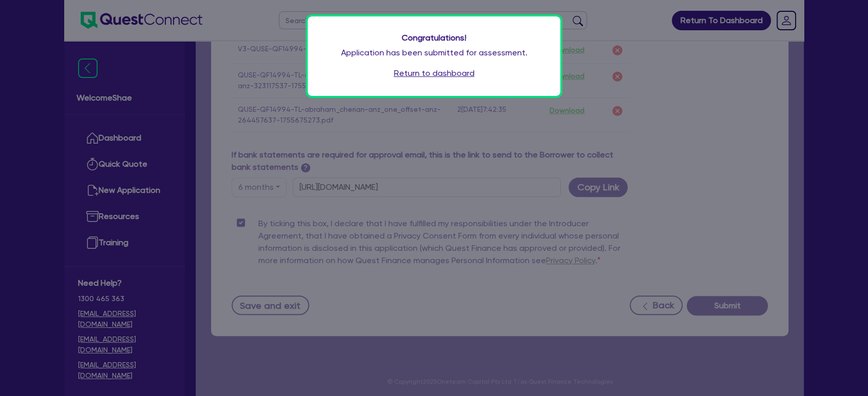
click at [422, 70] on link "Return to dashboard" at bounding box center [434, 73] width 81 height 12
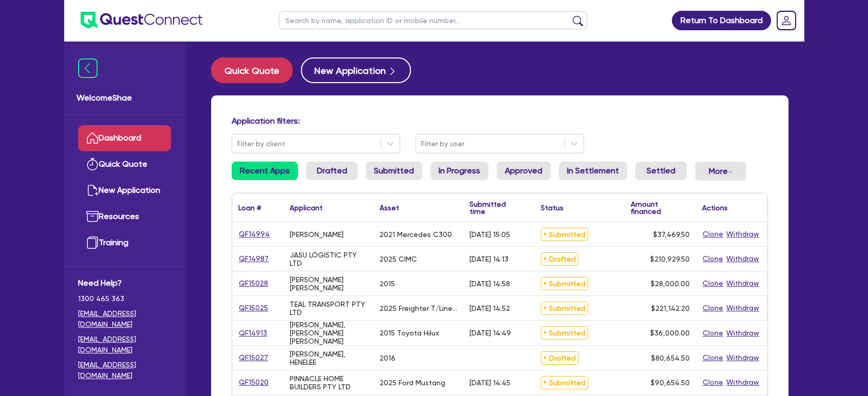
click at [261, 225] on div "QF14994" at bounding box center [257, 234] width 51 height 24
click at [261, 233] on link "QF14994" at bounding box center [254, 234] width 32 height 12
select select "CARS_AND_LIGHT_TRUCKS"
select select "PASSENGER_VEHICLES"
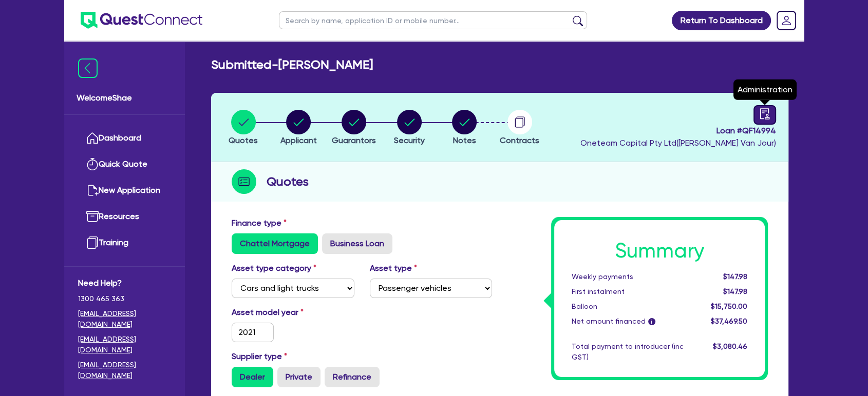
click at [765, 114] on icon "audit" at bounding box center [764, 113] width 11 height 11
select select "SUBMITTED_NEW"
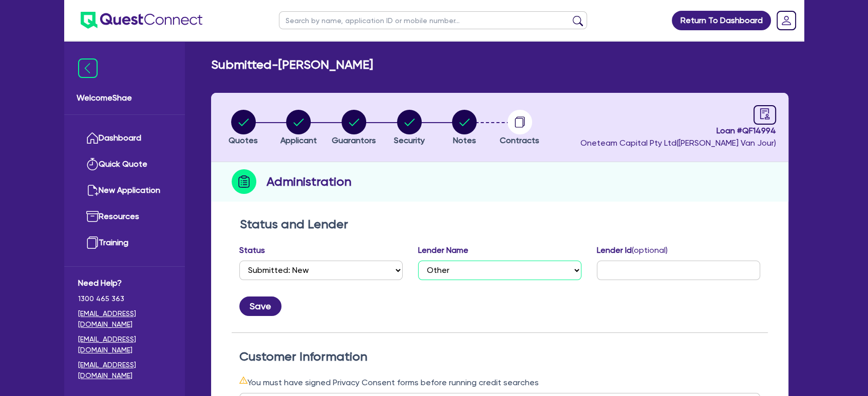
click at [481, 263] on select "Select AAMF AFS Alex Bank Angle Finance Azora Banjo BigStone BOQ Finance Brande…" at bounding box center [499, 271] width 163 height 20
select select "Branded Financial Services"
click at [418, 261] on select "Select AAMF AFS Alex Bank Angle Finance Azora Banjo BigStone BOQ Finance Brande…" at bounding box center [499, 271] width 163 height 20
click at [635, 270] on input "text" at bounding box center [678, 271] width 163 height 20
type input "3182565303"
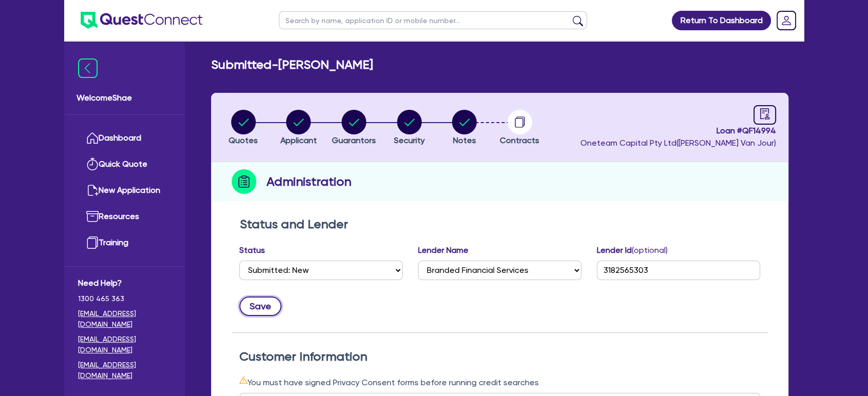
click at [273, 311] on button "Save" at bounding box center [260, 307] width 42 height 20
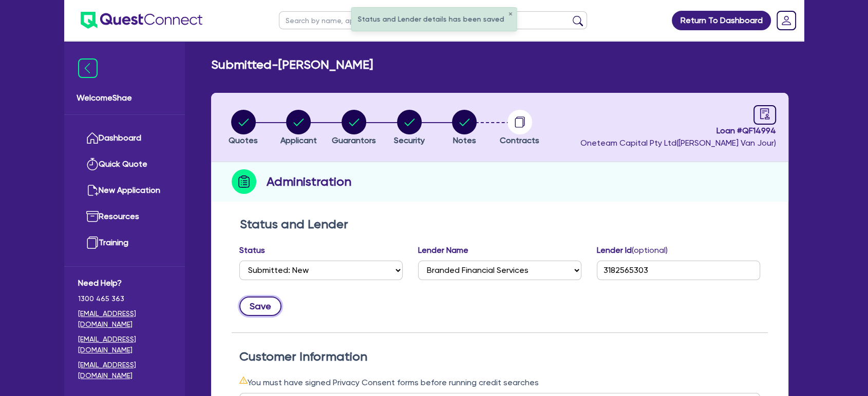
click at [274, 302] on button "Save" at bounding box center [260, 307] width 42 height 20
click at [530, 323] on div "Status and Lender Status Select Quoted Drafted: New Drafted: Amended Submitted:…" at bounding box center [500, 275] width 536 height 116
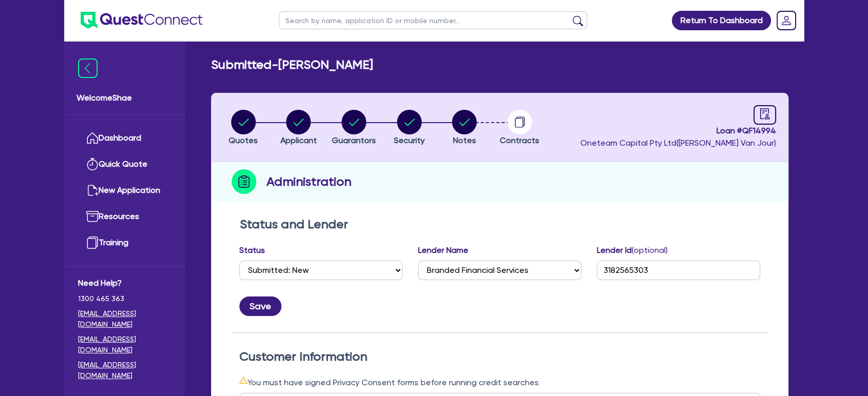
click at [306, 24] on input "text" at bounding box center [433, 20] width 308 height 18
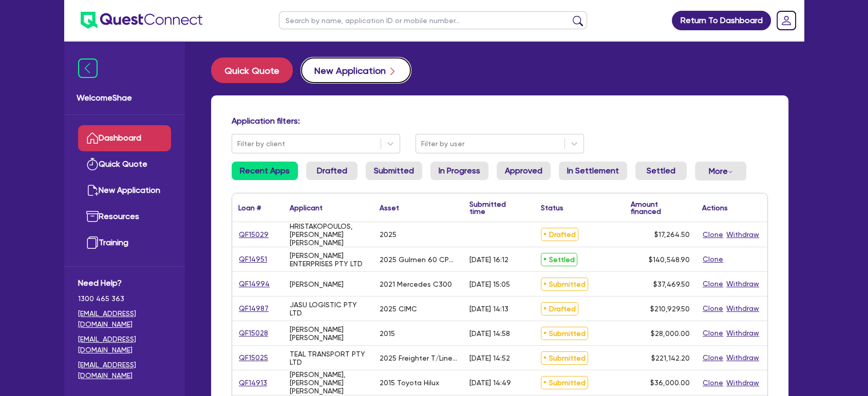
click at [350, 69] on button "New Application" at bounding box center [356, 71] width 110 height 26
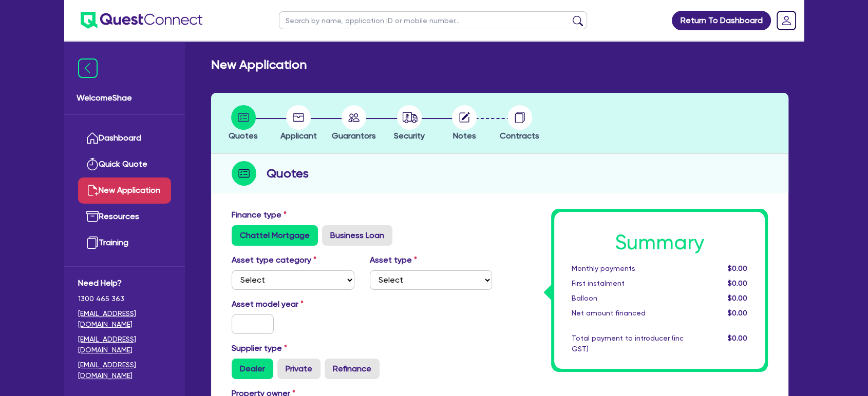
click at [296, 270] on div "Asset type category Select Cars and light trucks Primary assets Secondary asset…" at bounding box center [293, 272] width 138 height 36
click at [298, 291] on div "Asset type category Select Cars and light trucks Primary assets Secondary asset…" at bounding box center [362, 276] width 276 height 44
click at [300, 282] on select "Select Cars and light trucks Primary assets Secondary assets Tertiary assets" at bounding box center [293, 281] width 123 height 20
select select "CARS_AND_LIGHT_TRUCKS"
click at [232, 271] on select "Select Cars and light trucks Primary assets Secondary assets Tertiary assets" at bounding box center [293, 281] width 123 height 20
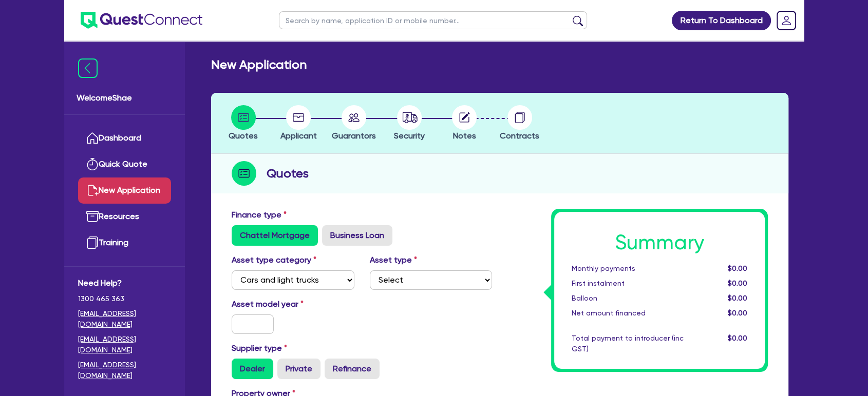
drag, startPoint x: 378, startPoint y: 291, endPoint x: 394, endPoint y: 283, distance: 18.1
click at [378, 290] on div "Asset type category Select Cars and light trucks Primary assets Secondary asset…" at bounding box center [362, 276] width 276 height 44
click at [394, 283] on select "Select Passenger vehicles Vans and utes Light trucks up to 4.5 tonne" at bounding box center [431, 281] width 123 height 20
select select "PASSENGER_VEHICLES"
click at [370, 271] on select "Select Passenger vehicles Vans and utes Light trucks up to 4.5 tonne" at bounding box center [431, 281] width 123 height 20
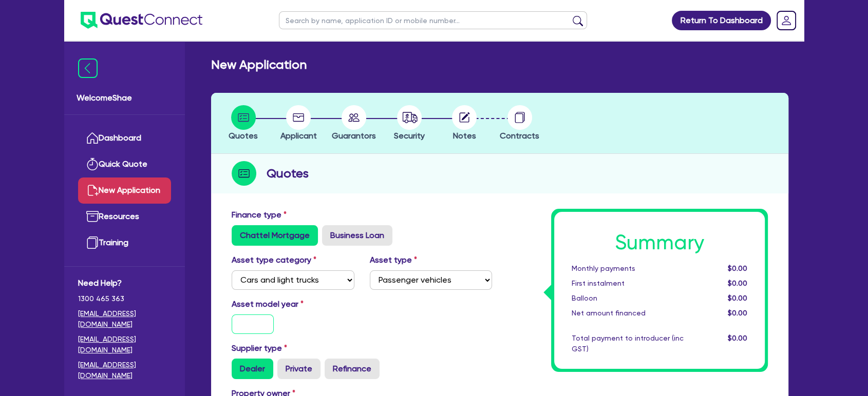
click at [242, 316] on input "text" at bounding box center [253, 325] width 42 height 20
type input "2010"
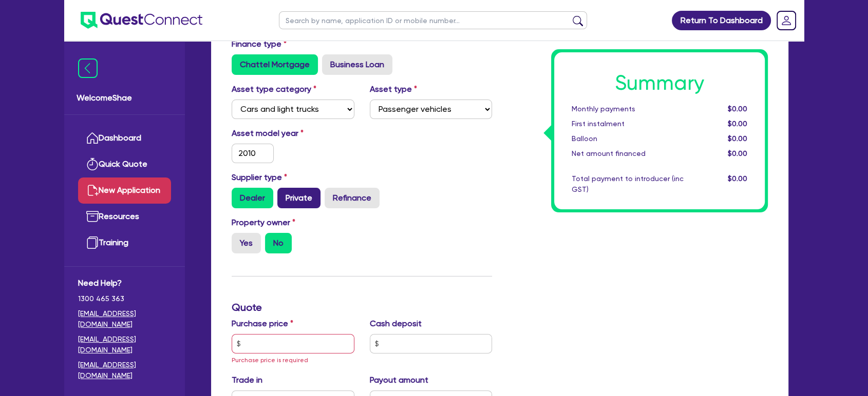
click at [300, 200] on label "Private" at bounding box center [298, 198] width 43 height 21
click at [284, 195] on input "Private" at bounding box center [280, 191] width 7 height 7
radio input "true"
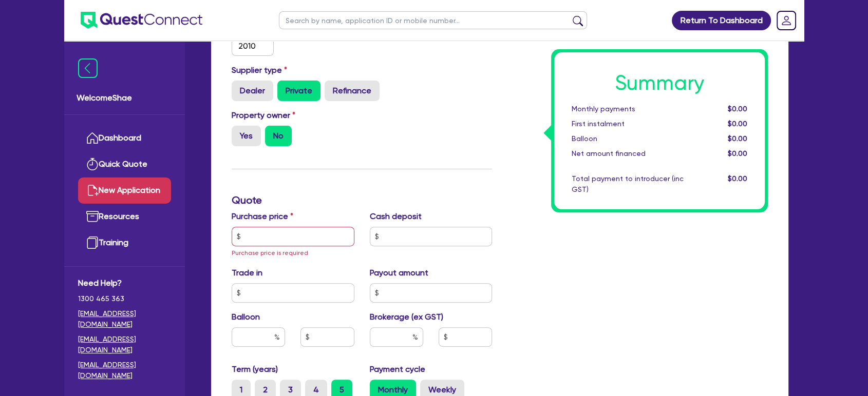
scroll to position [285, 0]
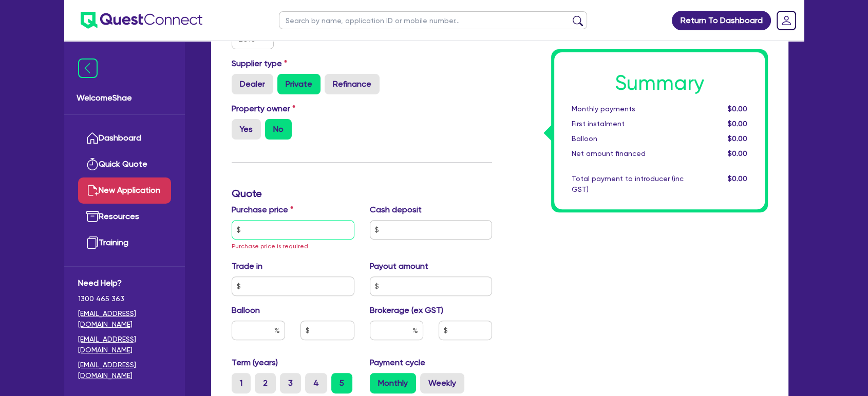
click at [271, 233] on input "text" at bounding box center [293, 230] width 123 height 20
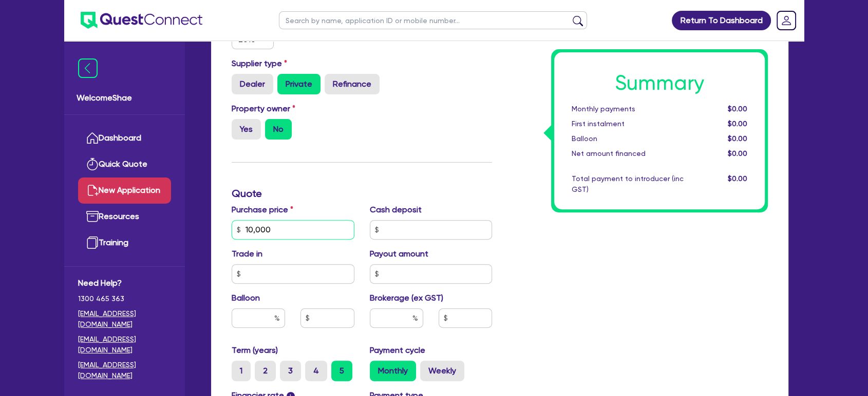
type input "10,000"
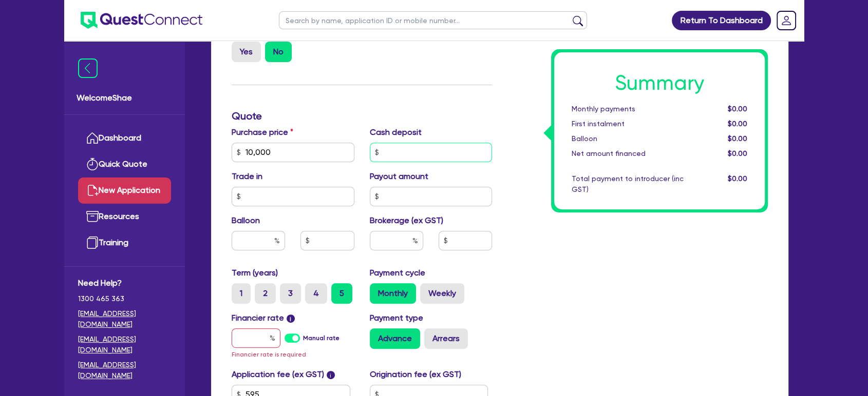
scroll to position [456, 0]
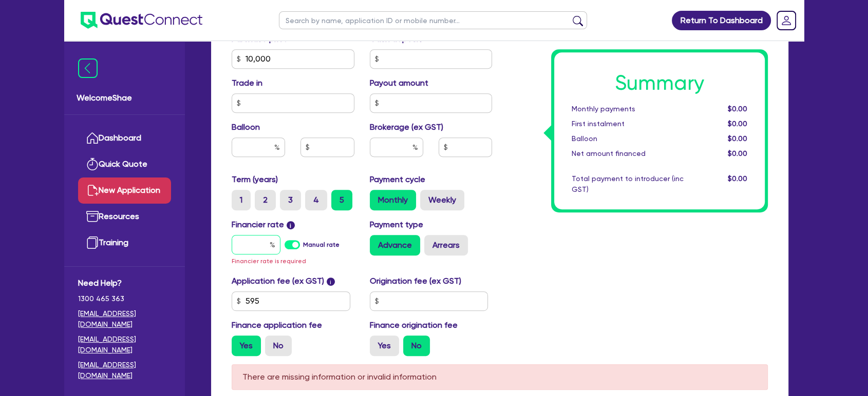
click at [265, 247] on input "text" at bounding box center [256, 245] width 49 height 20
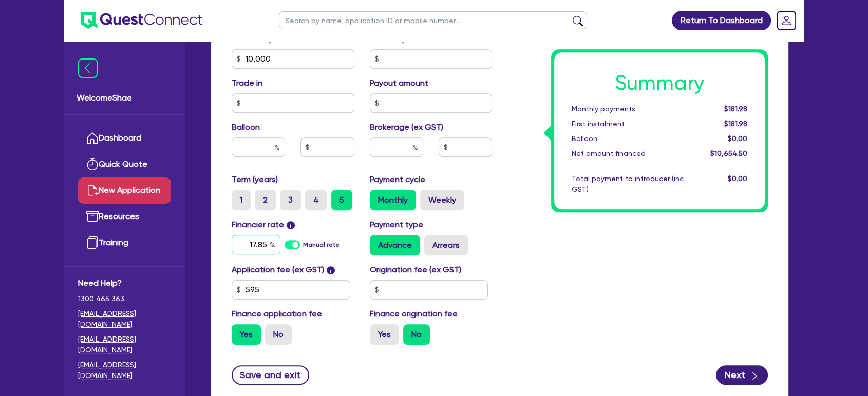
type input "17.85"
click at [547, 282] on div "Summary Monthly payments $265.74 First instalment $265.74 Balloon $0.00 Net amo…" at bounding box center [638, 53] width 276 height 600
click at [400, 145] on input "text" at bounding box center [396, 148] width 53 height 20
type input "2"
type input "213.09"
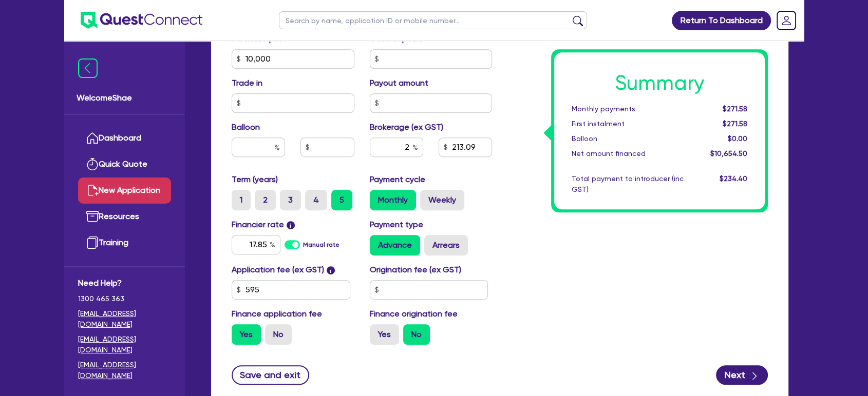
click at [574, 243] on div "Summary Monthly payments $271.58 First instalment $271.58 Balloon $0.00 Net amo…" at bounding box center [638, 53] width 276 height 600
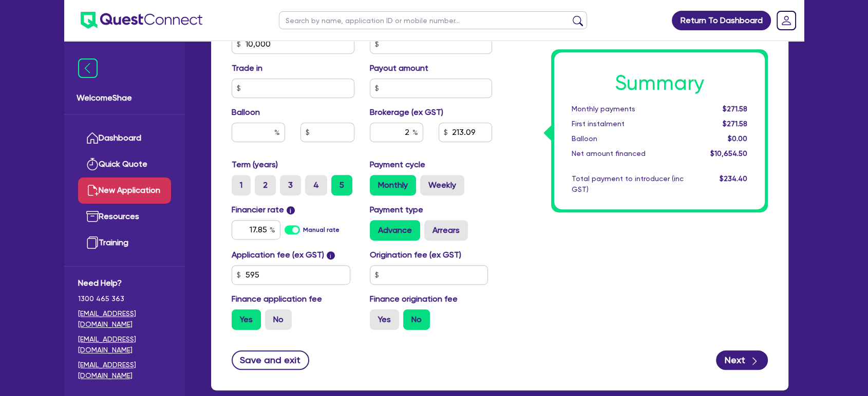
scroll to position [513, 0]
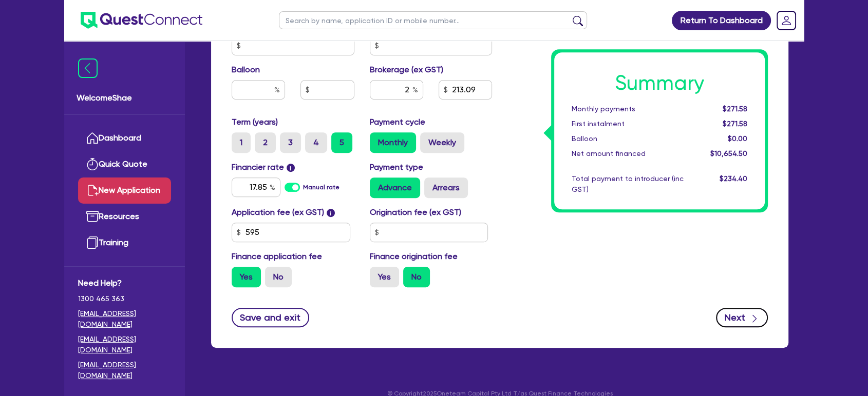
click at [736, 315] on button "Next" at bounding box center [742, 318] width 52 height 20
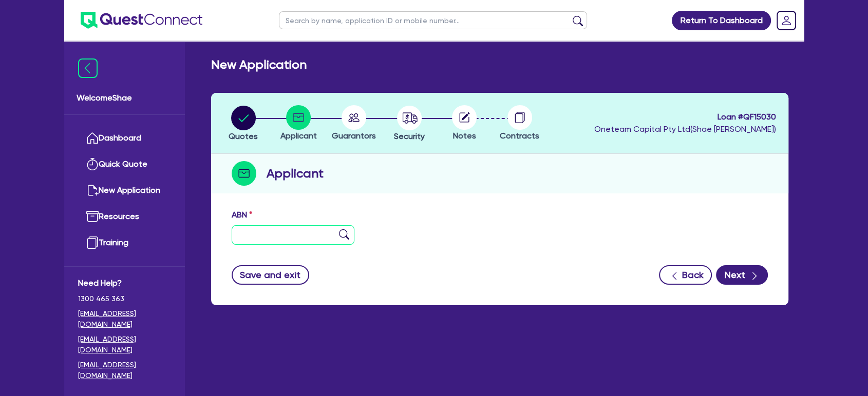
click at [268, 234] on input "text" at bounding box center [293, 235] width 123 height 20
click at [281, 235] on input "text" at bounding box center [293, 235] width 123 height 20
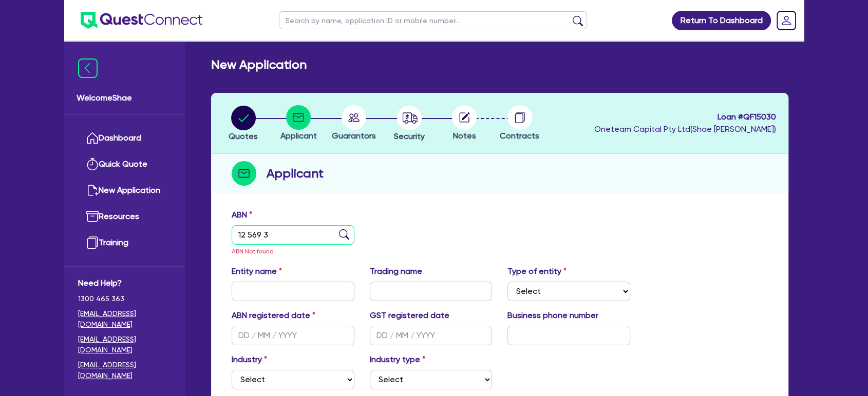
click at [309, 242] on input "12 569 3" at bounding box center [293, 235] width 123 height 20
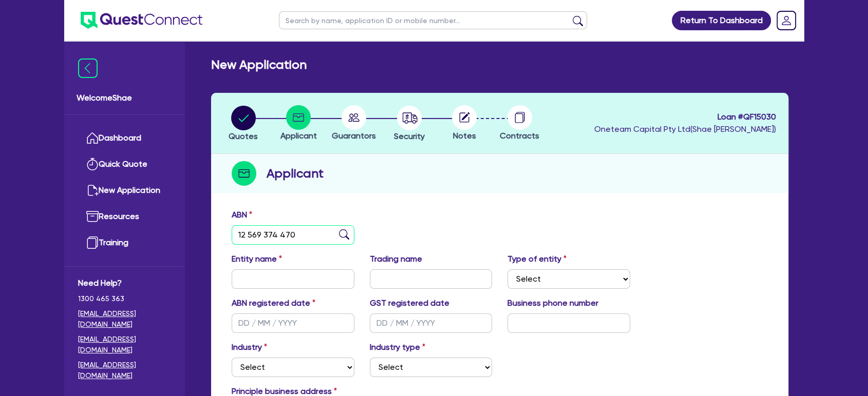
type input "12 569 374 470"
type input "MCHUGH, LEWIS CONNOR"
select select "SOLE_TRADER"
type input "05/10/2022"
click at [465, 213] on div "ABN 12 569 374 470" at bounding box center [499, 231] width 551 height 44
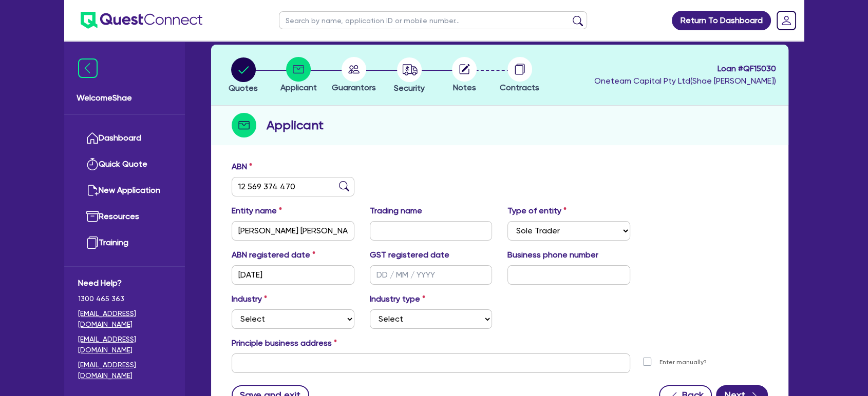
scroll to position [114, 0]
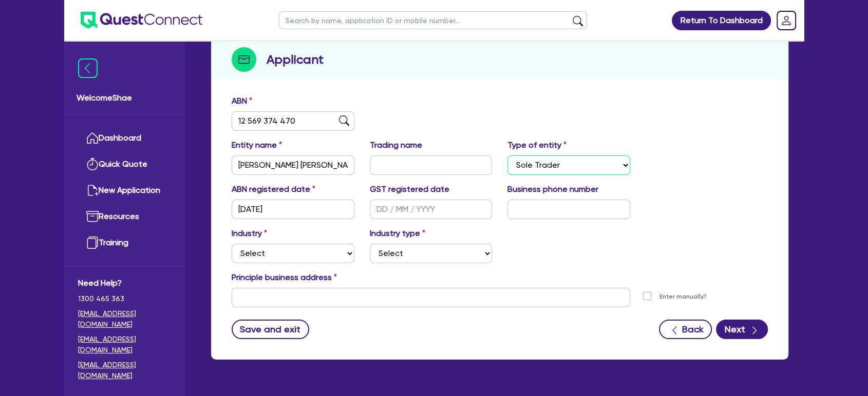
click at [580, 160] on select "Select Sole Trader Company Partnership Trust" at bounding box center [568, 166] width 123 height 20
click at [575, 253] on div "Industry Select Accomodation & Food Services Administrative & Support Services …" at bounding box center [499, 249] width 551 height 44
click at [332, 250] on select "Select Accomodation & Food Services Administrative & Support Services Agricultu…" at bounding box center [293, 254] width 123 height 20
select select "TRANSPORT_WAREHOUSING"
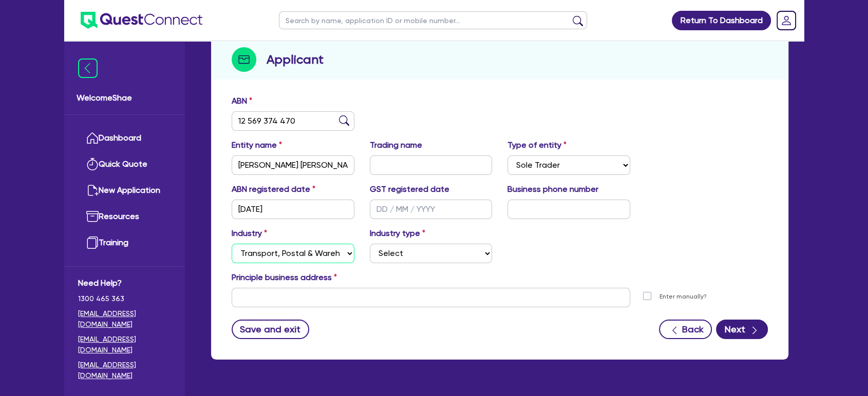
click at [232, 244] on select "Select Accomodation & Food Services Administrative & Support Services Agricultu…" at bounding box center [293, 254] width 123 height 20
drag, startPoint x: 453, startPoint y: 261, endPoint x: 452, endPoint y: 251, distance: 10.3
click at [453, 261] on select "Select Taxi & Luxury Car Services Passengers & Freight Transport Services Posta…" at bounding box center [431, 254] width 123 height 20
select select "TAXI_LUXURY_CAR_SERVICES"
click at [370, 244] on select "Select Taxi & Luxury Car Services Passengers & Freight Transport Services Posta…" at bounding box center [431, 254] width 123 height 20
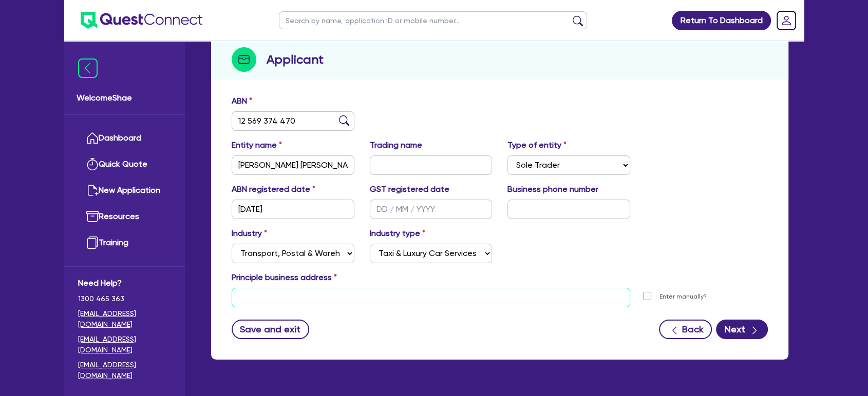
click at [443, 292] on input "text" at bounding box center [431, 298] width 398 height 20
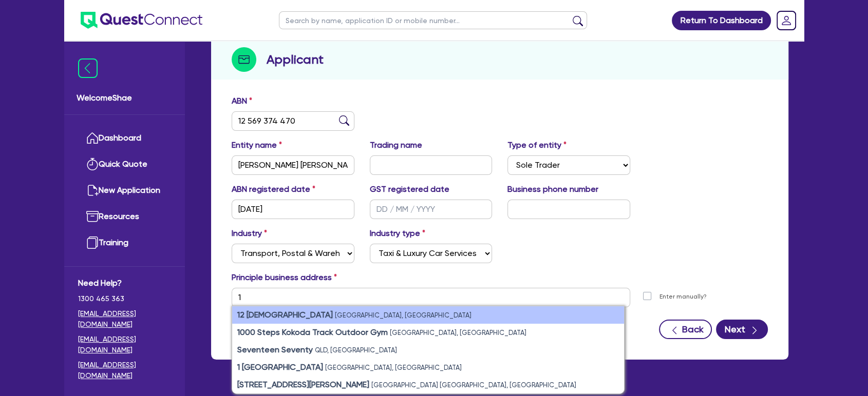
click at [438, 316] on li "12 Apostles Victoria, Australia" at bounding box center [428, 315] width 392 height 17
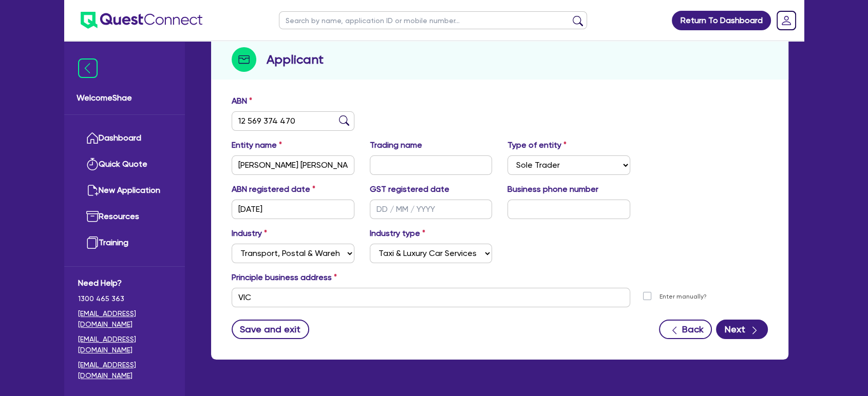
drag, startPoint x: 748, startPoint y: 341, endPoint x: 743, endPoint y: 328, distance: 13.8
click at [748, 339] on div "ABN 12 569 374 470 Entity name MCHUGH, LEWIS CONNOR Trading name Type of entity…" at bounding box center [499, 225] width 577 height 270
click at [743, 328] on button "Next" at bounding box center [742, 330] width 52 height 20
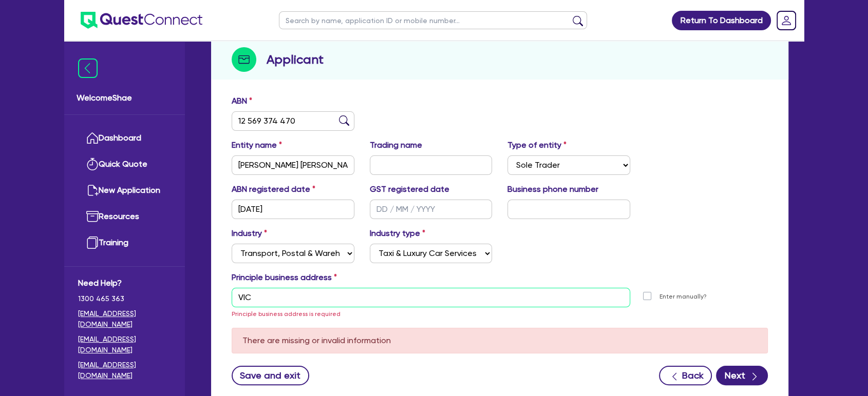
click at [513, 307] on input "VIC" at bounding box center [431, 298] width 398 height 20
type input "V"
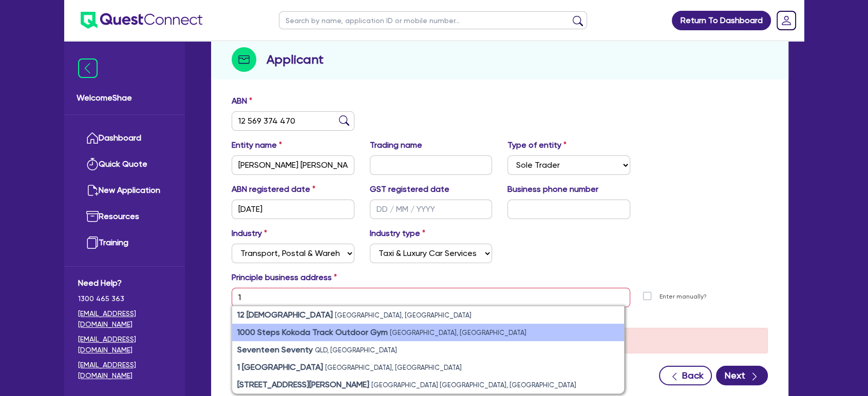
click at [308, 334] on strong "1000 Steps Kokoda Track Outdoor Gym" at bounding box center [312, 333] width 150 height 10
type input "1A Mount Dandenong Tourist Rd Tremont VIC 3785"
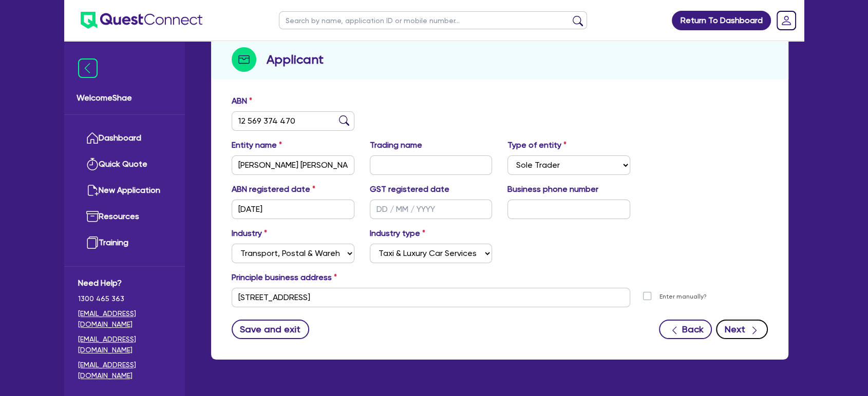
click at [727, 330] on button "Next" at bounding box center [742, 330] width 52 height 20
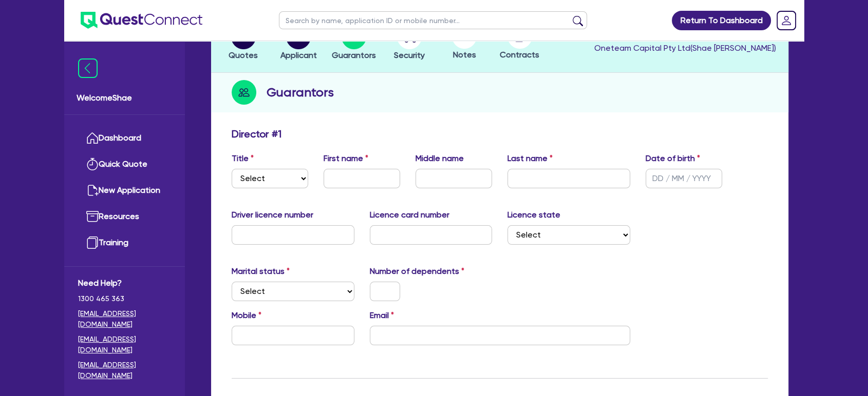
scroll to position [114, 0]
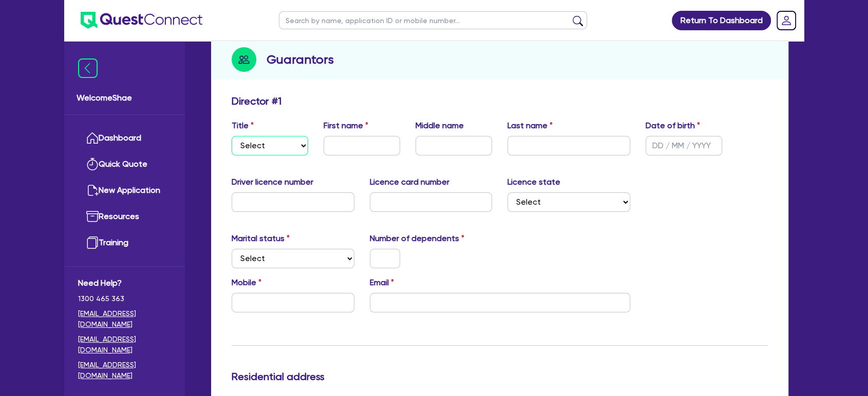
drag, startPoint x: 284, startPoint y: 137, endPoint x: 285, endPoint y: 150, distance: 13.4
click at [284, 137] on select "Select Mr Mrs Ms Miss Dr" at bounding box center [270, 146] width 76 height 20
select select "MR"
click at [232, 136] on select "Select Mr Mrs Ms Miss Dr" at bounding box center [270, 146] width 76 height 20
click at [364, 147] on input "text" at bounding box center [361, 146] width 76 height 20
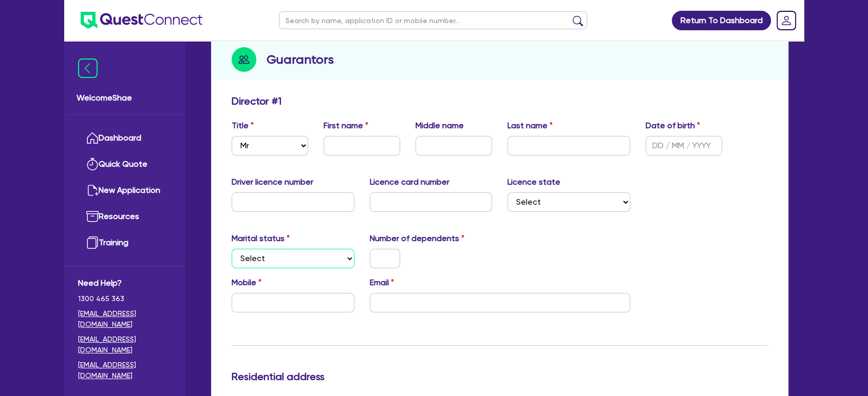
drag, startPoint x: 329, startPoint y: 258, endPoint x: 326, endPoint y: 264, distance: 7.4
click at [329, 258] on select "Select Single Married De Facto / Partner" at bounding box center [293, 259] width 123 height 20
select select "DE_FACTO"
click at [232, 249] on select "Select Single Married De Facto / Partner" at bounding box center [293, 259] width 123 height 20
click at [386, 259] on input "text" at bounding box center [385, 259] width 30 height 20
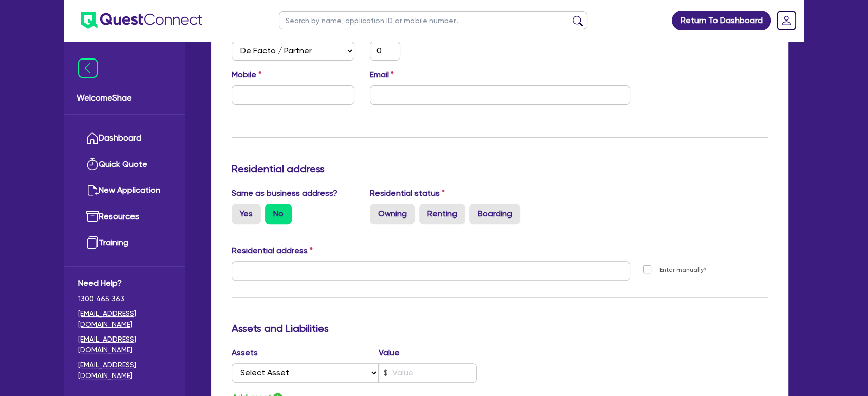
scroll to position [342, 0]
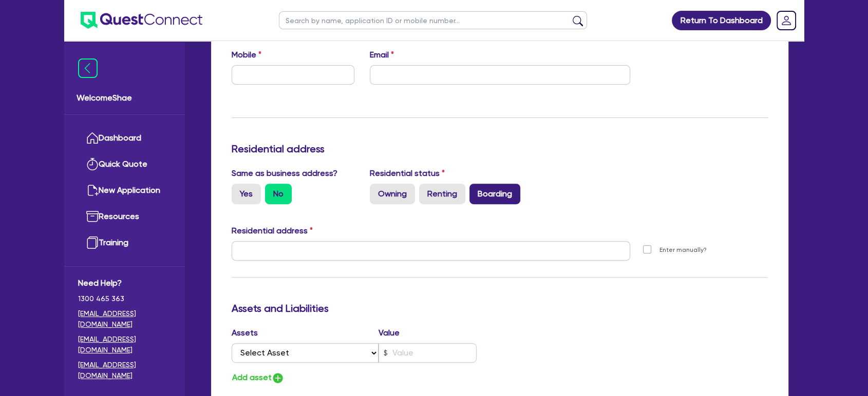
click at [486, 193] on label "Boarding" at bounding box center [494, 194] width 51 height 21
click at [476, 190] on input "Boarding" at bounding box center [472, 187] width 7 height 7
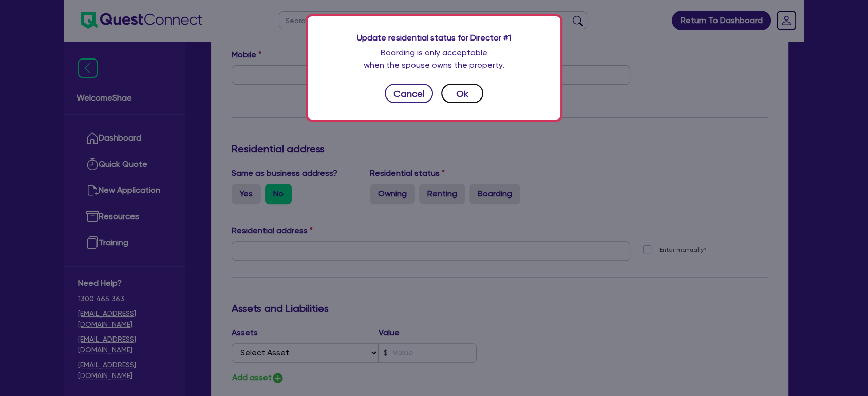
click at [465, 87] on button "Ok" at bounding box center [462, 94] width 42 height 20
type input "0"
radio input "true"
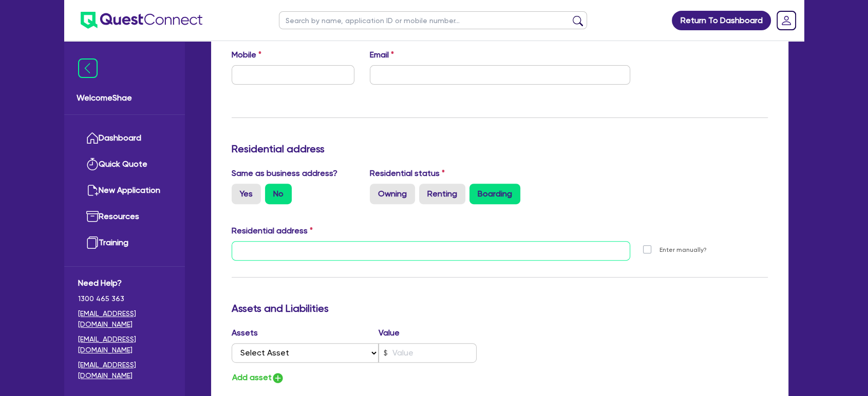
click at [356, 254] on input "text" at bounding box center [431, 251] width 398 height 20
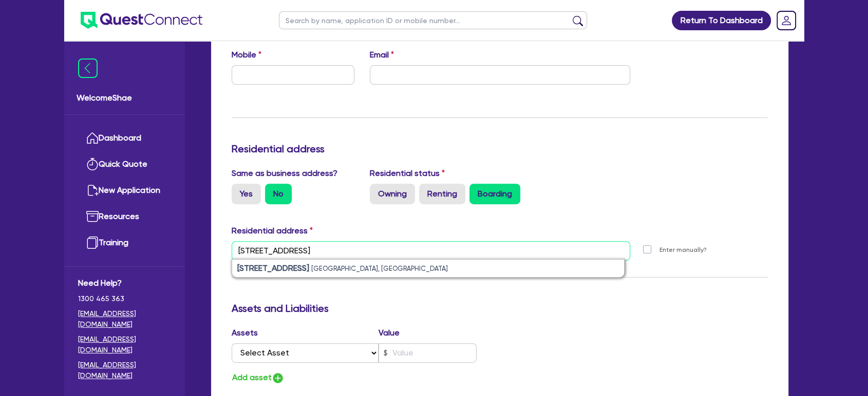
type input "2 greenacre way, mauds"
click at [353, 267] on small "Maudsland QLD, Australia" at bounding box center [379, 269] width 137 height 8
type input "0"
type input "2 Greenacre Way Maudsland QLD 4210"
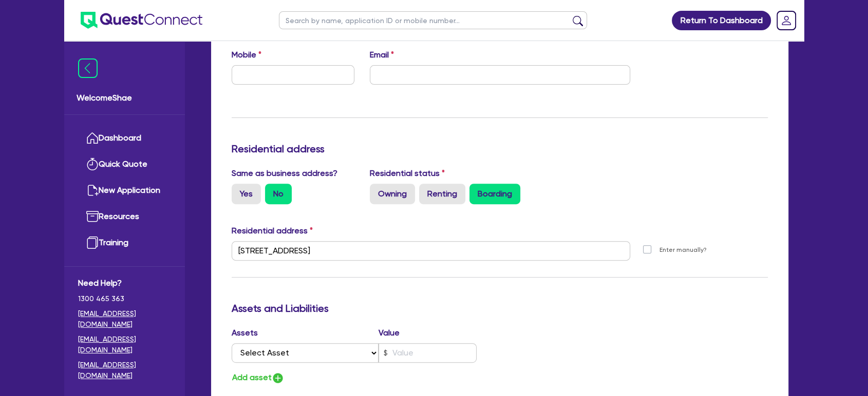
click at [408, 225] on div "Residential address" at bounding box center [499, 233] width 551 height 16
click at [452, 187] on label "Renting" at bounding box center [442, 194] width 46 height 21
click at [426, 187] on input "Renting" at bounding box center [422, 187] width 7 height 7
radio input "true"
type input "0"
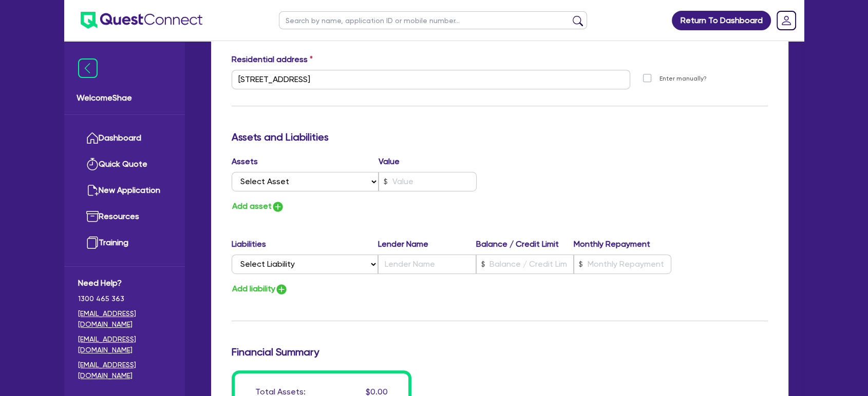
click at [385, 209] on div "Add asset" at bounding box center [362, 207] width 276 height 14
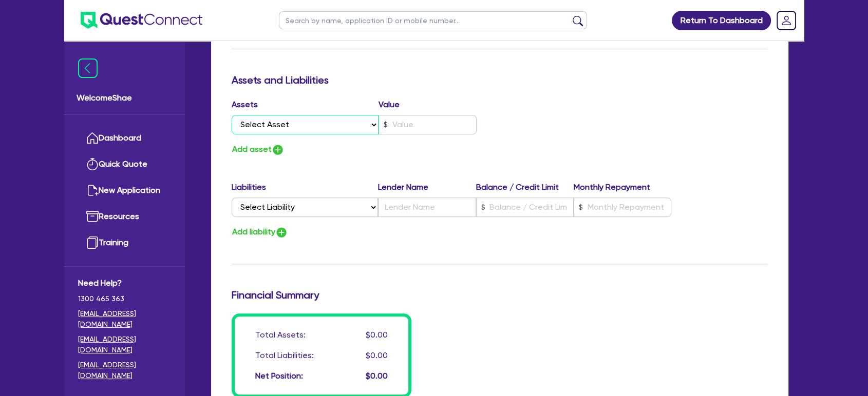
click at [339, 115] on select "Select Asset Cash Property Investment property Vehicle Truck Trailer Equipment …" at bounding box center [305, 125] width 147 height 20
select select "VEHICLE"
click at [232, 115] on select "Select Asset Cash Property Investment property Vehicle Truck Trailer Equipment …" at bounding box center [305, 125] width 147 height 20
click at [268, 148] on button "Add asset" at bounding box center [258, 150] width 53 height 14
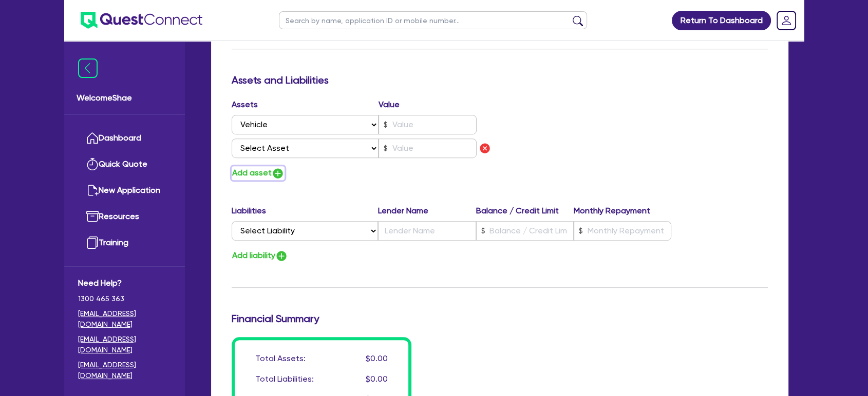
click at [275, 170] on img "button" at bounding box center [278, 173] width 12 height 12
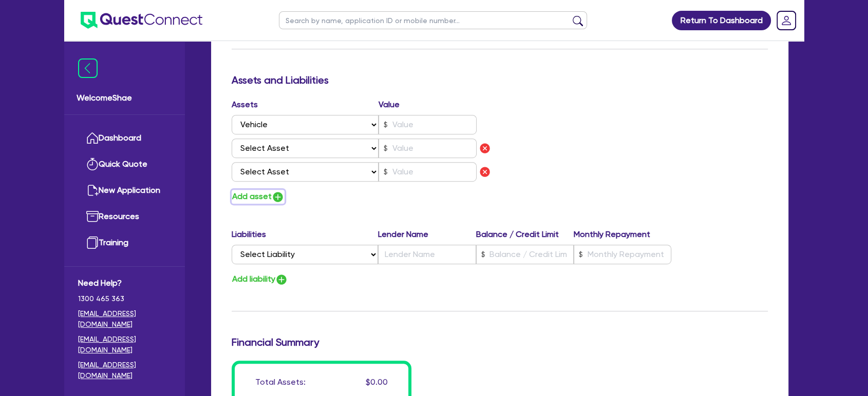
click at [275, 193] on img "button" at bounding box center [278, 197] width 12 height 12
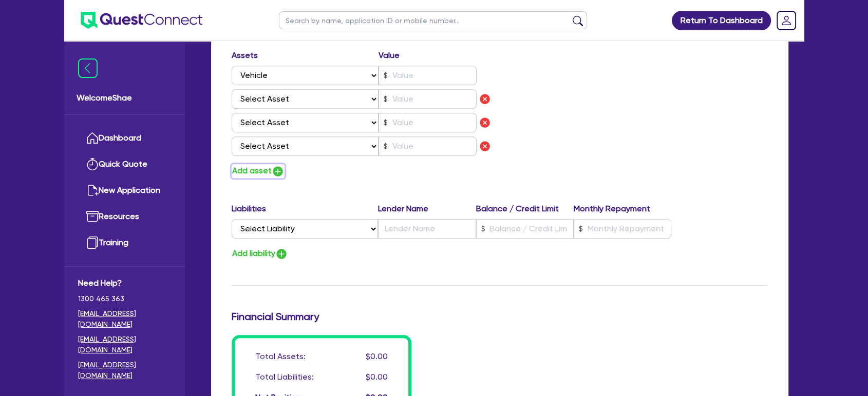
scroll to position [684, 0]
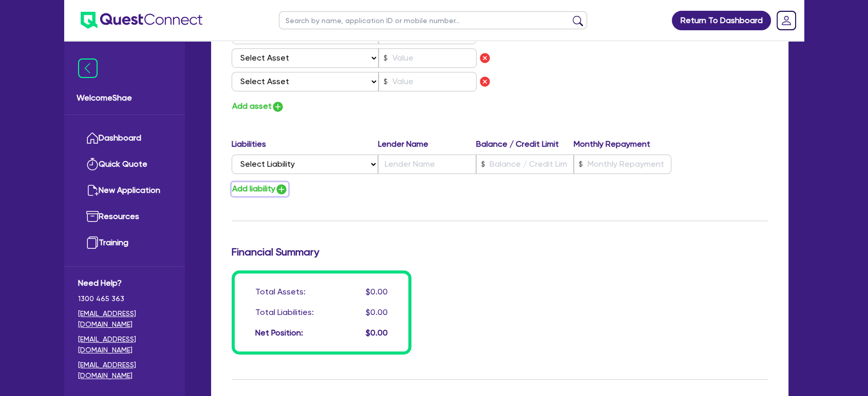
click at [267, 190] on button "Add liability" at bounding box center [260, 189] width 56 height 14
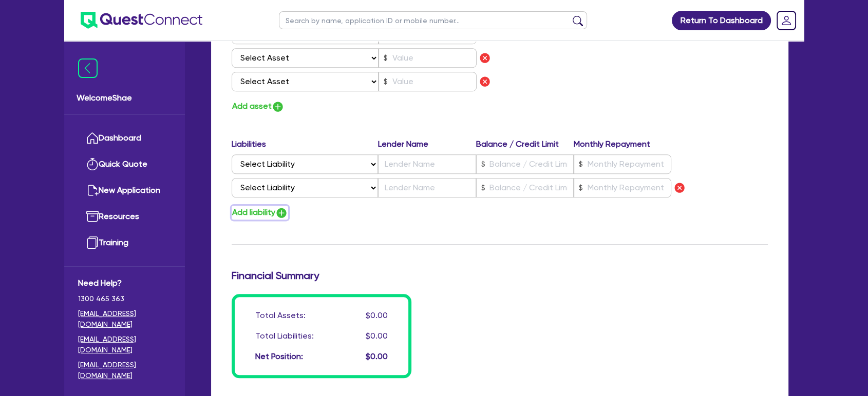
click at [276, 211] on button "Add liability" at bounding box center [260, 213] width 56 height 14
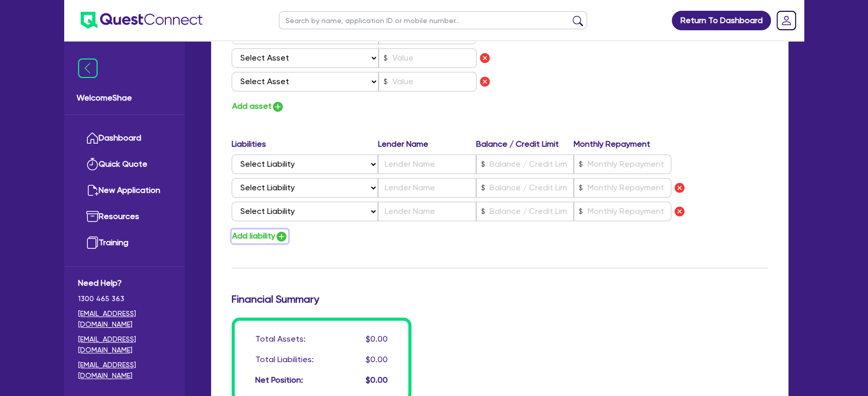
click at [277, 238] on button "Add liability" at bounding box center [260, 236] width 56 height 14
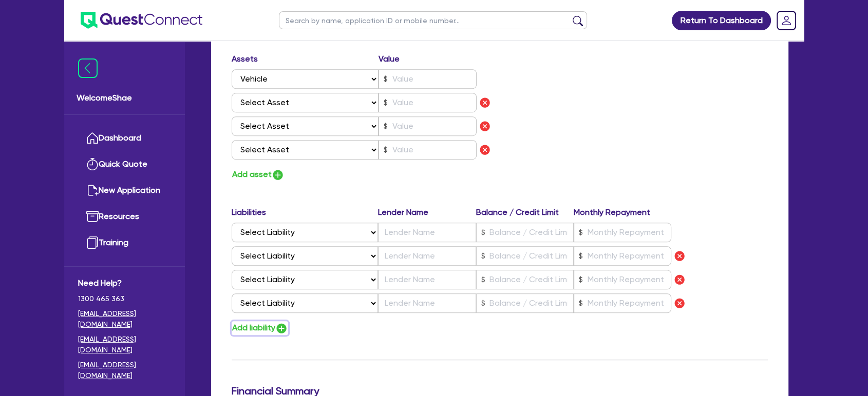
scroll to position [570, 0]
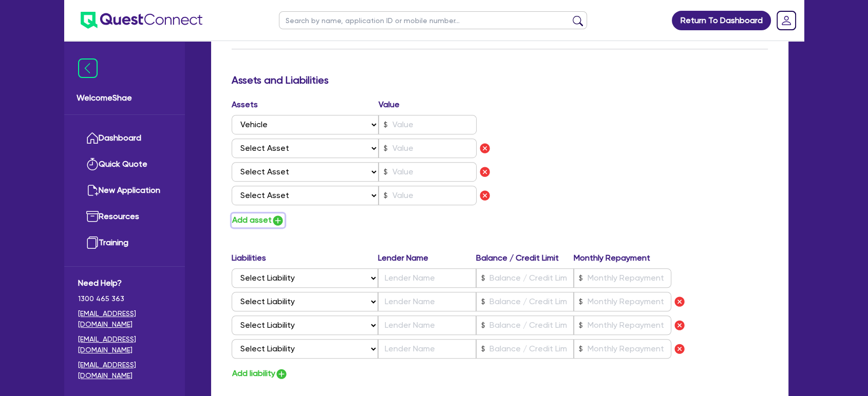
click at [279, 217] on img "button" at bounding box center [278, 221] width 12 height 12
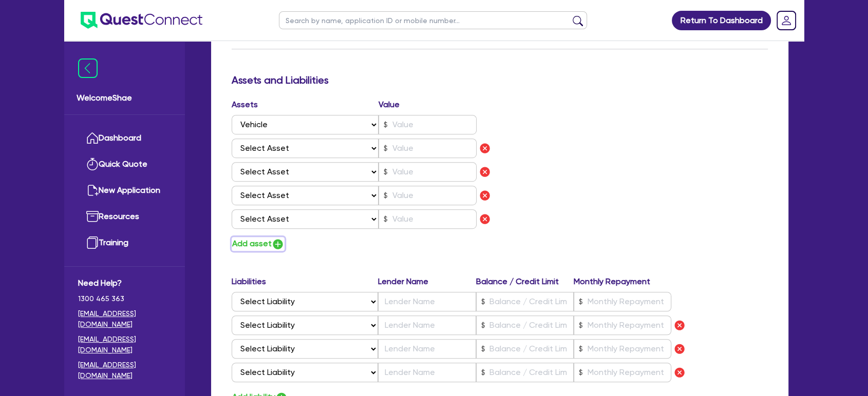
click at [276, 242] on img "button" at bounding box center [278, 244] width 12 height 12
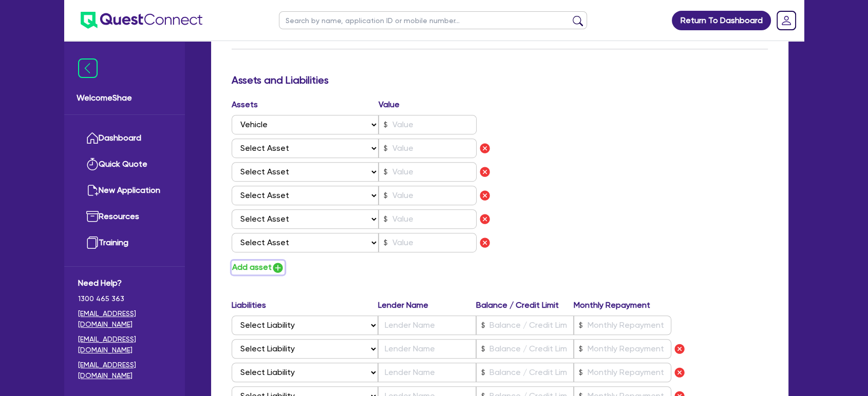
click at [269, 267] on button "Add asset" at bounding box center [258, 268] width 53 height 14
type input "0"
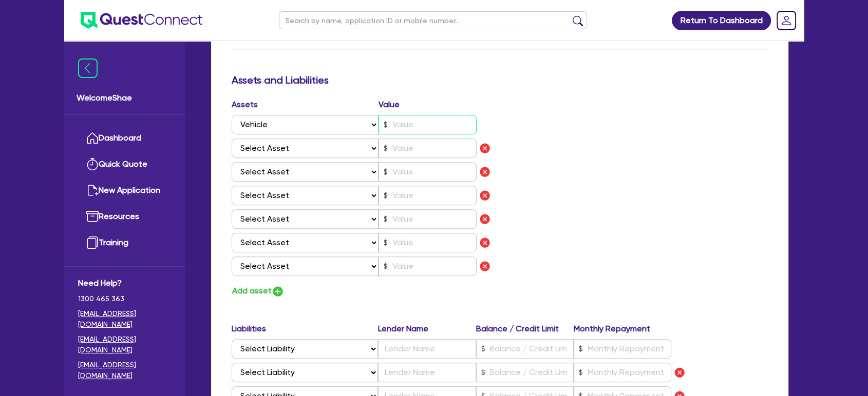
click at [413, 126] on input "text" at bounding box center [427, 125] width 98 height 20
type input "4"
type input "0"
type input "40"
type input "0"
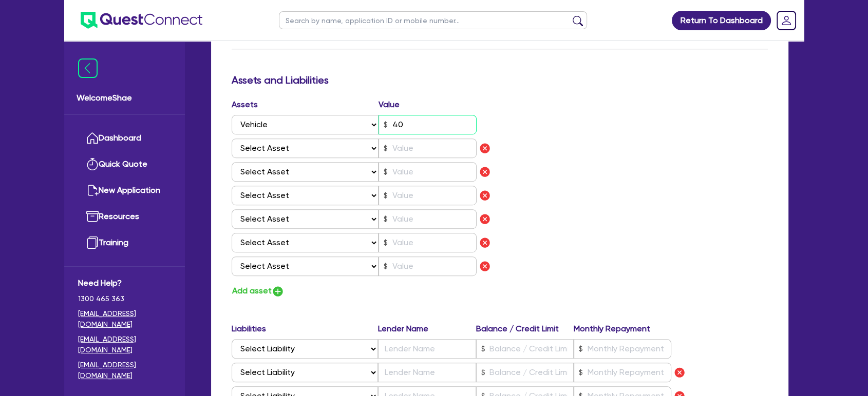
type input "400"
type input "0"
type input "4,000"
type input "0"
type input "40,000"
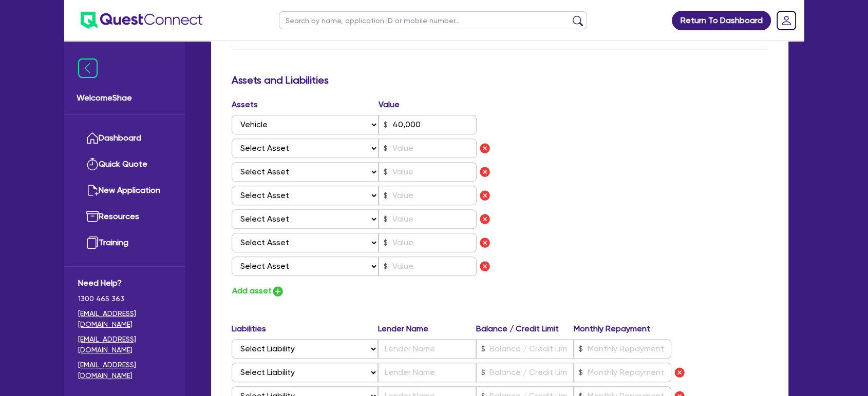
click at [575, 185] on div "Assets Value Select Asset Cash Property Investment property Vehicle Truck Trail…" at bounding box center [499, 199] width 551 height 200
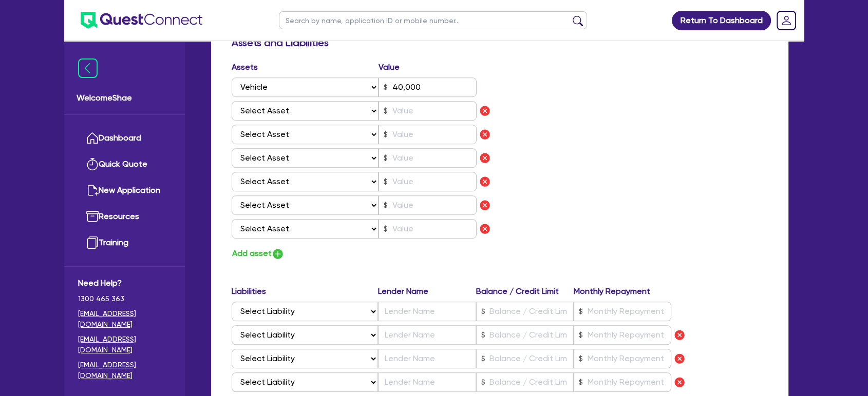
scroll to position [627, 0]
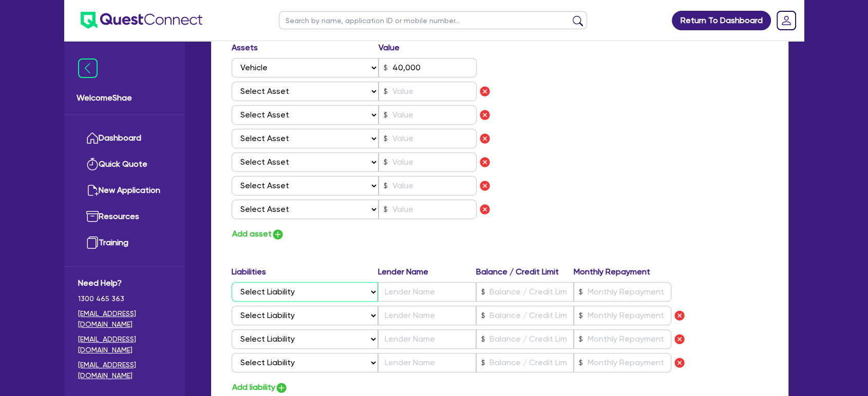
click at [325, 300] on select "Select Liability Credit card Mortgage Investment property loan Vehicle loan Tru…" at bounding box center [305, 292] width 146 height 20
select select "VEHICLE_LOAN"
click at [232, 282] on select "Select Liability Credit card Mortgage Investment property loan Vehicle loan Tru…" at bounding box center [305, 292] width 146 height 20
type input "0"
type input "40,000"
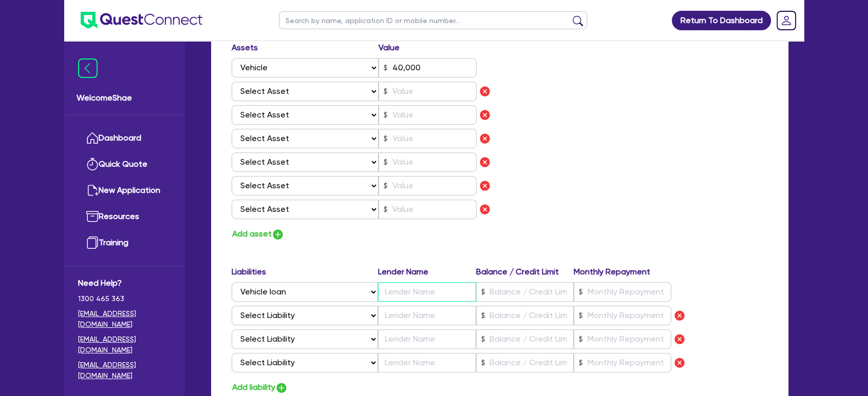
click at [403, 286] on input "text" at bounding box center [427, 292] width 98 height 20
type input "0"
type input "40,000"
type input "P"
type input "0"
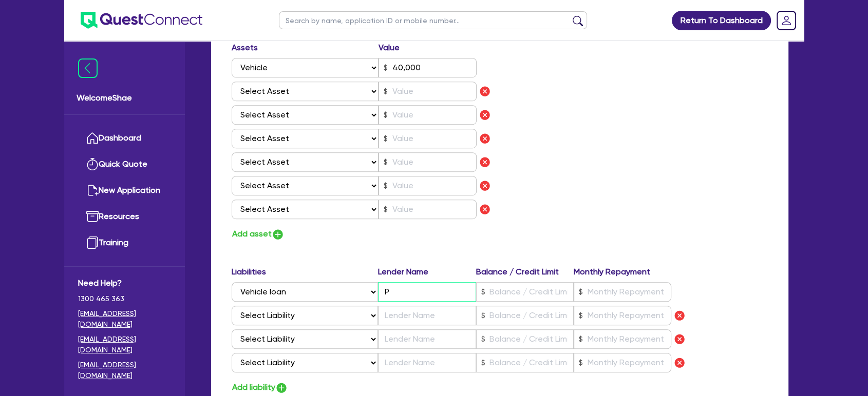
type input "40,000"
type input "Pl"
type input "0"
type input "40,000"
type input "Ple"
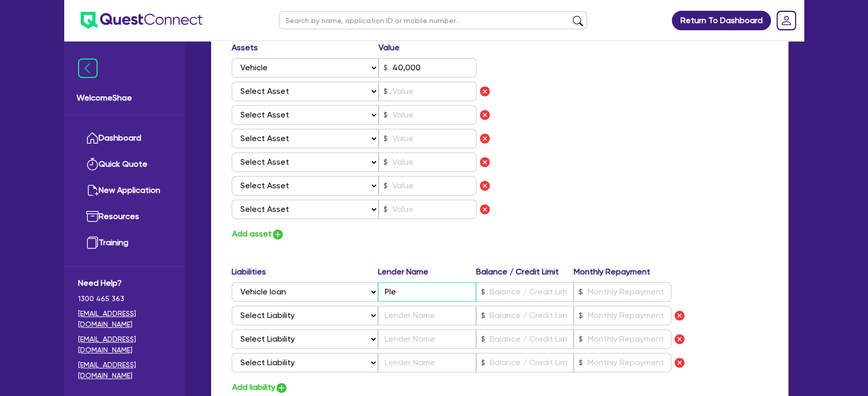
type input "0"
type input "40,000"
type input "Plen"
type input "0"
type input "40,000"
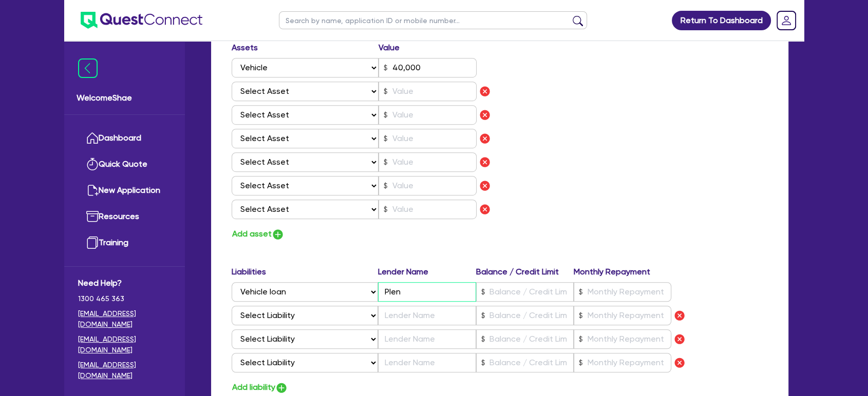
type input "Plent"
type input "0"
type input "40,000"
type input "Plenti"
type input "0"
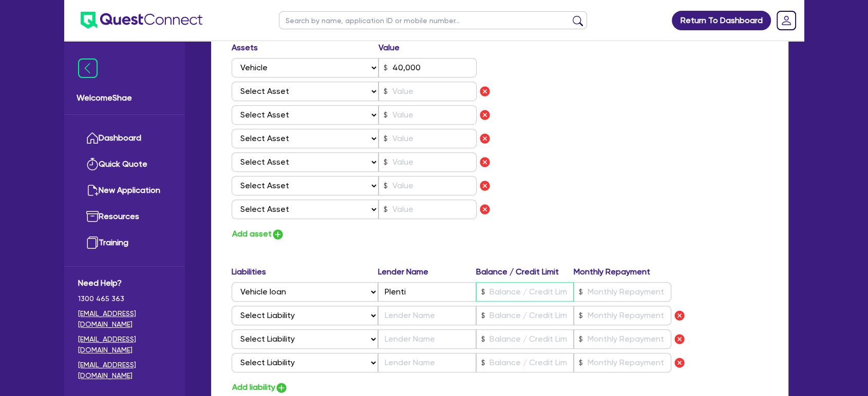
type input "40,000"
type input "19"
type input "0"
type input "40,000"
type input "0"
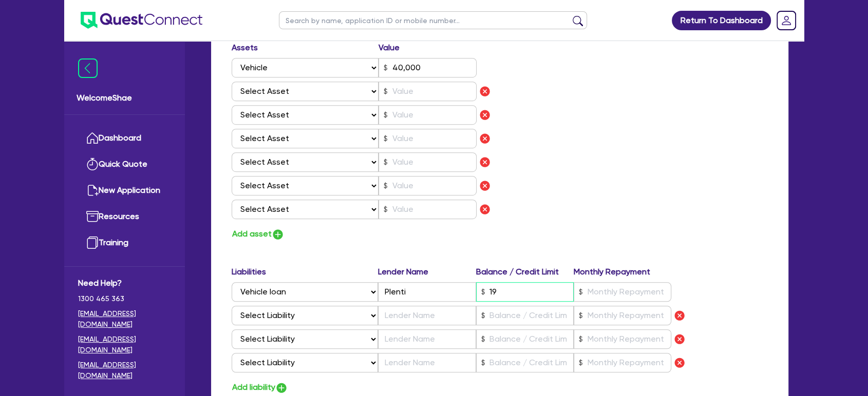
type input "40,000"
type input "190"
type input "0"
type input "40,000"
type input "1,900"
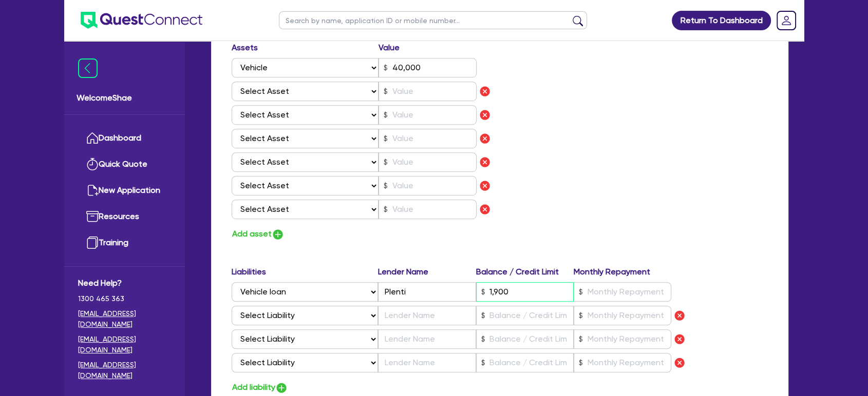
type input "0"
type input "40,000"
type input "19,000"
type input "6"
type input "0"
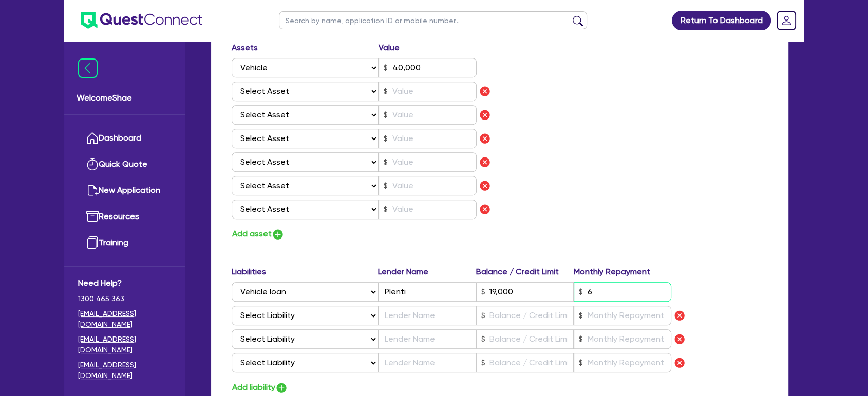
type input "40,000"
type input "19,000"
type input "0"
type input "40,000"
type input "19,000"
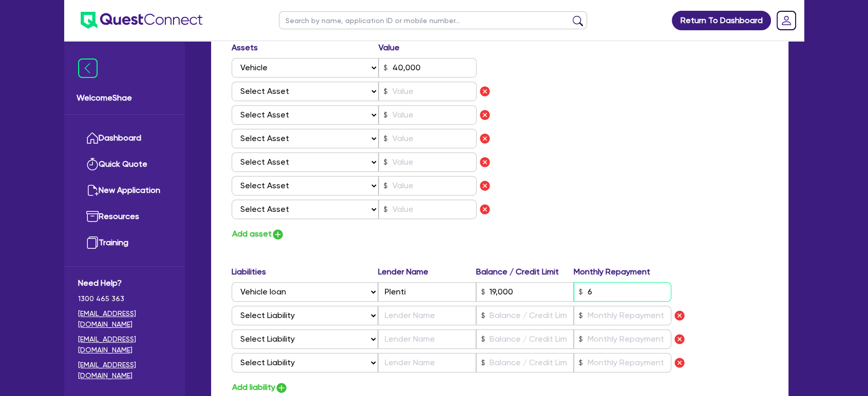
type input "61"
type input "0"
type input "40,000"
type input "19,000"
type input "612"
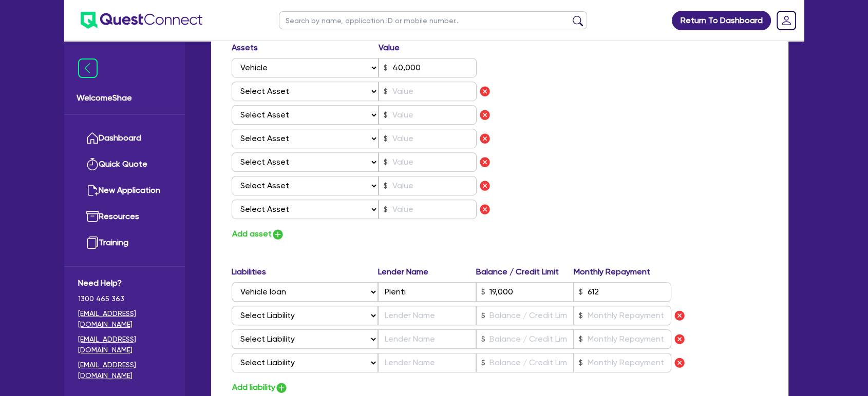
drag, startPoint x: 633, startPoint y: 119, endPoint x: 469, endPoint y: 159, distance: 168.7
click at [634, 119] on div "Assets Value Select Asset Cash Property Investment property Vehicle Truck Trail…" at bounding box center [499, 142] width 551 height 200
click at [283, 93] on select "Select Asset Cash Property Investment property Vehicle Truck Trailer Equipment …" at bounding box center [305, 92] width 147 height 20
select select "CASH"
click at [232, 82] on select "Select Asset Cash Property Investment property Vehicle Truck Trailer Equipment …" at bounding box center [305, 92] width 147 height 20
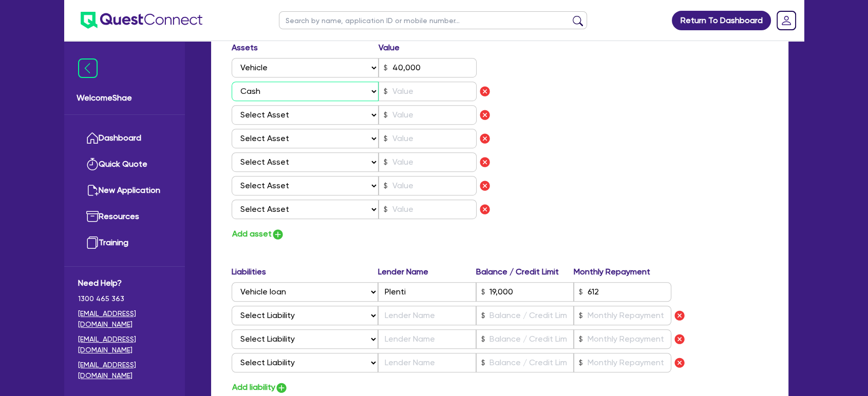
type input "0"
type input "40,000"
type input "19,000"
click at [403, 95] on input "text" at bounding box center [427, 92] width 98 height 20
type input "2"
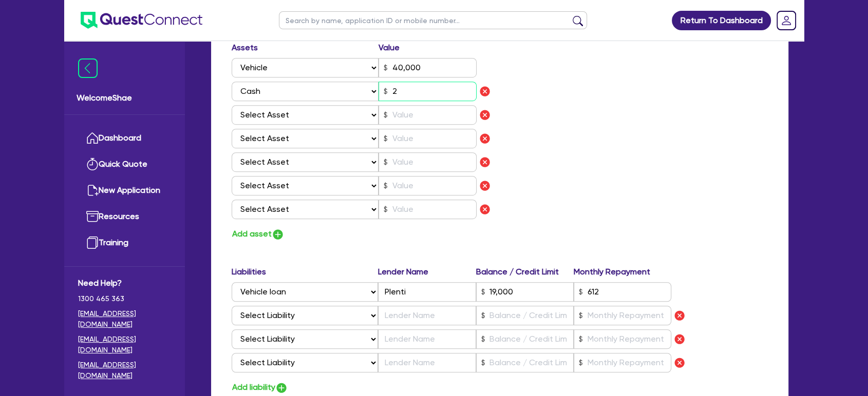
type input "0"
type input "40,000"
type input "19,000"
type input "0"
type input "40,000"
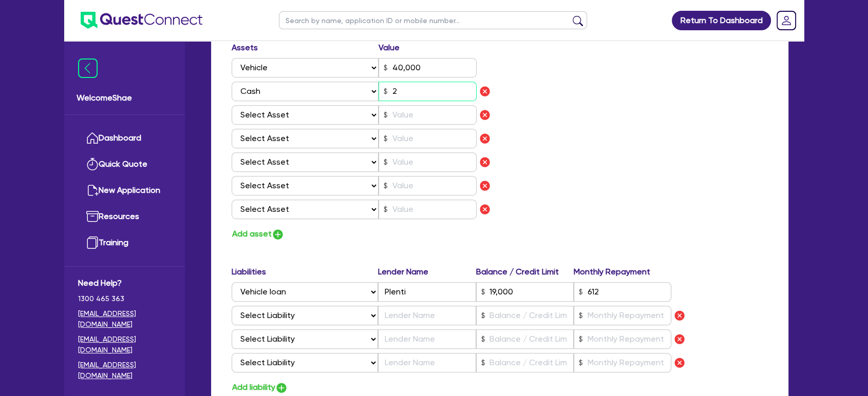
type input "19,000"
type input "20"
type input "0"
type input "40,000"
type input "19,000"
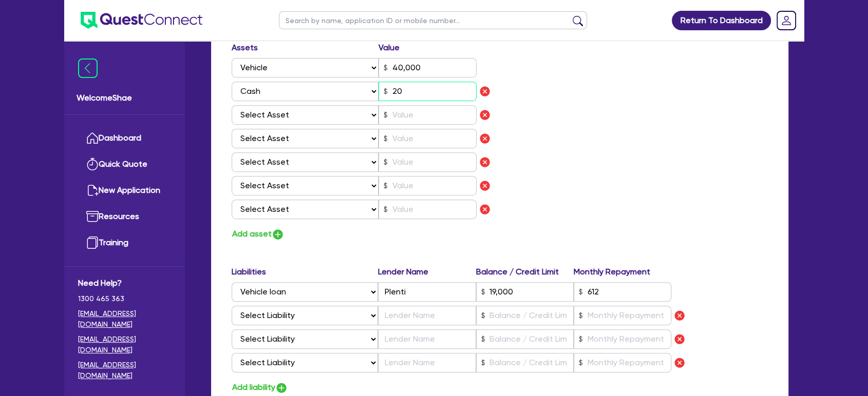
type input "200"
type input "0"
type input "40,000"
type input "19,000"
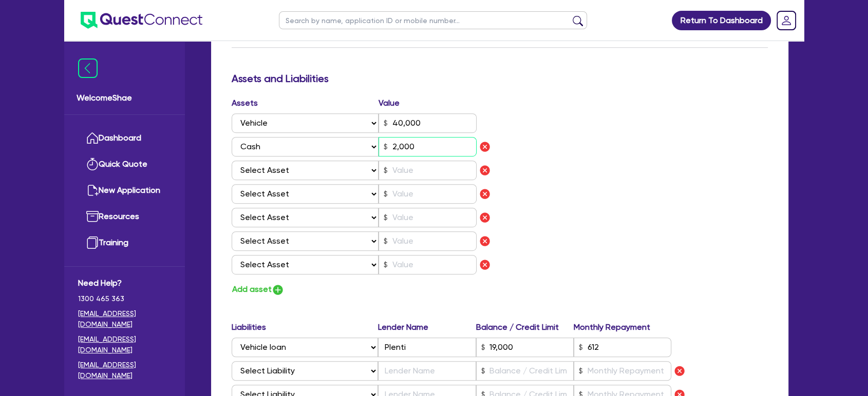
scroll to position [570, 0]
type input "2,000"
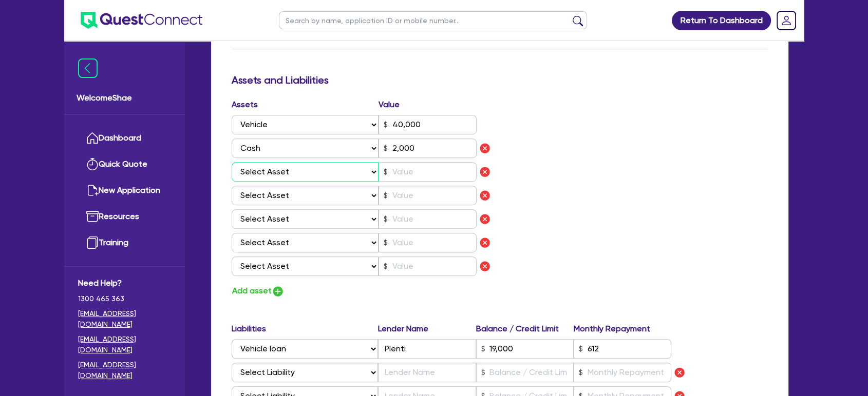
click at [337, 177] on select "Select Asset Cash Property Investment property Vehicle Truck Trailer Equipment …" at bounding box center [305, 172] width 147 height 20
select select "EQUIPMENT"
click at [232, 162] on select "Select Asset Cash Property Investment property Vehicle Truck Trailer Equipment …" at bounding box center [305, 172] width 147 height 20
type input "0"
type input "40,000"
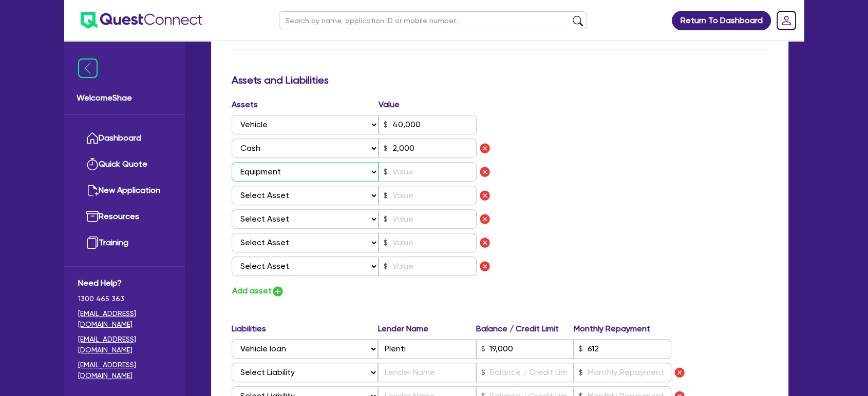
type input "19,000"
type input "2,000"
click at [403, 171] on input "text" at bounding box center [427, 172] width 98 height 20
type input "1"
type input "0"
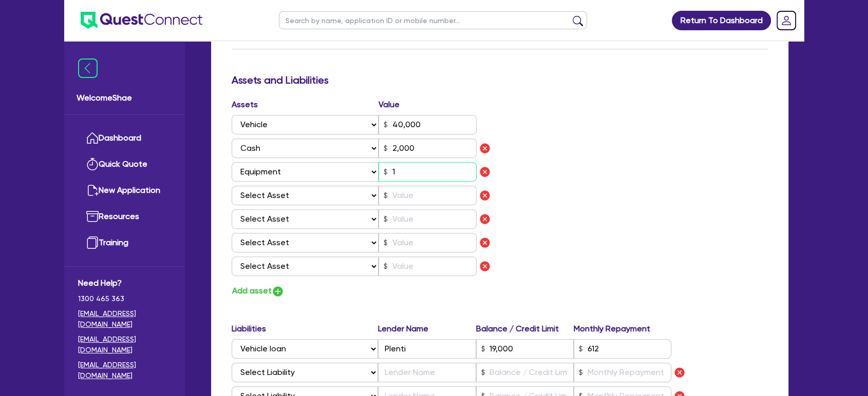
type input "40,000"
type input "19,000"
type input "2,000"
type input "0"
type input "40,000"
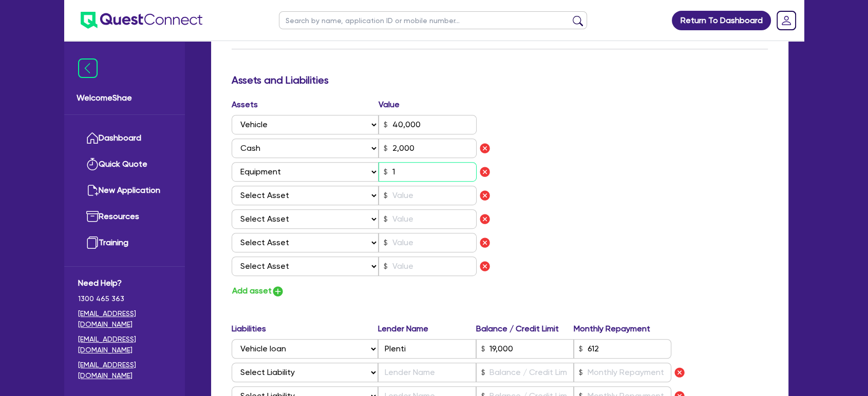
type input "19,000"
type input "2,000"
type input "10"
type input "0"
type input "40,000"
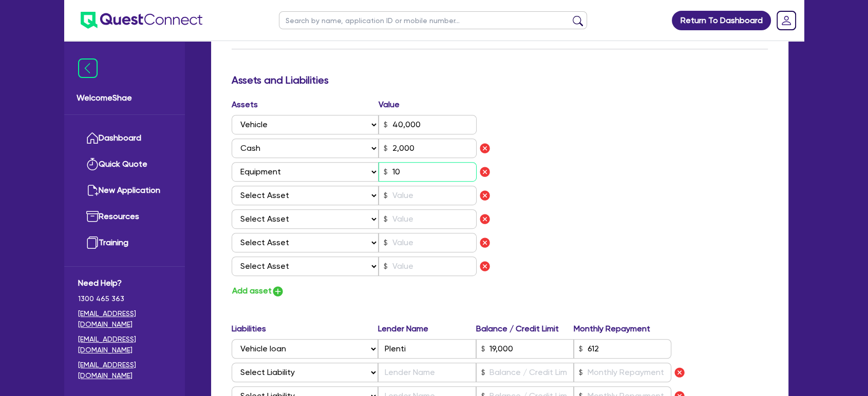
type input "19,000"
type input "2,000"
type input "100"
type input "0"
type input "40,000"
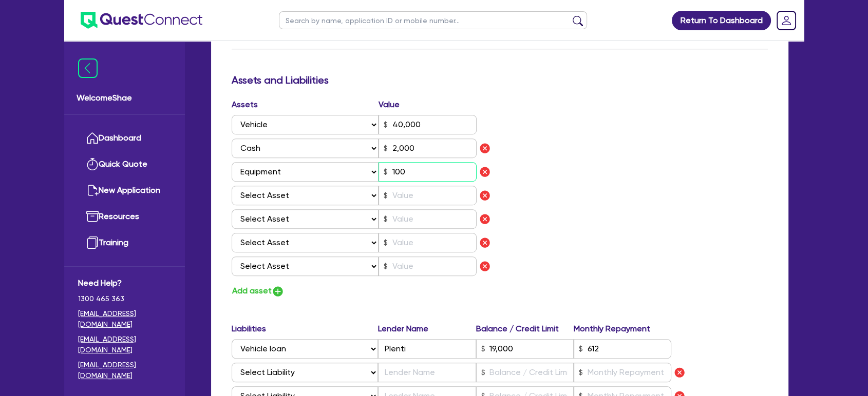
type input "19,000"
type input "2,000"
type input "1,000"
type input "0"
type input "40,000"
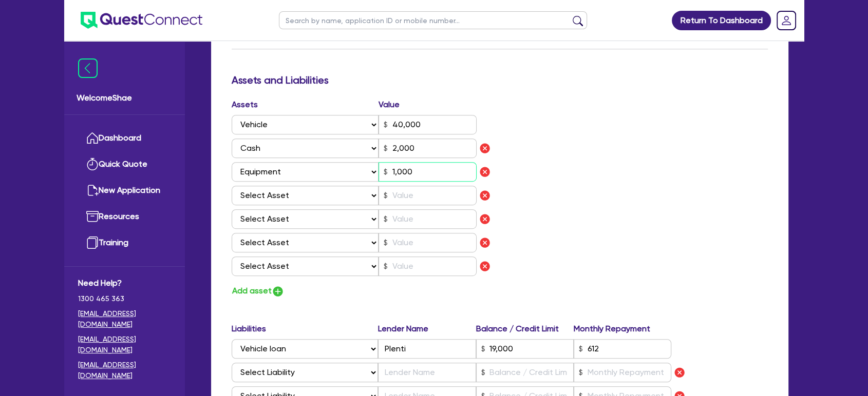
type input "19,000"
type input "2,000"
type input "10,000"
click at [522, 196] on div "Assets Value Select Asset Cash Property Investment property Vehicle Truck Trail…" at bounding box center [499, 199] width 551 height 200
click at [370, 190] on select "Select Asset Cash Property Investment property Vehicle Truck Trailer Equipment …" at bounding box center [305, 196] width 147 height 20
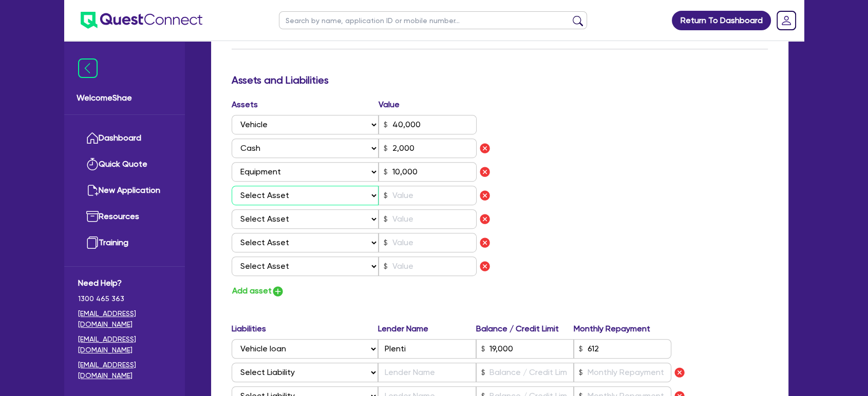
select select "HOUSEHOLD_PERSONAL"
click at [232, 186] on select "Select Asset Cash Property Investment property Vehicle Truck Trailer Equipment …" at bounding box center [305, 196] width 147 height 20
type input "0"
type input "40,000"
type input "19,000"
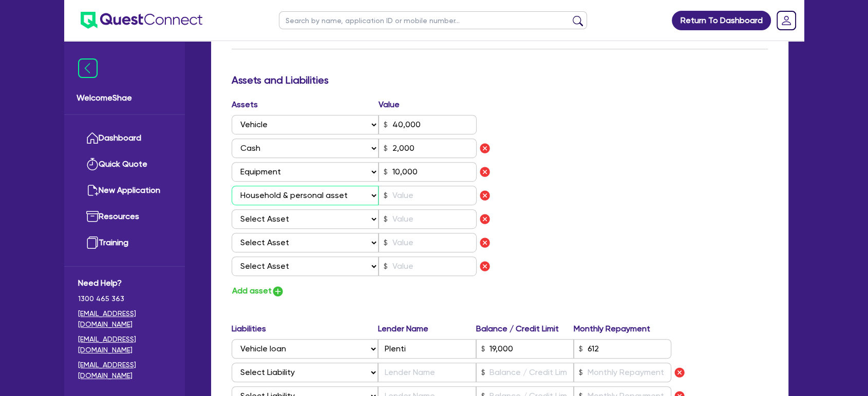
type input "2,000"
type input "10,000"
click at [428, 187] on input "text" at bounding box center [427, 196] width 98 height 20
type input "0"
type input "40,000"
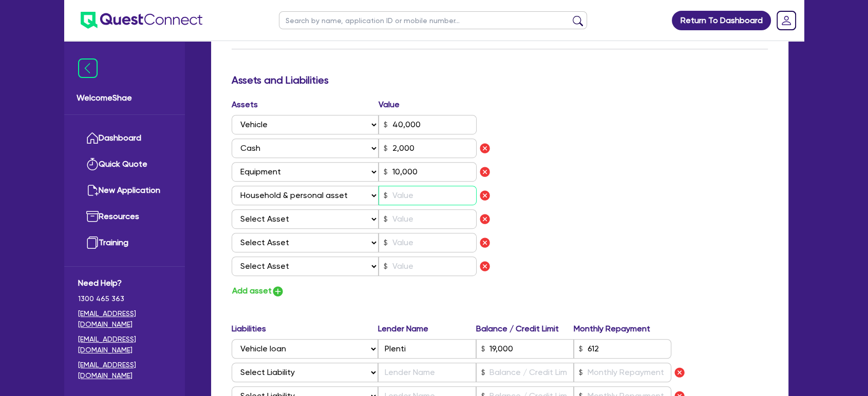
type input "19,000"
type input "2,000"
type input "10,000"
type input "2"
type input "0"
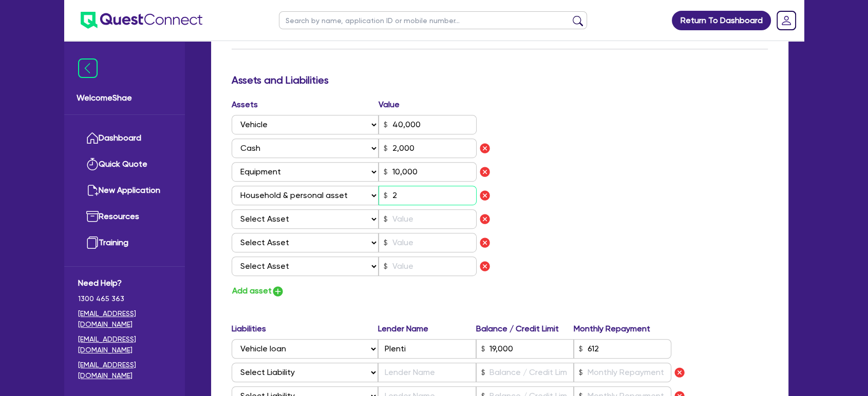
type input "40,000"
type input "19,000"
type input "2,000"
type input "10,000"
type input "20"
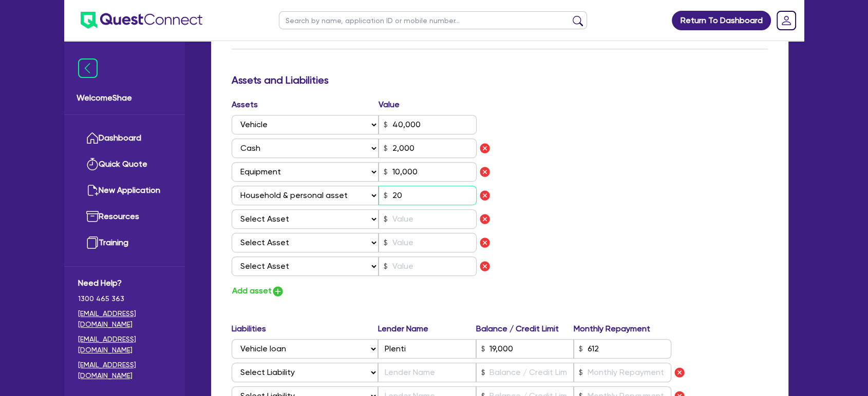
type input "0"
type input "40,000"
type input "19,000"
type input "2,000"
type input "10,000"
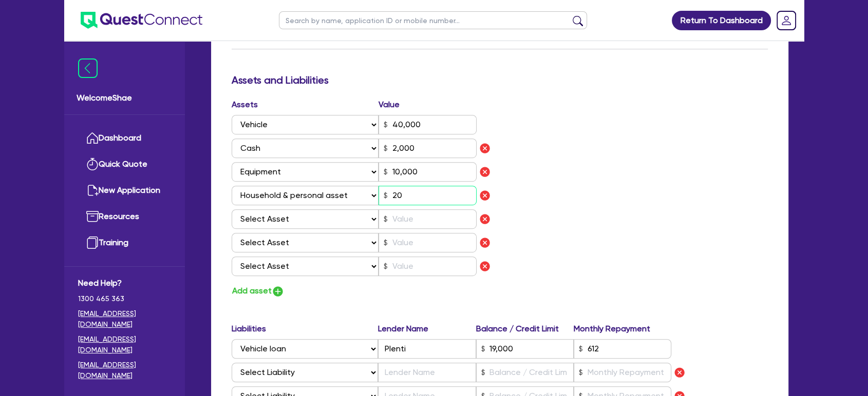
type input "200"
type input "0"
type input "40,000"
type input "19,000"
type input "2,000"
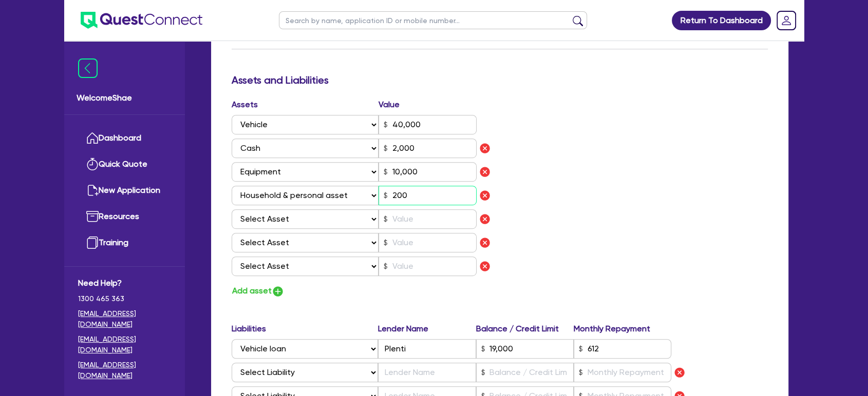
type input "10,000"
type input "2,000"
click at [556, 207] on div "Assets Value Select Asset Cash Property Investment property Vehicle Truck Trail…" at bounding box center [499, 199] width 551 height 200
click at [308, 213] on select "Select Asset Cash Property Investment property Vehicle Truck Trailer Equipment …" at bounding box center [305, 219] width 147 height 20
drag, startPoint x: 579, startPoint y: 243, endPoint x: 554, endPoint y: 231, distance: 27.3
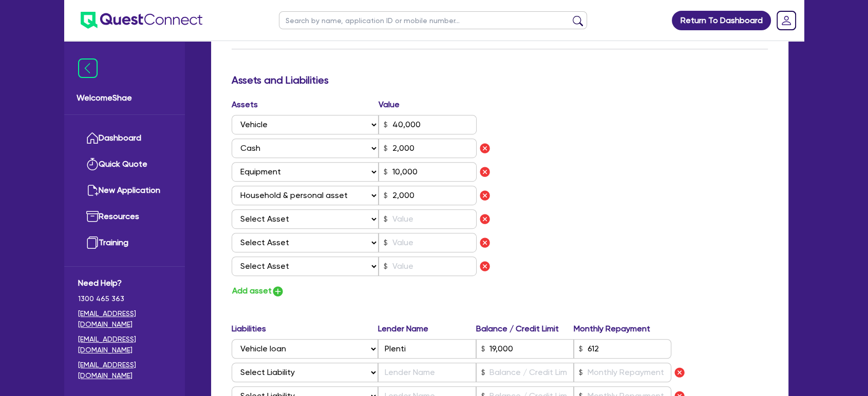
click at [579, 243] on div "Assets Value Select Asset Cash Property Investment property Vehicle Truck Trail…" at bounding box center [499, 199] width 551 height 200
click at [487, 219] on img "button" at bounding box center [484, 219] width 12 height 12
type input "0"
type input "40,000"
type input "19,000"
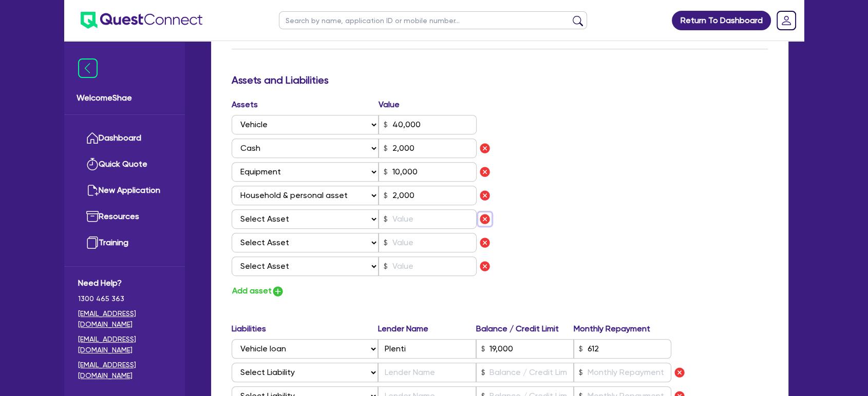
type input "2,000"
type input "10,000"
type input "2,000"
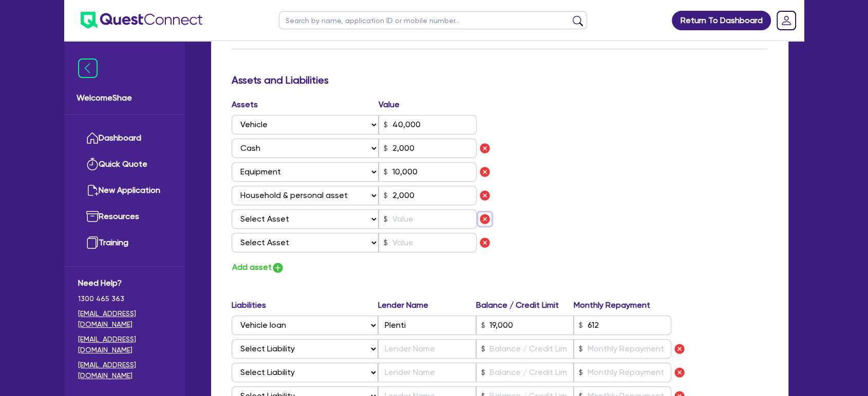
click at [487, 219] on img "button" at bounding box center [484, 219] width 12 height 12
type input "0"
type input "40,000"
type input "19,000"
type input "2,000"
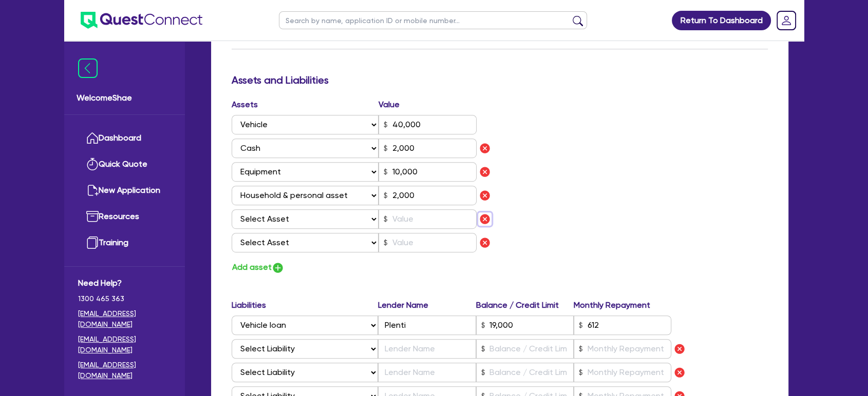
type input "10,000"
type input "2,000"
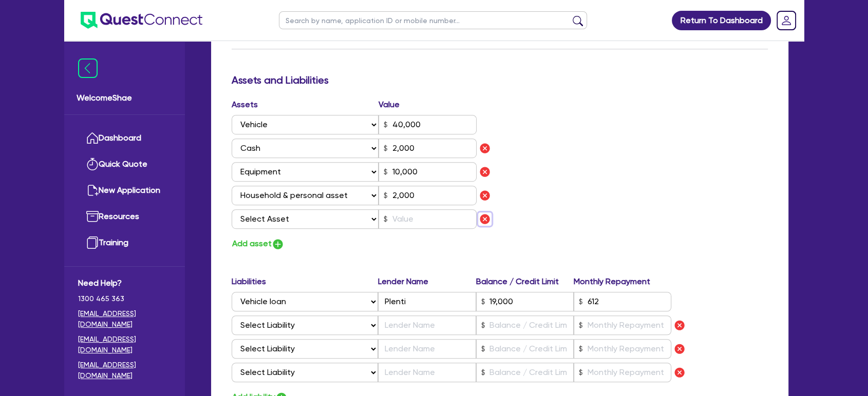
click at [487, 219] on img "button" at bounding box center [484, 219] width 12 height 12
type input "0"
type input "40,000"
type input "19,000"
type input "2,000"
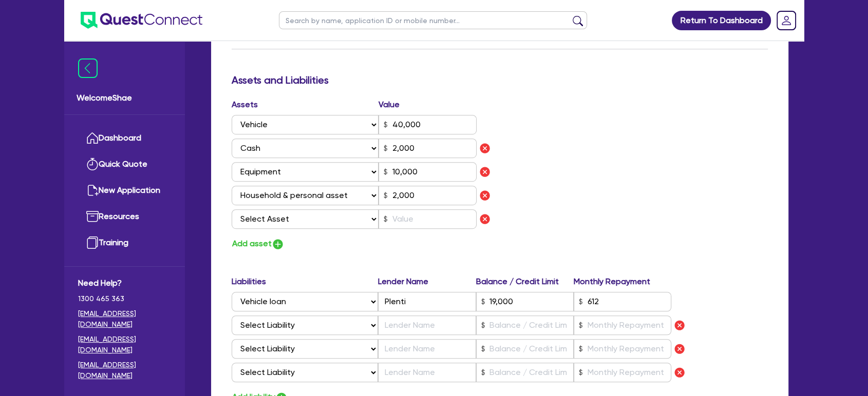
type input "10,000"
type input "2,000"
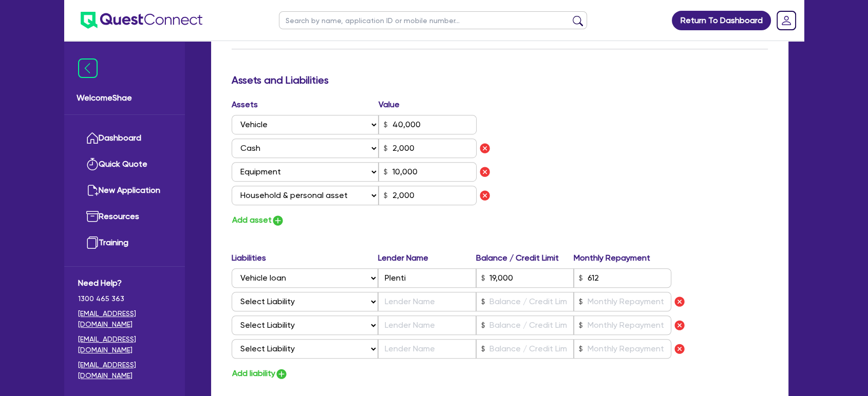
click at [604, 214] on div "Assets Value Select Asset Cash Property Investment property Vehicle Truck Trail…" at bounding box center [499, 163] width 551 height 129
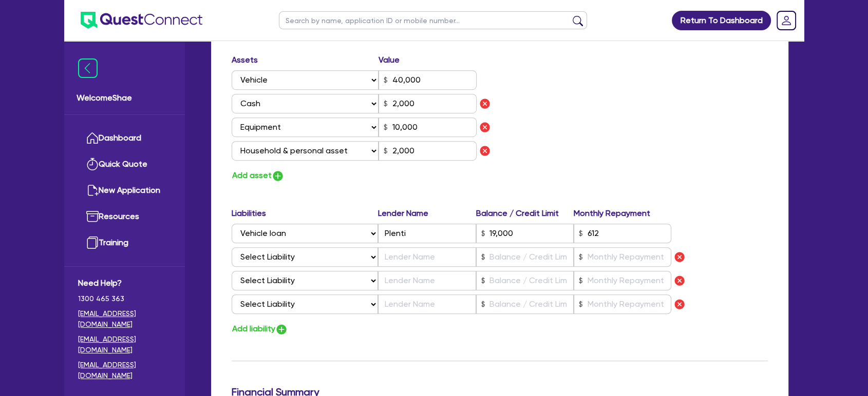
scroll to position [684, 0]
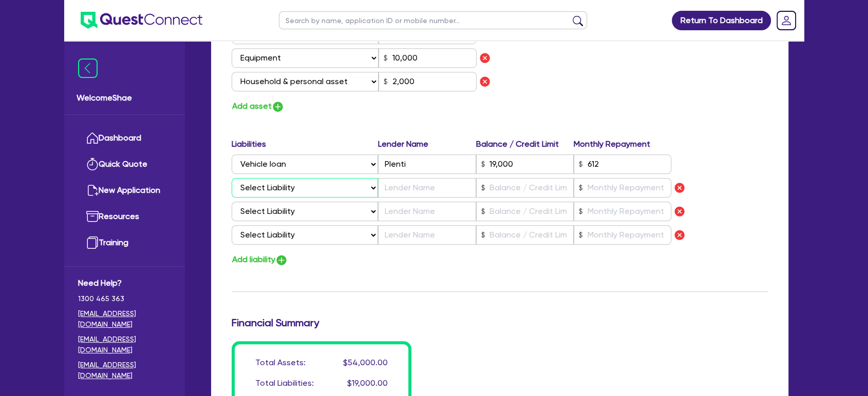
click at [347, 192] on select "Select Liability Credit card Mortgage Investment property loan Vehicle loan Tru…" at bounding box center [305, 188] width 146 height 20
click at [682, 189] on img "button" at bounding box center [679, 188] width 12 height 12
type input "0"
type input "40,000"
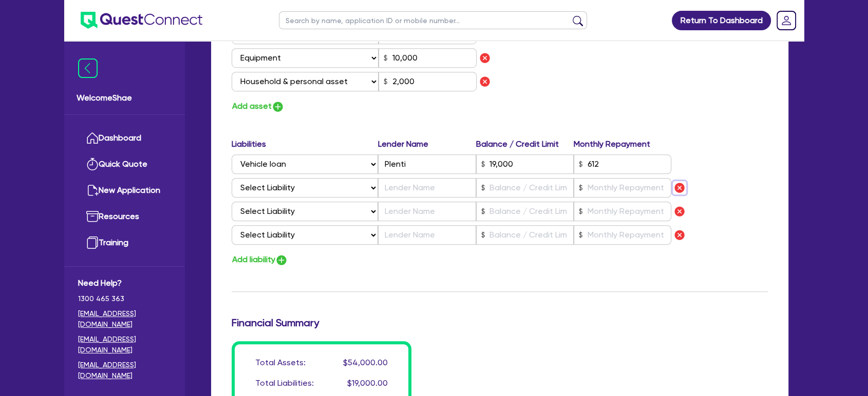
type input "19,000"
type input "2,000"
type input "10,000"
type input "2,000"
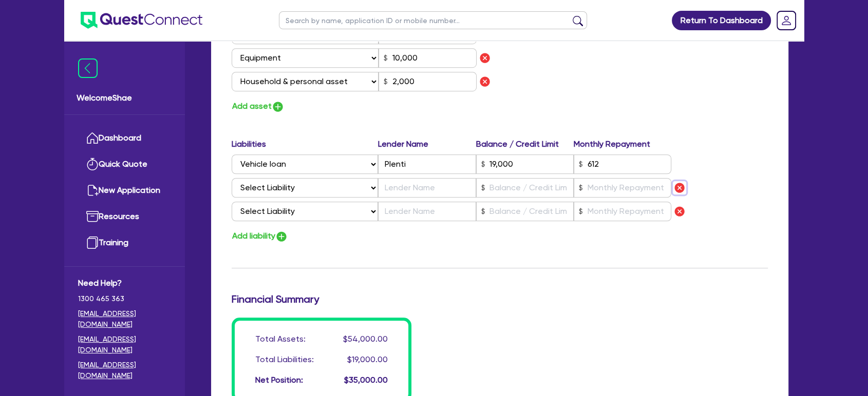
click at [682, 189] on img "button" at bounding box center [679, 188] width 12 height 12
type input "0"
type input "40,000"
type input "19,000"
type input "2,000"
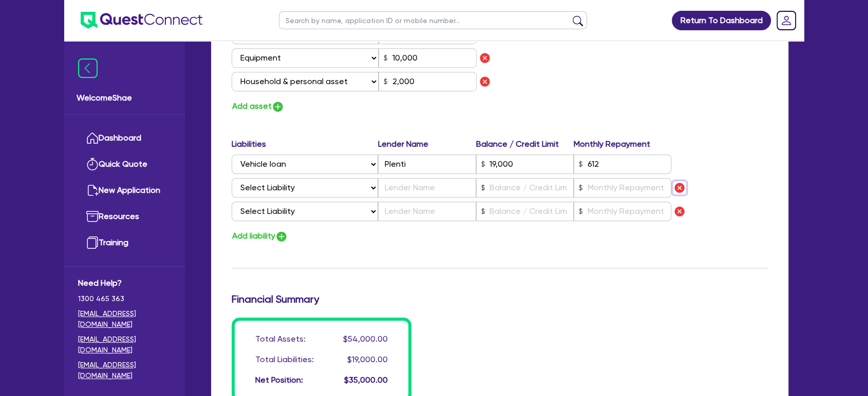
type input "10,000"
type input "2,000"
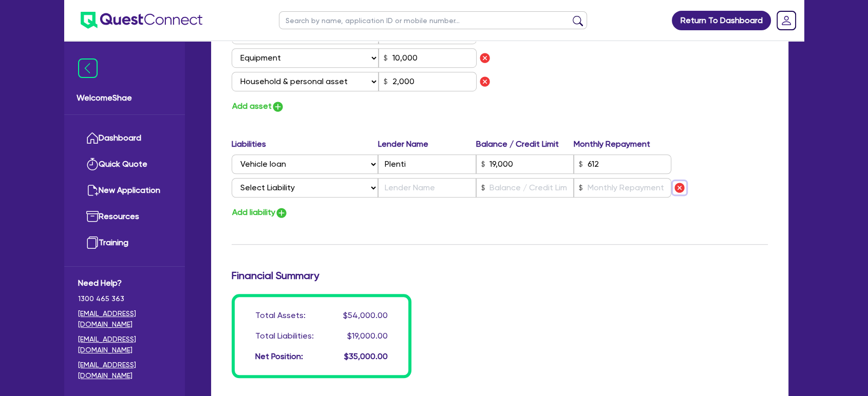
click at [682, 189] on img "button" at bounding box center [679, 188] width 12 height 12
type input "0"
type input "40,000"
type input "19,000"
type input "2,000"
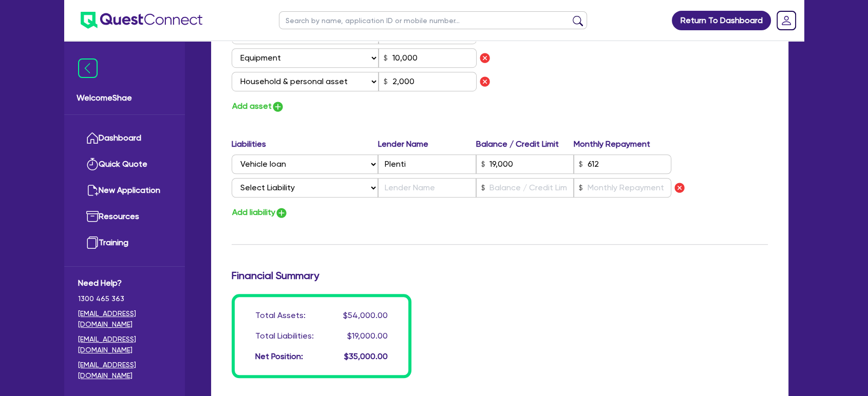
type input "10,000"
type input "2,000"
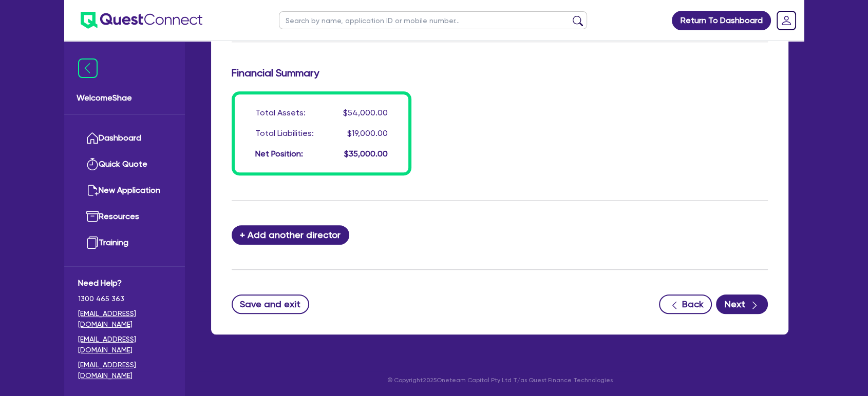
click at [744, 308] on button "Next" at bounding box center [742, 305] width 52 height 20
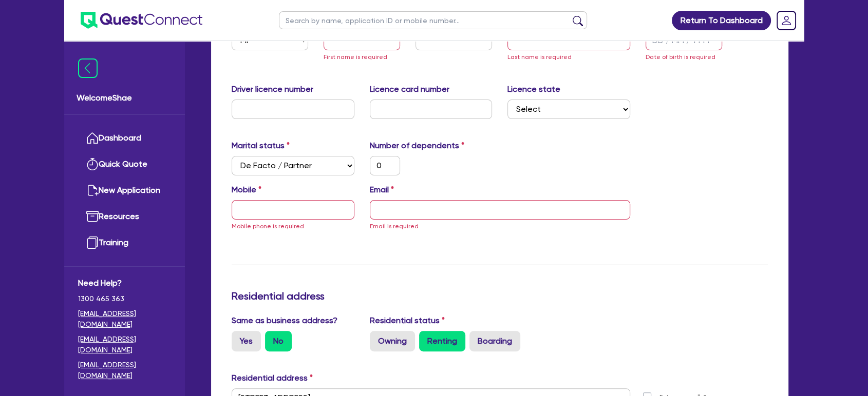
scroll to position [90, 0]
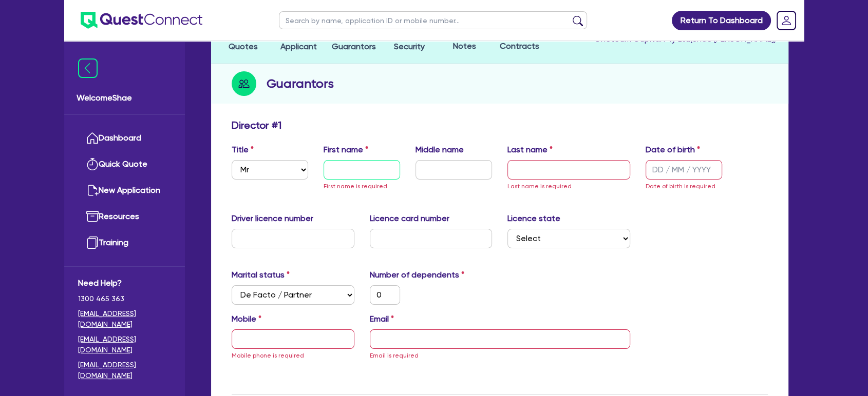
click at [342, 177] on input "text" at bounding box center [361, 170] width 76 height 20
type input "L"
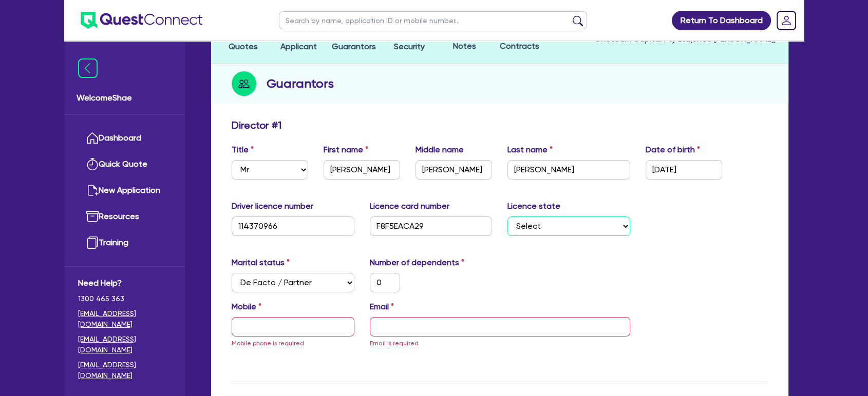
click at [553, 222] on select "Select NSW VIC QLD TAS ACT SA NT WA" at bounding box center [568, 227] width 123 height 20
click at [507, 217] on select "Select NSW VIC QLD TAS ACT SA NT WA" at bounding box center [568, 227] width 123 height 20
click at [313, 324] on input "text" at bounding box center [293, 327] width 123 height 20
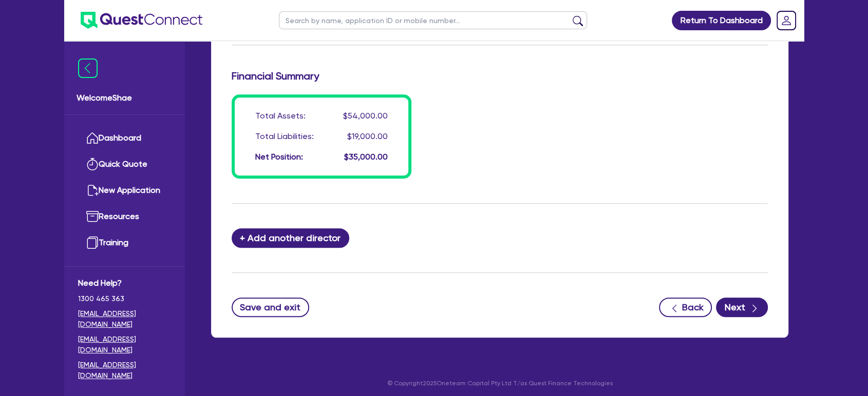
scroll to position [864, 0]
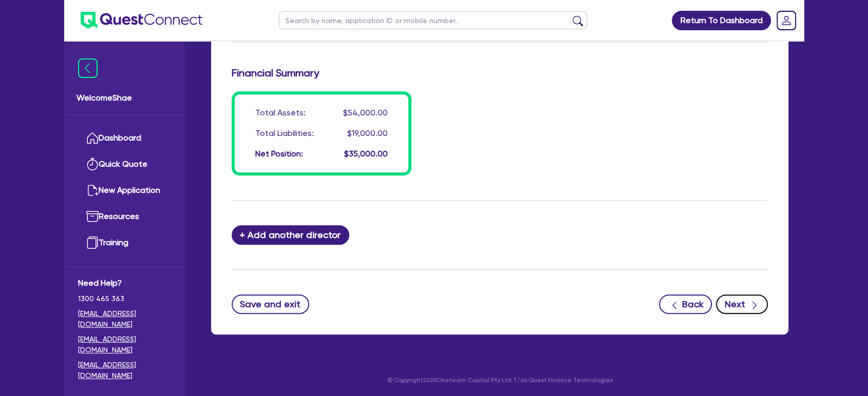
click at [734, 300] on button "Next" at bounding box center [742, 305] width 52 height 20
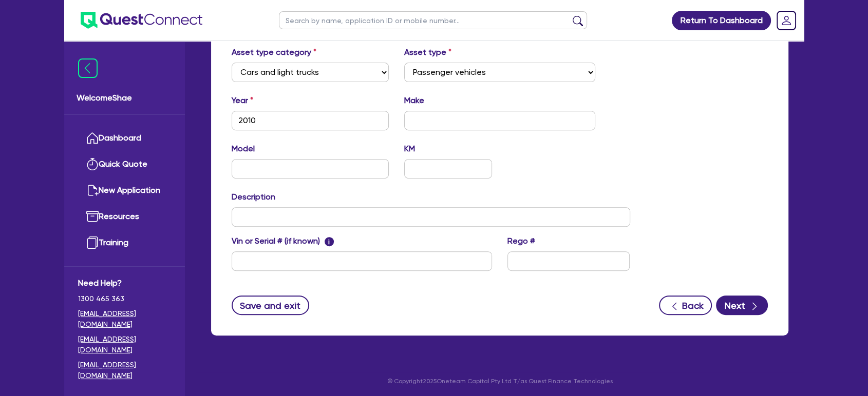
scroll to position [393, 0]
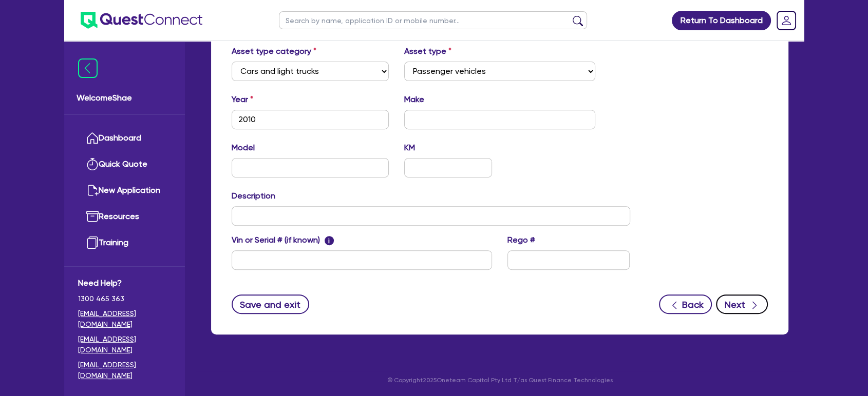
click at [735, 307] on button "Next" at bounding box center [742, 305] width 52 height 20
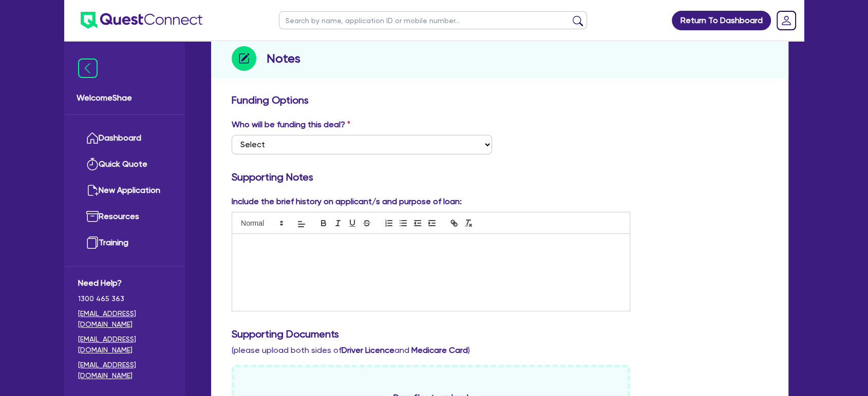
scroll to position [171, 0]
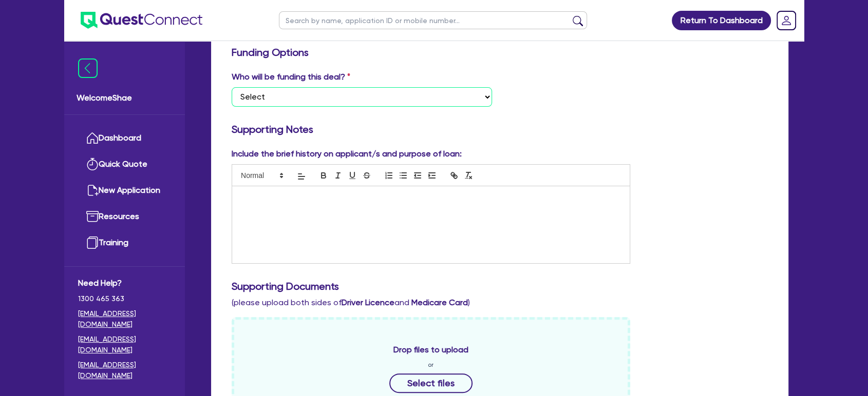
click at [445, 98] on select "Select I want Quest to fund 100% I will fund 100% I will co-fund with Quest Oth…" at bounding box center [362, 97] width 260 height 20
click at [232, 87] on select "Select I want Quest to fund 100% I will fund 100% I will co-fund with Quest Oth…" at bounding box center [362, 97] width 260 height 20
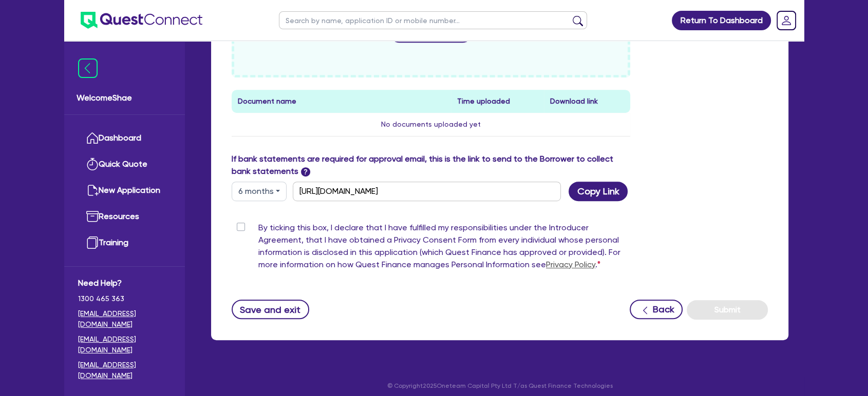
scroll to position [527, 0]
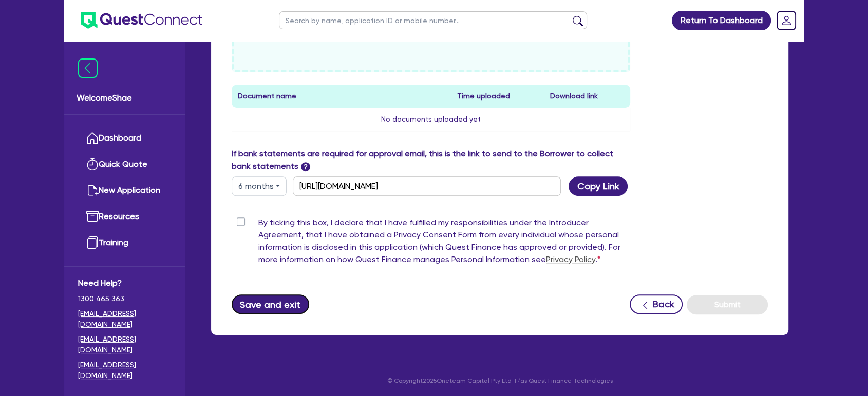
click at [286, 301] on button "Save and exit" at bounding box center [271, 305] width 78 height 20
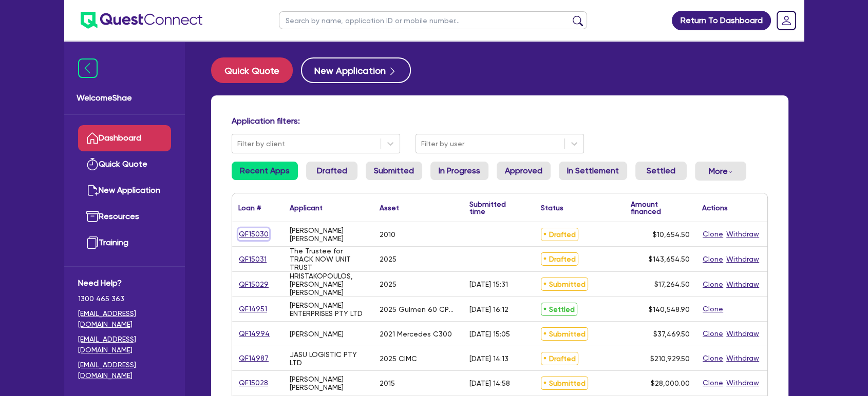
click at [261, 230] on link "QF15030" at bounding box center [253, 234] width 31 height 12
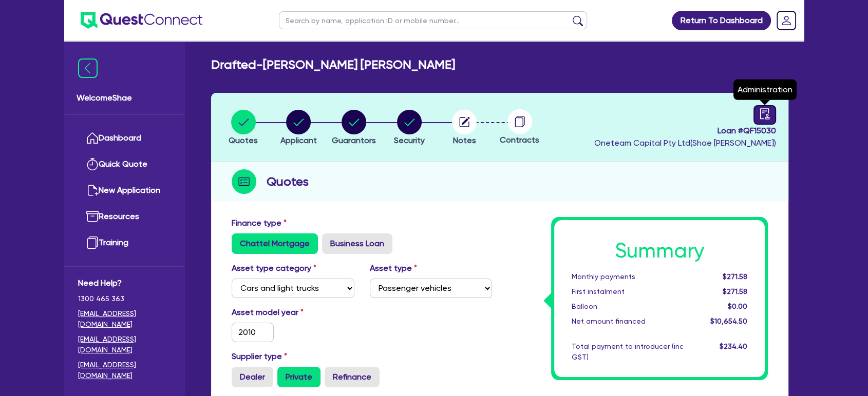
click at [768, 117] on icon "audit" at bounding box center [764, 113] width 11 height 11
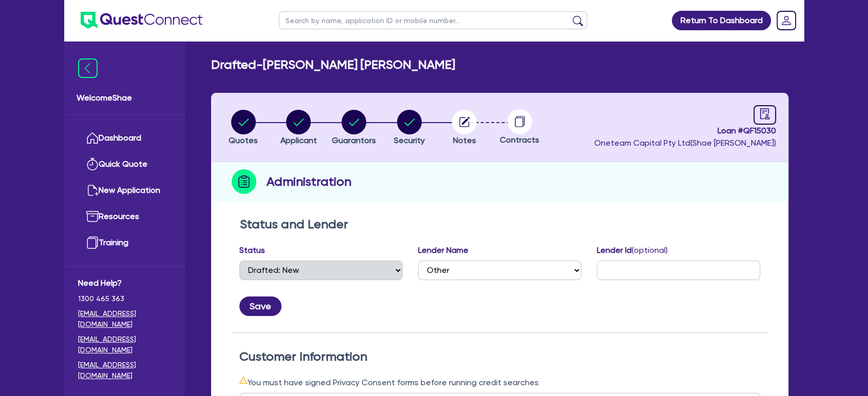
scroll to position [171, 0]
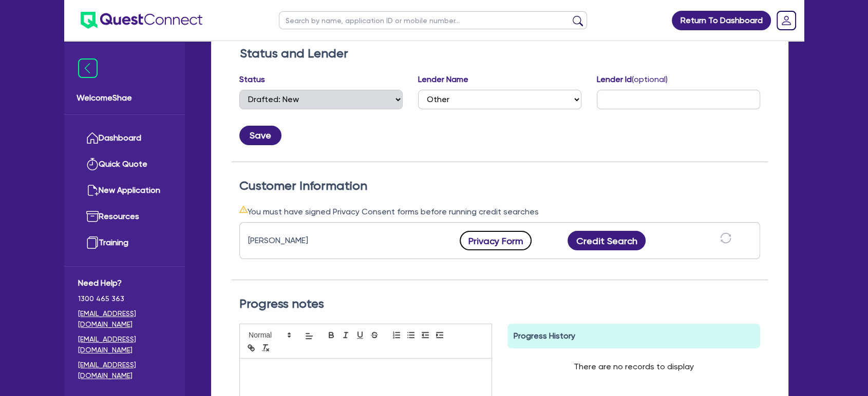
click at [505, 242] on button "Privacy Form" at bounding box center [495, 241] width 72 height 20
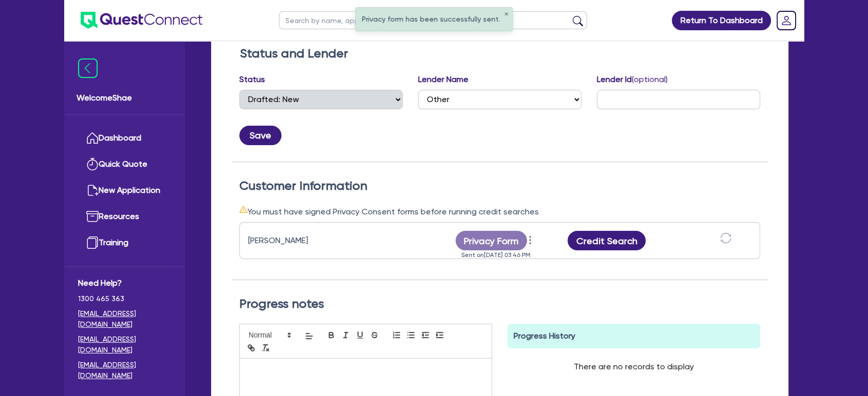
click at [318, 22] on input "text" at bounding box center [433, 20] width 308 height 18
click button "submit" at bounding box center [577, 22] width 16 height 14
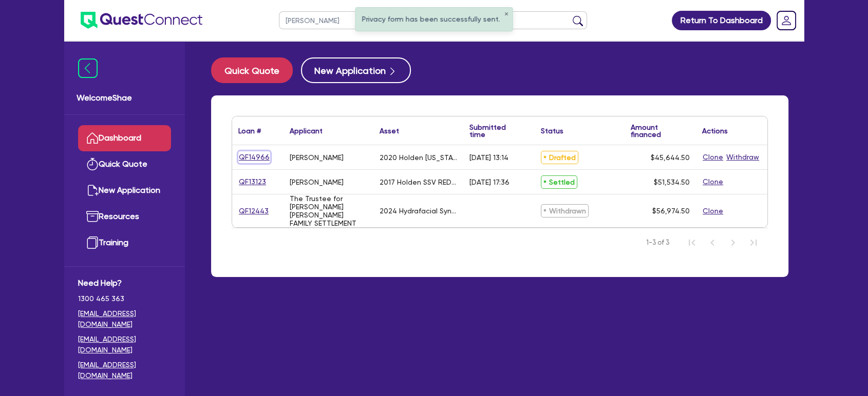
click at [255, 154] on link "QF14966" at bounding box center [254, 157] width 32 height 12
